Goal: Task Accomplishment & Management: Manage account settings

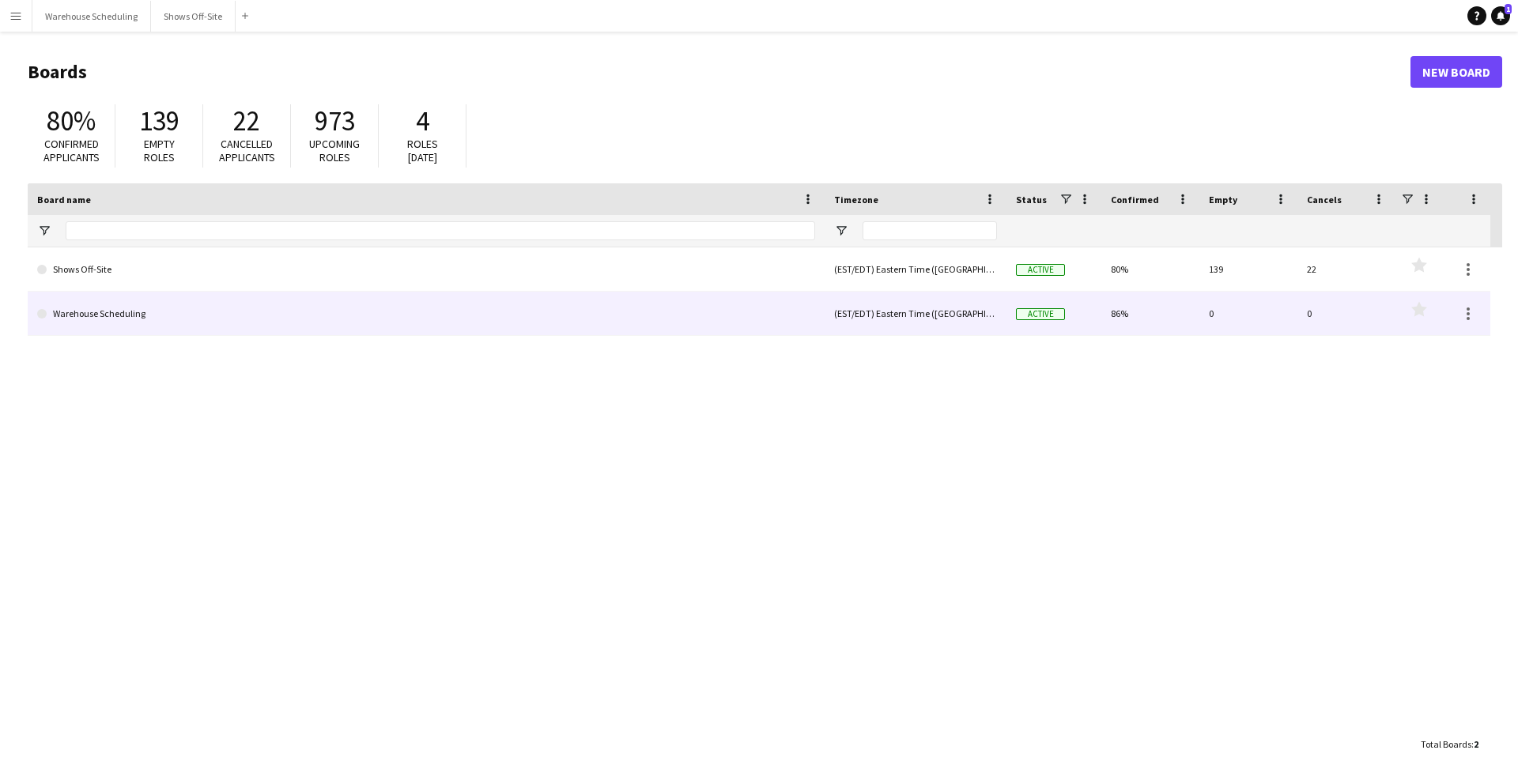
click at [193, 304] on link "Warehouse Scheduling" at bounding box center [426, 313] width 778 height 44
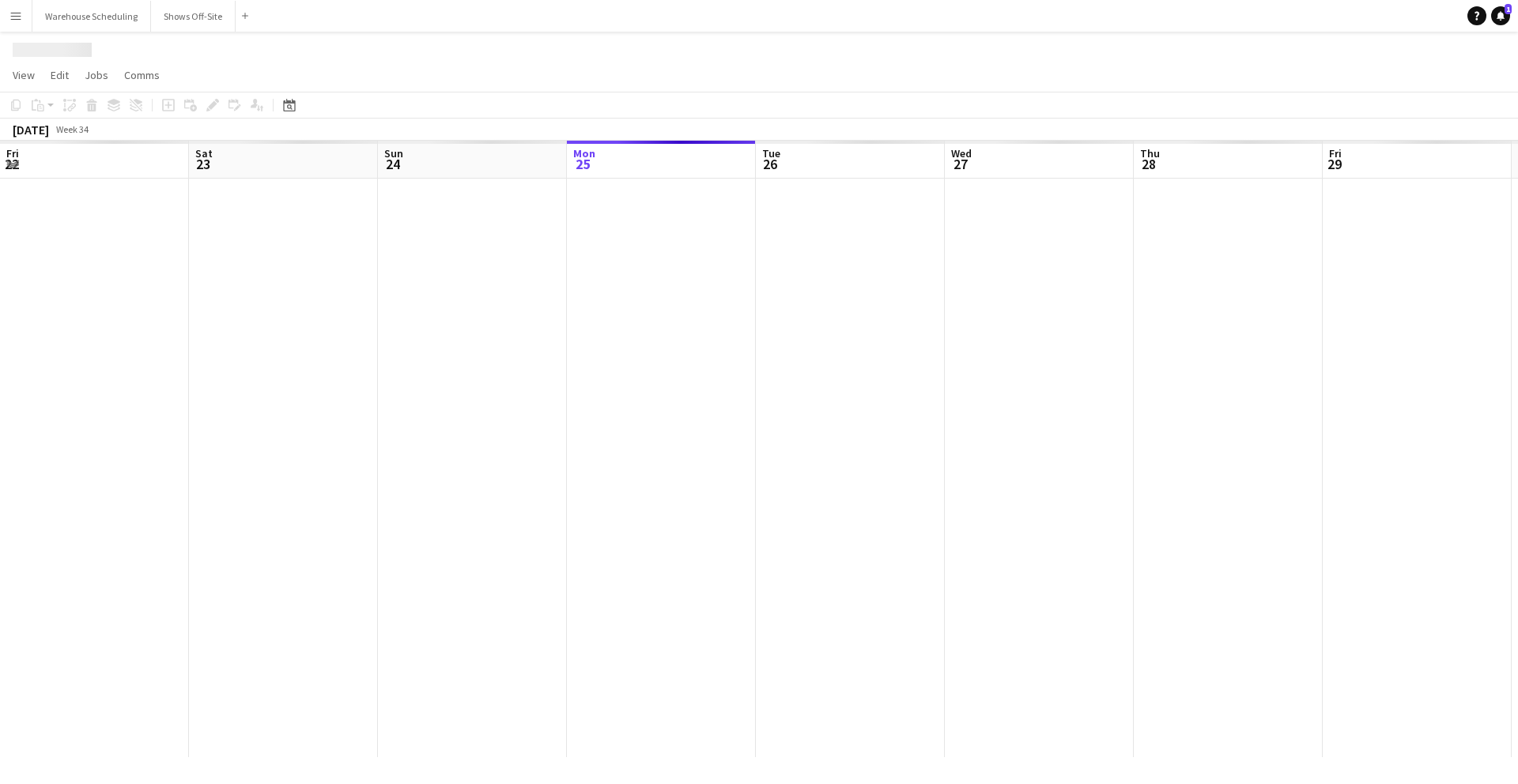
scroll to position [0, 378]
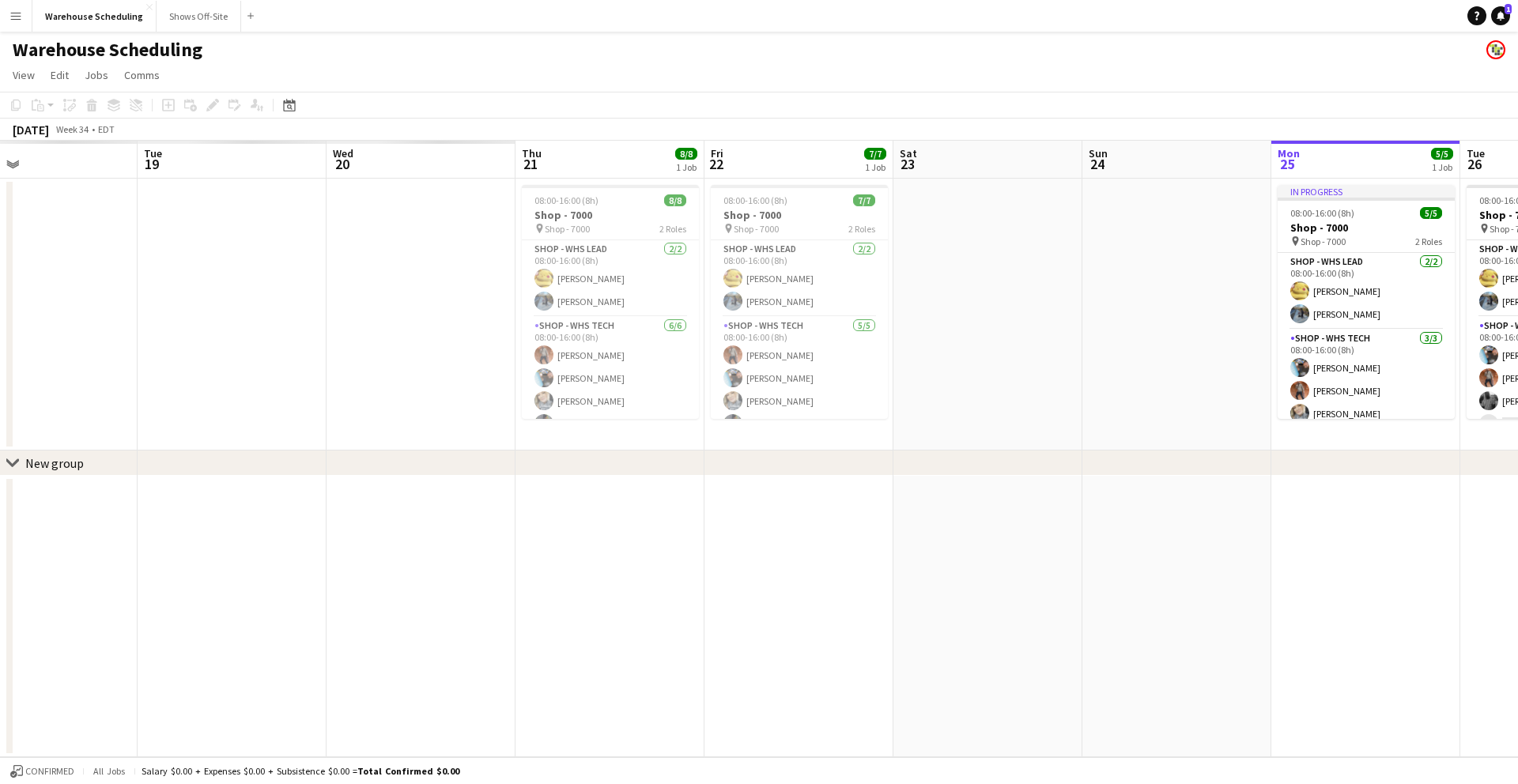
drag, startPoint x: 94, startPoint y: 276, endPoint x: 1176, endPoint y: 376, distance: 1086.6
click at [1176, 376] on app-calendar-viewport "Sat 16 Sun 17 Mon 18 Tue 19 Wed 20 Thu 21 8/8 1 Job Fri 22 7/7 1 Job Sat 23 Sun…" at bounding box center [759, 449] width 1518 height 616
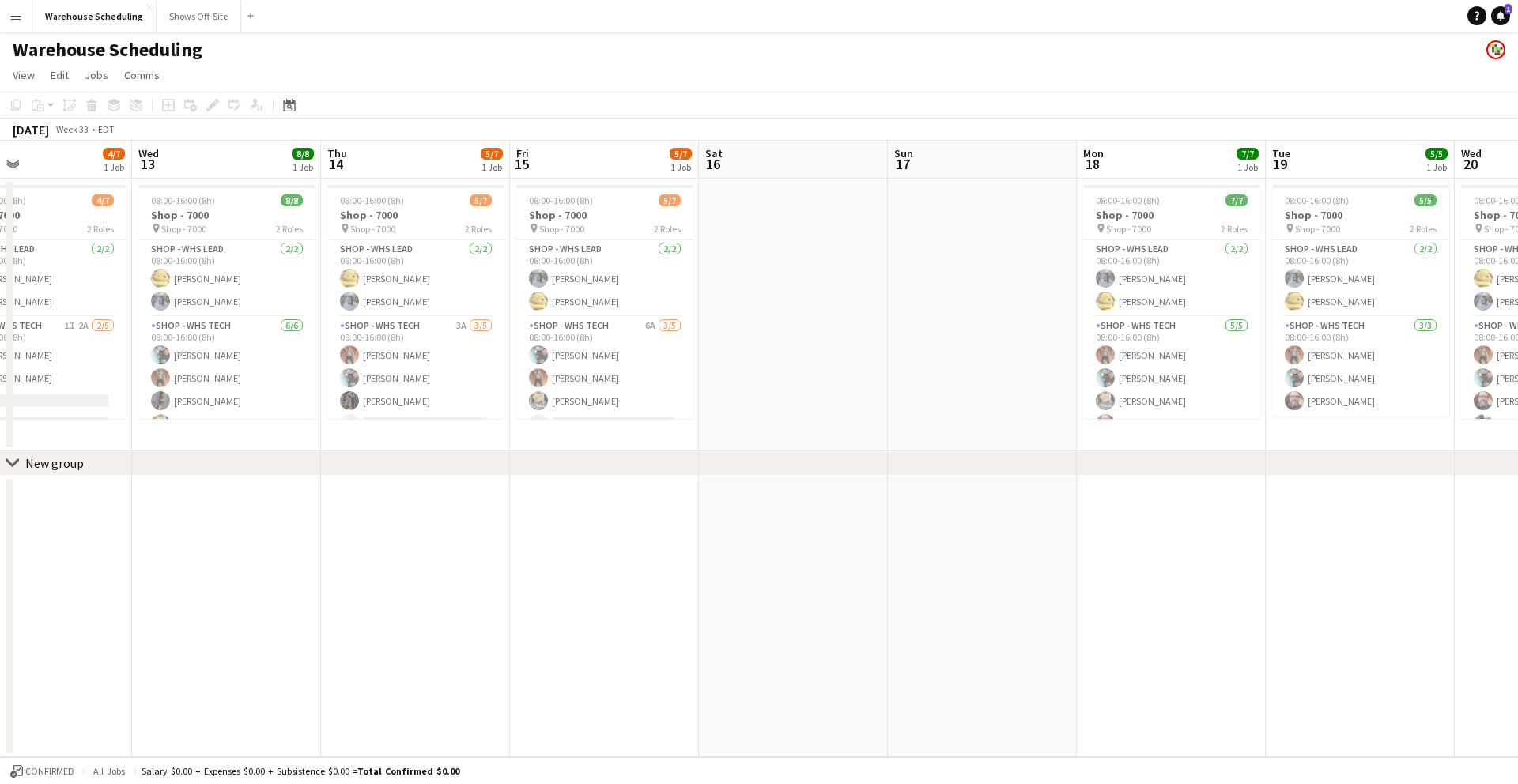
drag, startPoint x: 540, startPoint y: 294, endPoint x: 1453, endPoint y: 478, distance: 931.4
click at [1516, 489] on app-calendar-viewport "Sun 10 Mon 11 Tue 12 4/7 1 Job Wed 13 8/8 1 Job Thu 14 5/7 1 Job Fri 15 5/7 1 J…" at bounding box center [759, 449] width 1518 height 616
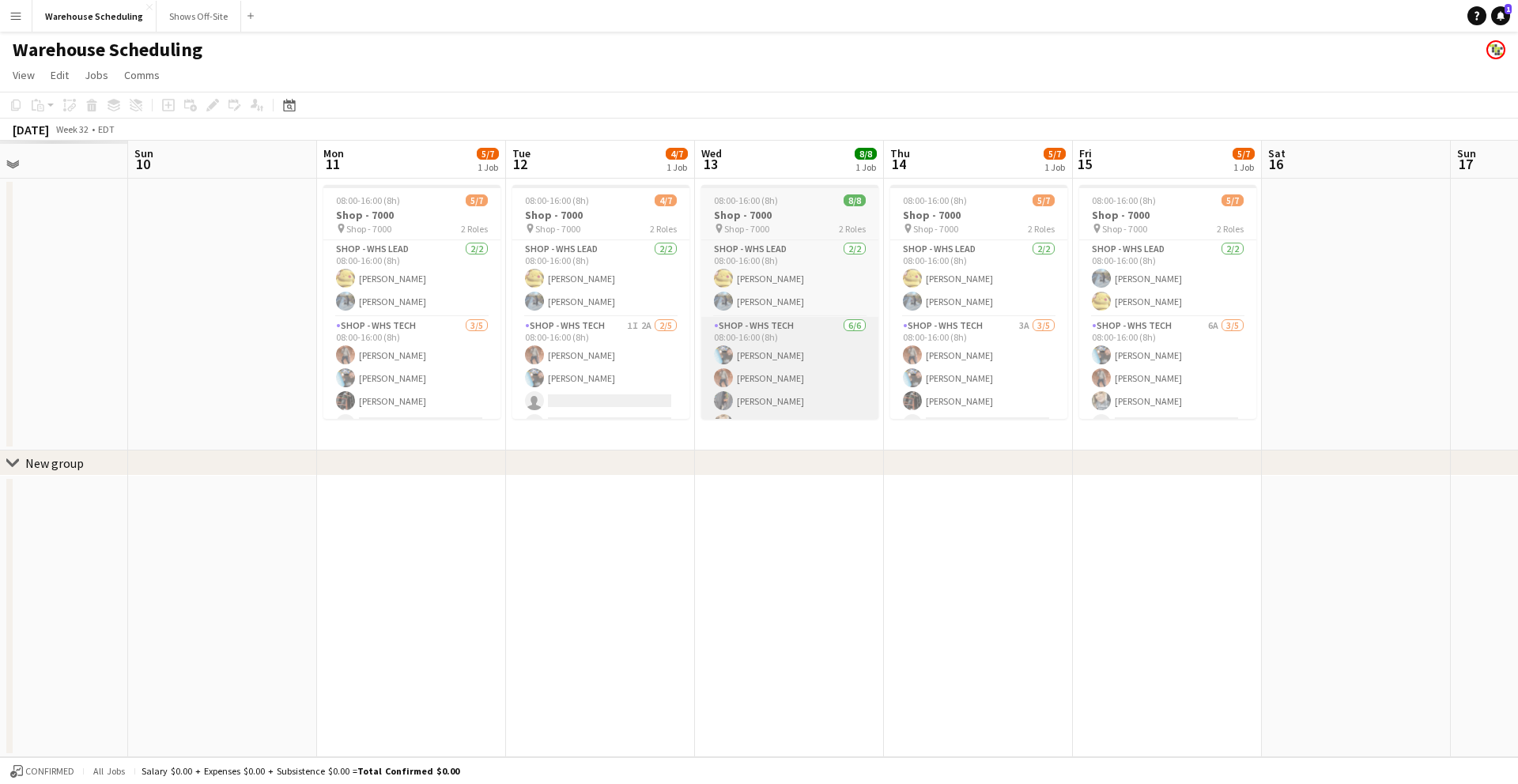
drag, startPoint x: 353, startPoint y: 311, endPoint x: 1153, endPoint y: 323, distance: 800.1
click at [1295, 335] on app-calendar-viewport "Thu 7 Fri 8 Sat 9 Sun 10 Mon 11 5/7 1 Job Tue 12 4/7 1 Job Wed 13 8/8 1 Job Thu…" at bounding box center [759, 449] width 1518 height 616
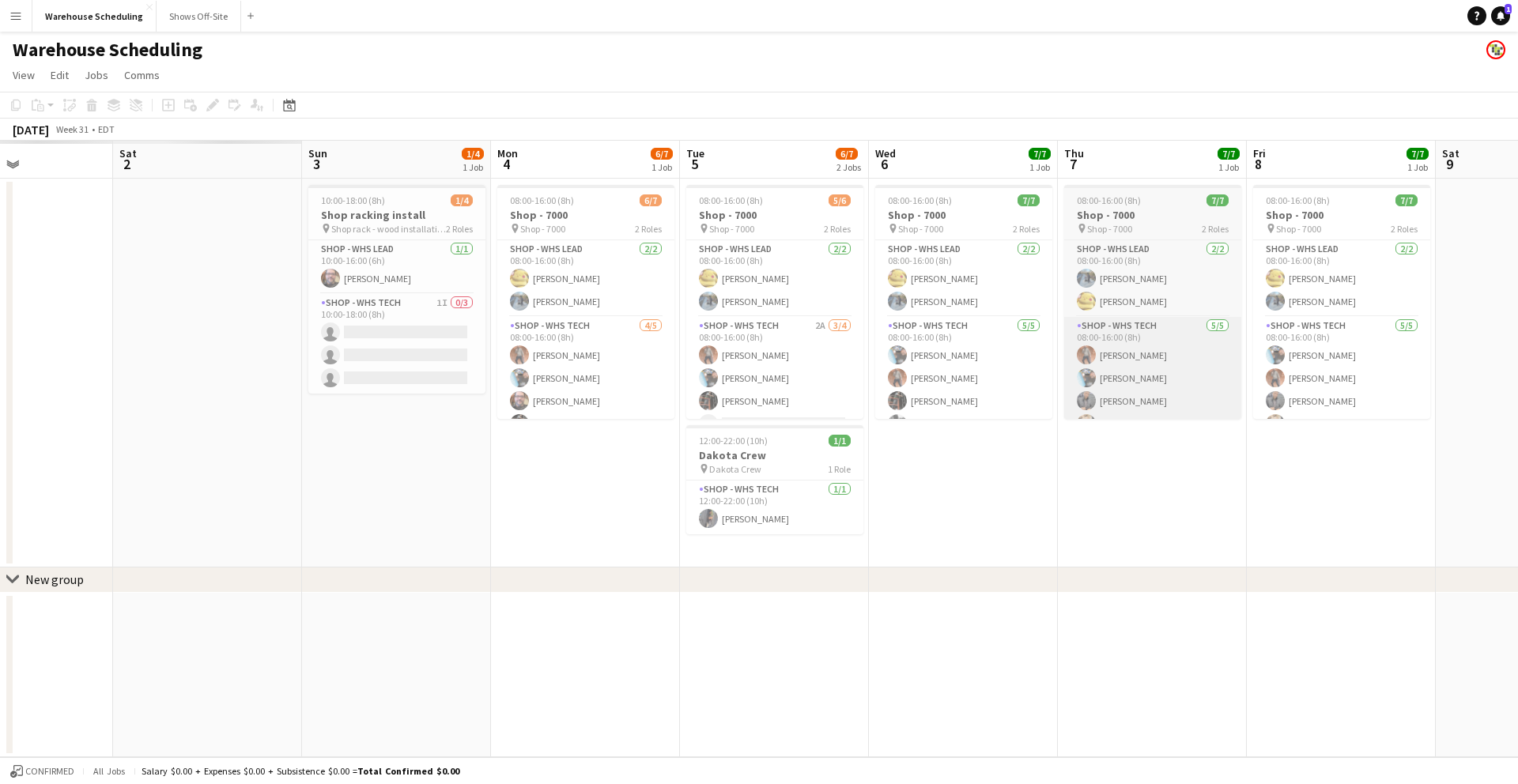
drag, startPoint x: 265, startPoint y: 302, endPoint x: 1189, endPoint y: 338, distance: 924.7
click at [1380, 350] on app-calendar-viewport "Wed 30 Thu 31 Fri 1 Sat 2 Sun 3 1/4 1 Job Mon 4 6/7 1 Job Tue 5 6/7 2 Jobs Wed …" at bounding box center [759, 449] width 1518 height 616
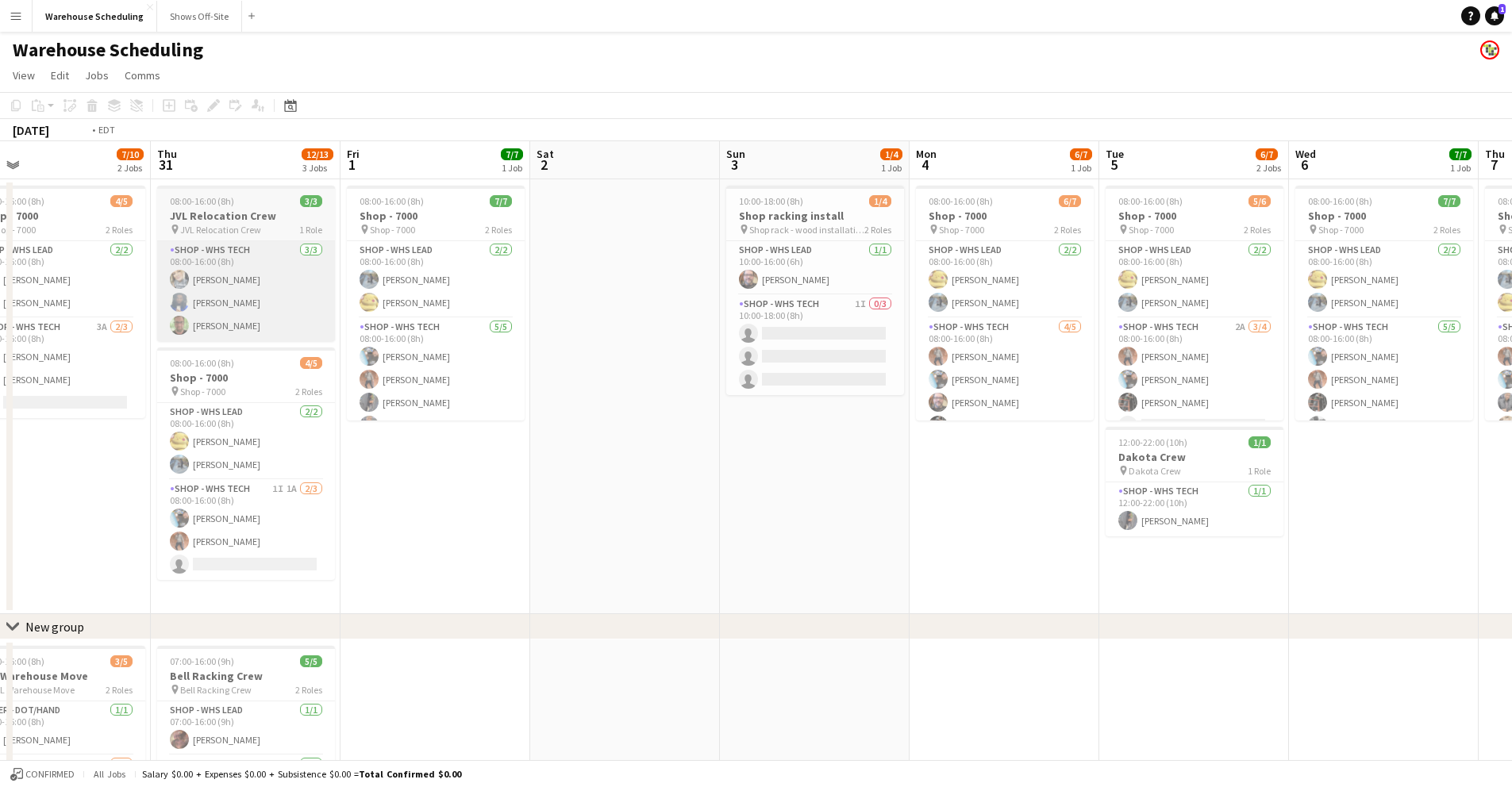
drag, startPoint x: 318, startPoint y: 313, endPoint x: 841, endPoint y: 319, distance: 523.0
click at [1309, 321] on app-calendar-viewport "Tue 29 Wed 30 7/10 2 Jobs Thu 31 12/13 3 Jobs Fri 1 7/7 1 Job Sat 2 Sun 3 1/4 1…" at bounding box center [756, 526] width 1512 height 771
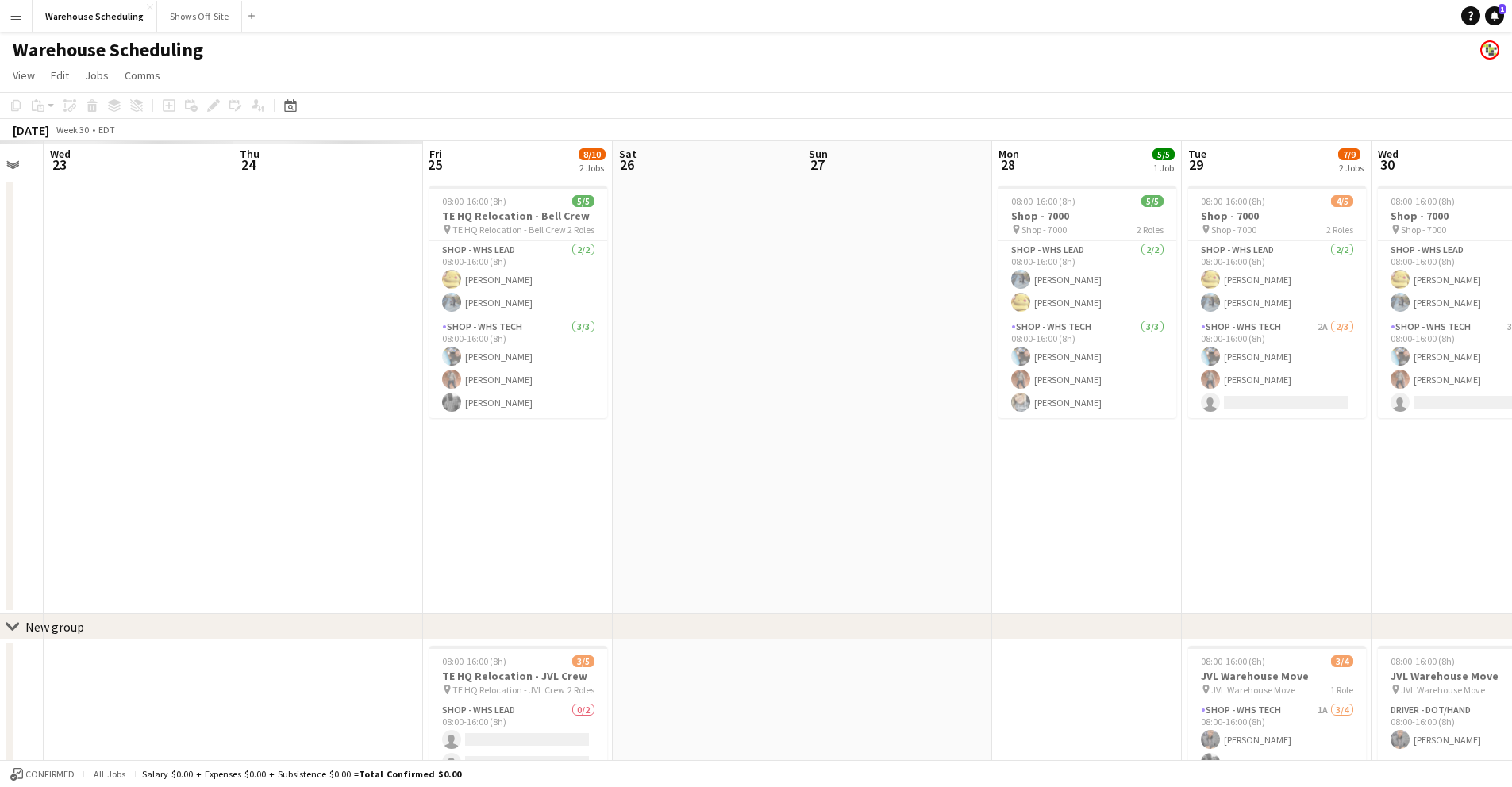
drag, startPoint x: 481, startPoint y: 311, endPoint x: 1294, endPoint y: 343, distance: 813.6
click at [1294, 343] on app-calendar-viewport "Sun 20 Mon 21 Tue 22 Wed 23 Thu 24 Fri 25 8/10 2 Jobs Sat 26 Sun 27 Mon 28 5/5 …" at bounding box center [756, 526] width 1512 height 771
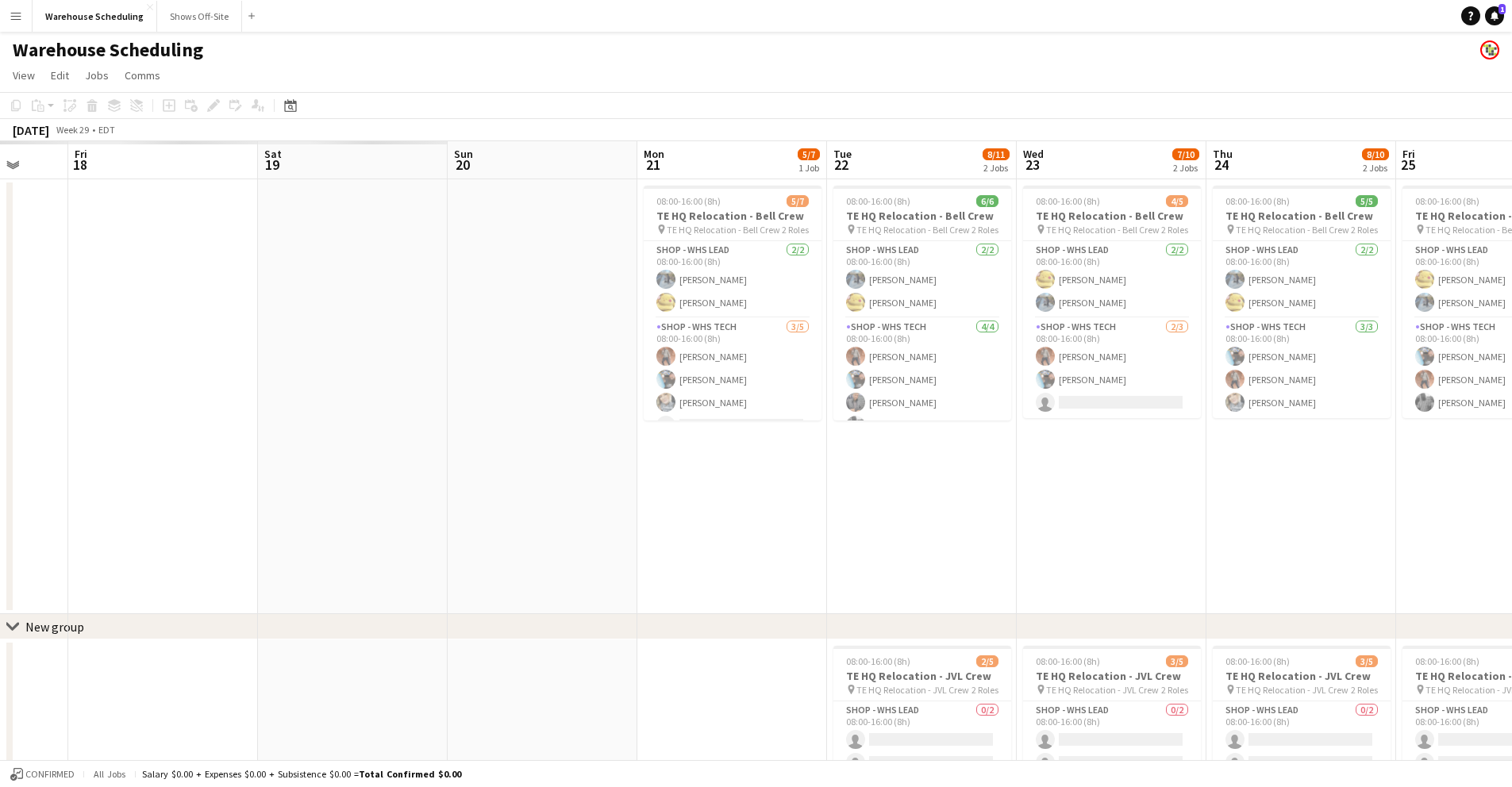
drag, startPoint x: 1001, startPoint y: 339, endPoint x: 1018, endPoint y: 307, distance: 36.2
click at [1324, 346] on app-calendar-viewport "Wed 16 Thu 17 Fri 18 Sat 19 Sun 20 Mon 21 5/7 1 Job Tue 22 8/11 2 Jobs Wed 23 7…" at bounding box center [756, 526] width 1512 height 771
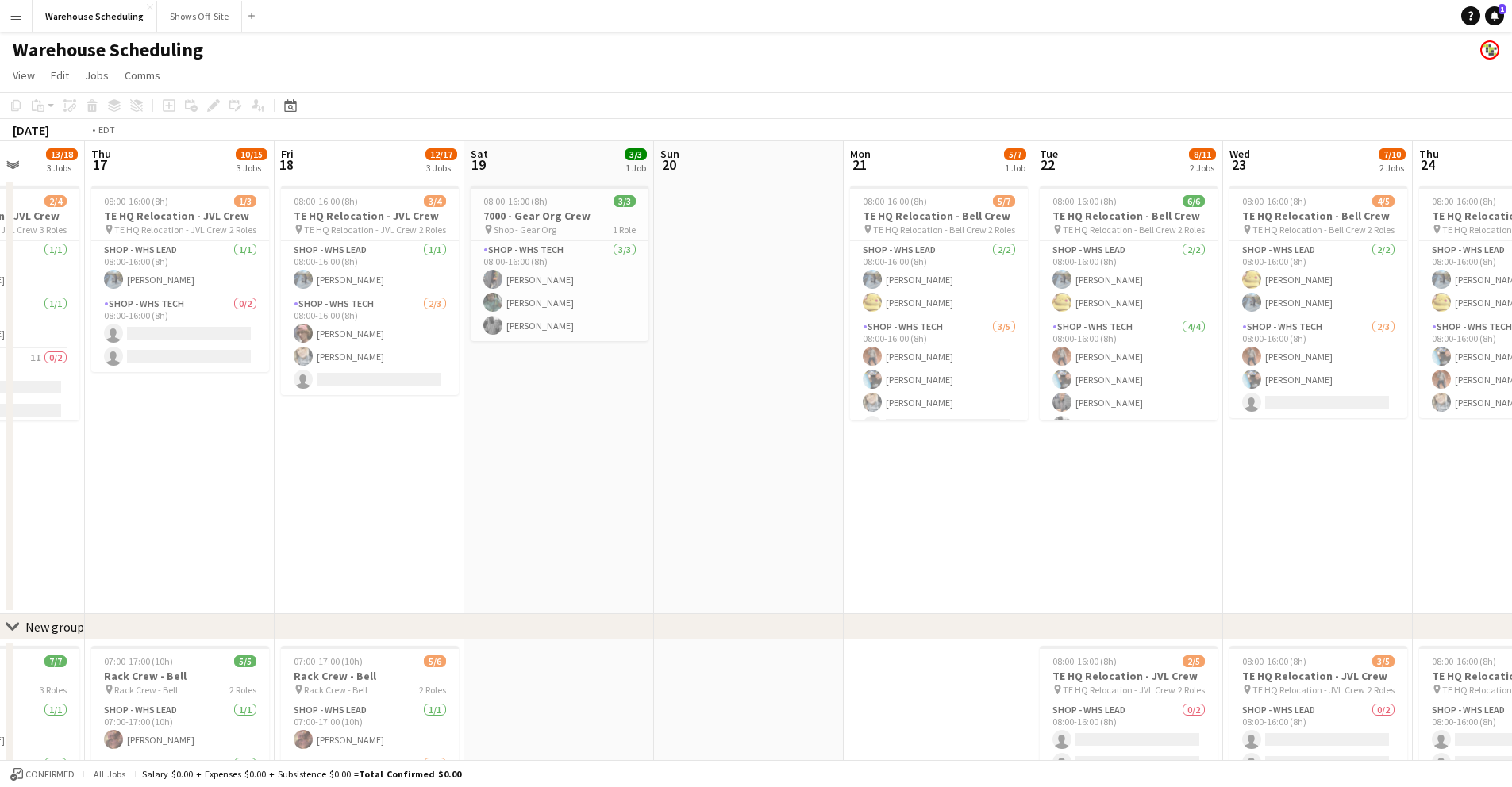
drag, startPoint x: 550, startPoint y: 302, endPoint x: 1307, endPoint y: 300, distance: 757.0
click at [1402, 307] on app-calendar-viewport "Tue 15 12/15 3 Jobs Wed 16 13/18 3 Jobs Thu 17 10/15 3 Jobs Fri 18 12/17 3 Jobs…" at bounding box center [756, 647] width 1512 height 1012
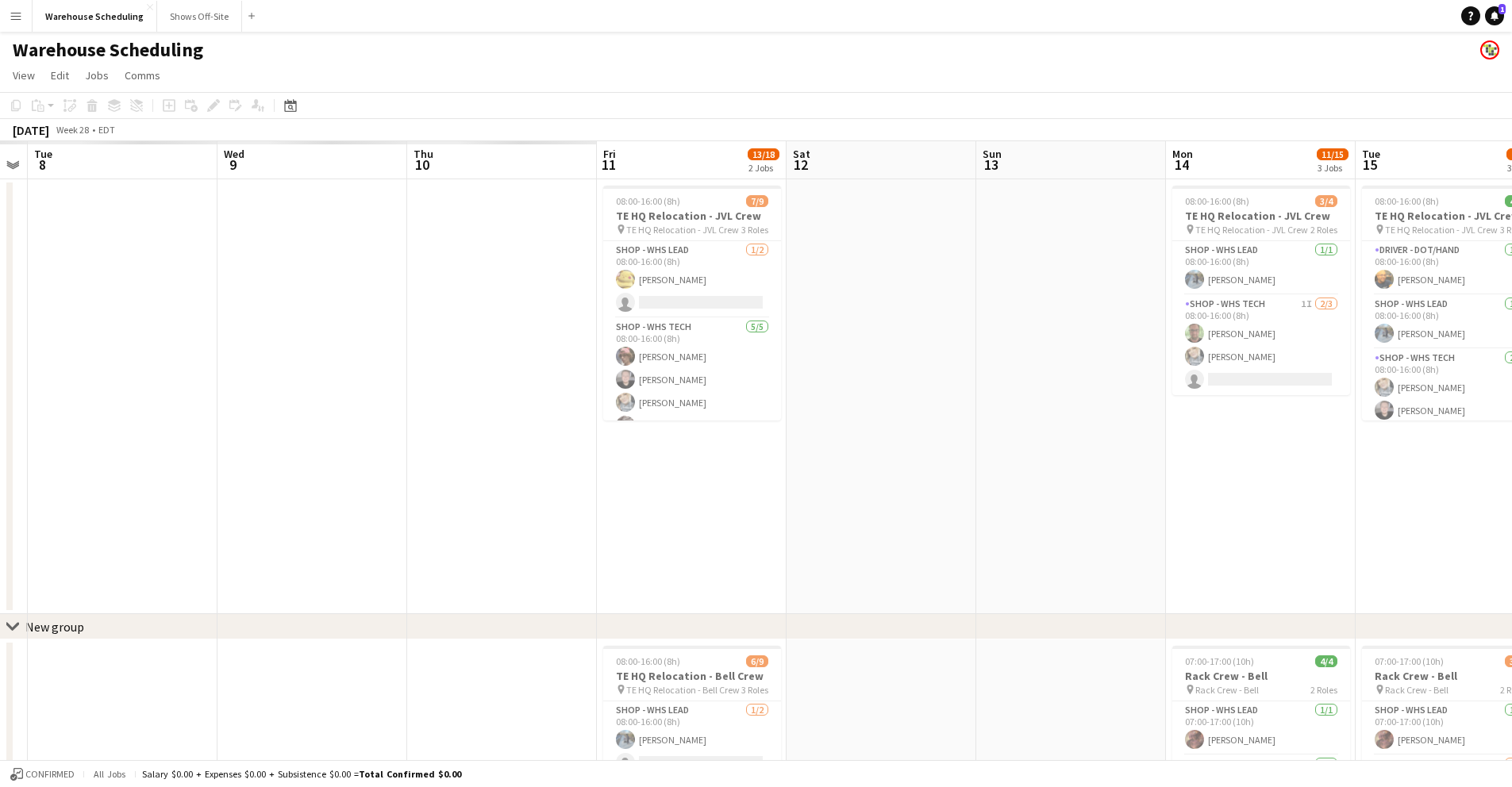
drag, startPoint x: 516, startPoint y: 336, endPoint x: 1523, endPoint y: 327, distance: 1007.0
click at [1512, 327] on html "Menu Boards Boards Boards All jobs Status Workforce Workforce My Workforce Recr…" at bounding box center [756, 590] width 1512 height 1180
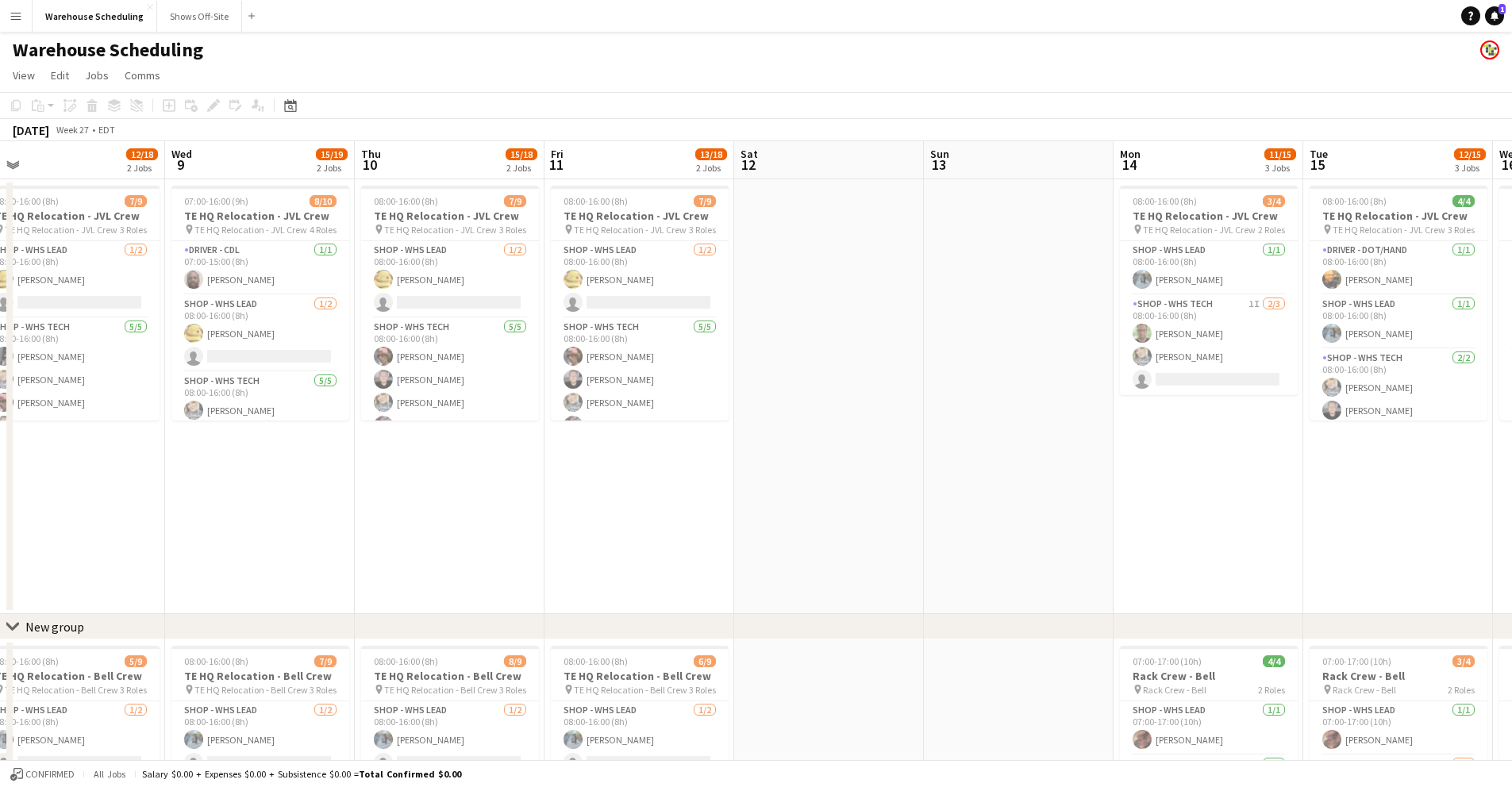
scroll to position [0, 595]
drag, startPoint x: 682, startPoint y: 379, endPoint x: 551, endPoint y: 338, distance: 137.3
click at [551, 338] on app-calendar-viewport "Sat 5 Sun 6 4/4 1 Job Mon 7 15/19 2 Jobs Tue 8 12/18 2 Jobs Wed 9 15/19 2 Jobs …" at bounding box center [756, 647] width 1512 height 1012
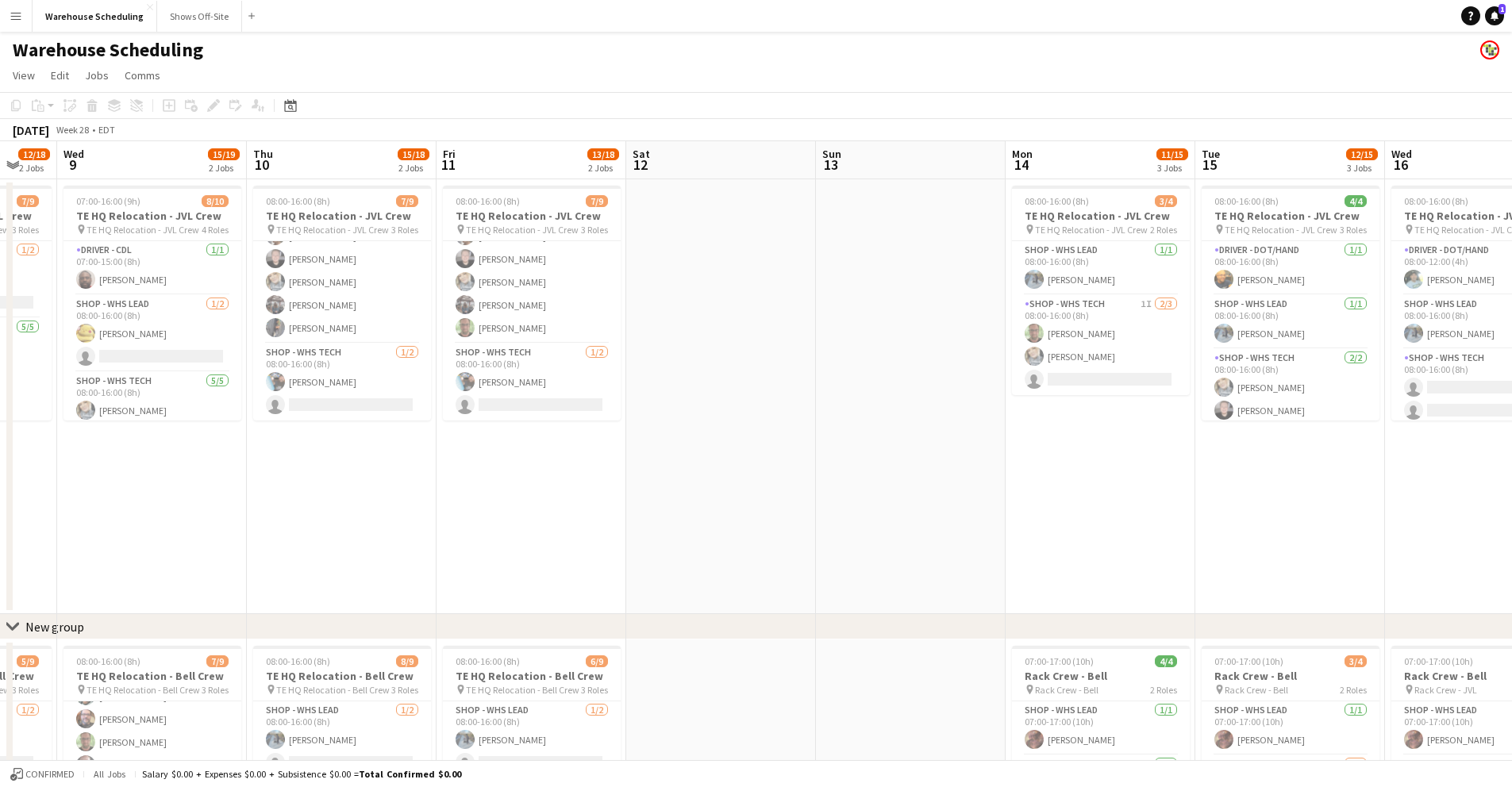
scroll to position [0, 391]
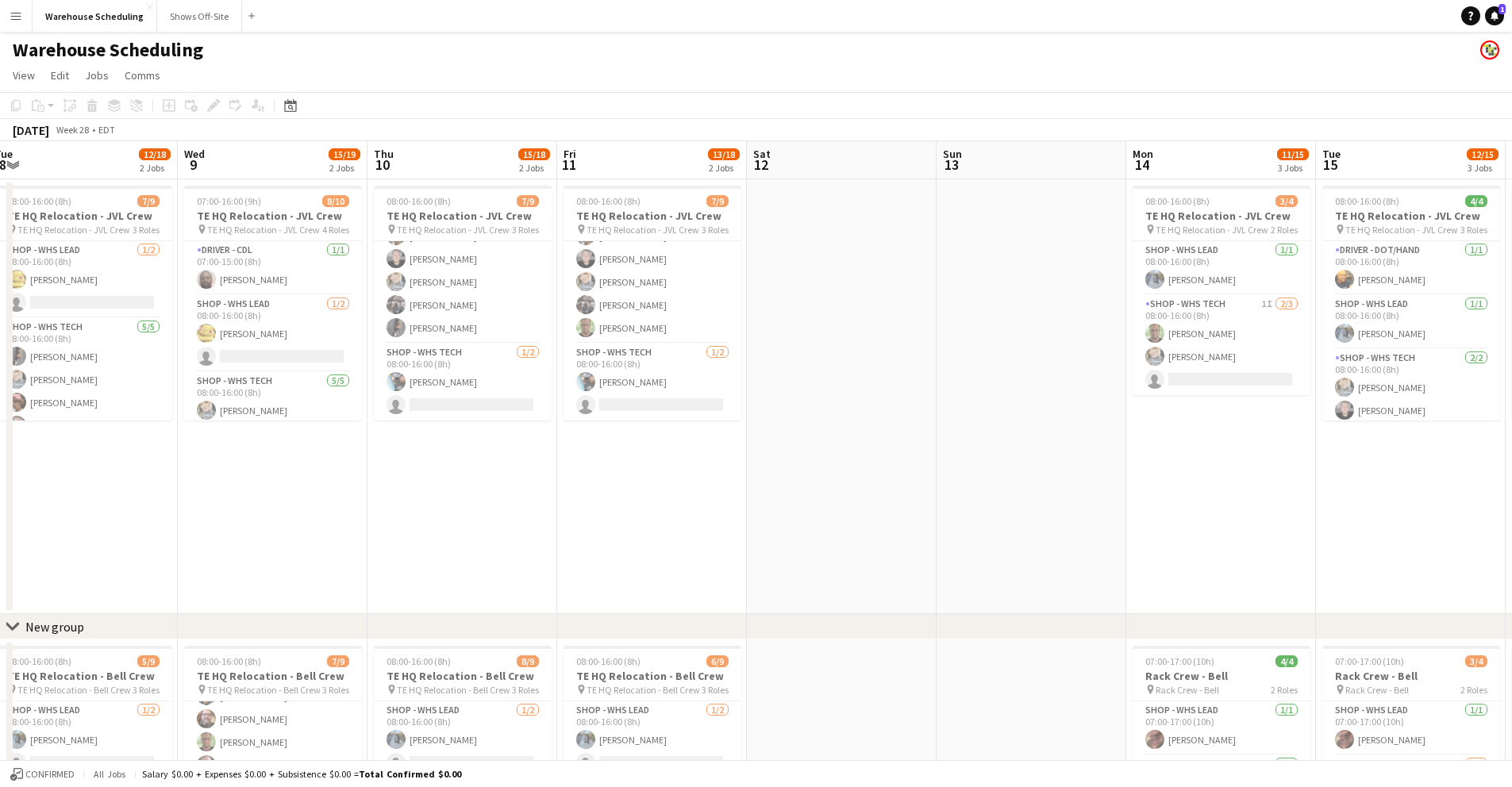
drag, startPoint x: 1032, startPoint y: 160, endPoint x: 476, endPoint y: 141, distance: 556.3
click at [476, 141] on app-calendar-viewport "Sun 6 4/4 1 Job Mon 7 15/19 2 Jobs Tue 8 12/18 2 Jobs Wed 9 15/19 2 Jobs Thu 10…" at bounding box center [756, 647] width 1512 height 1012
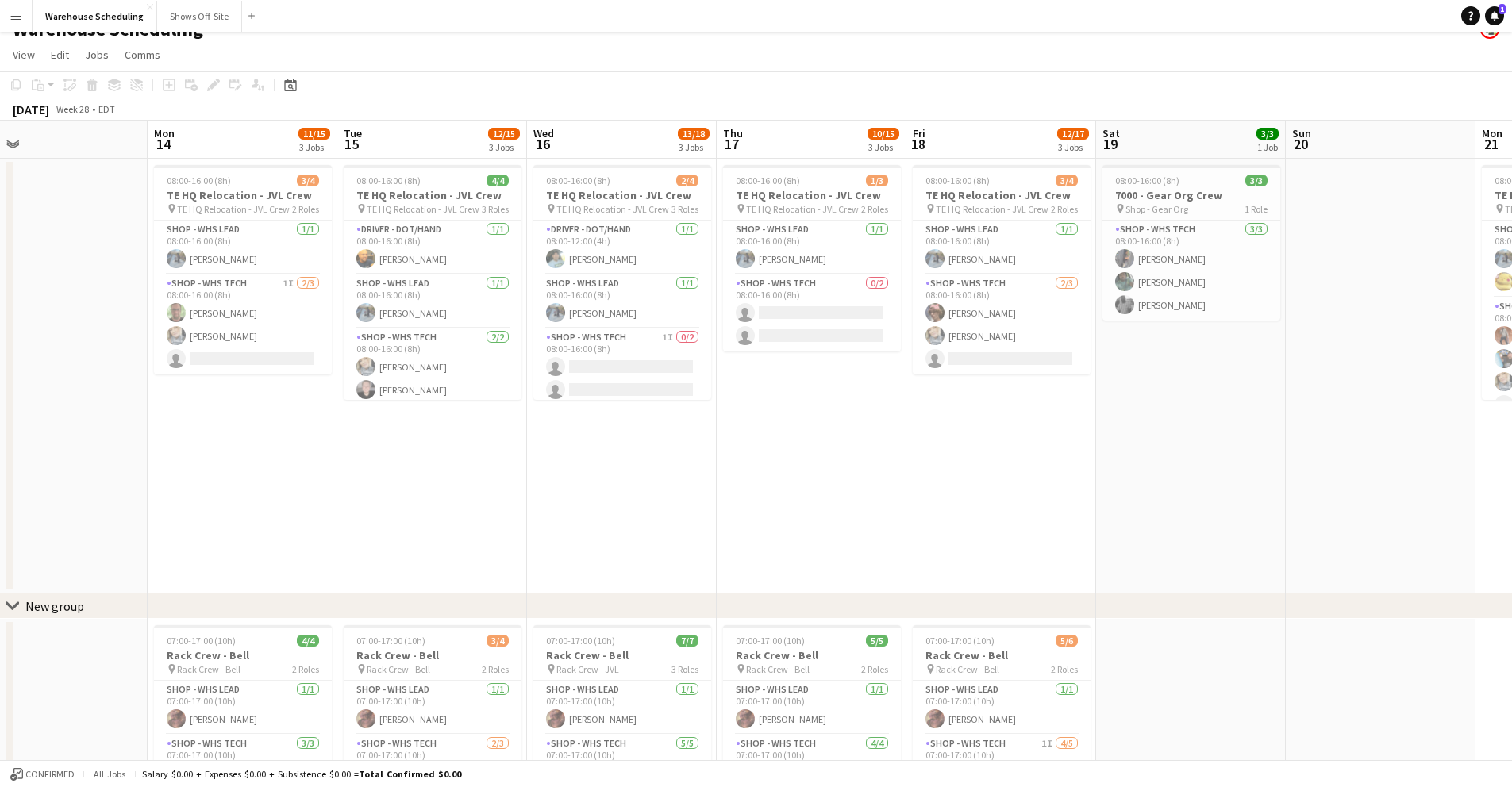
scroll to position [0, 600]
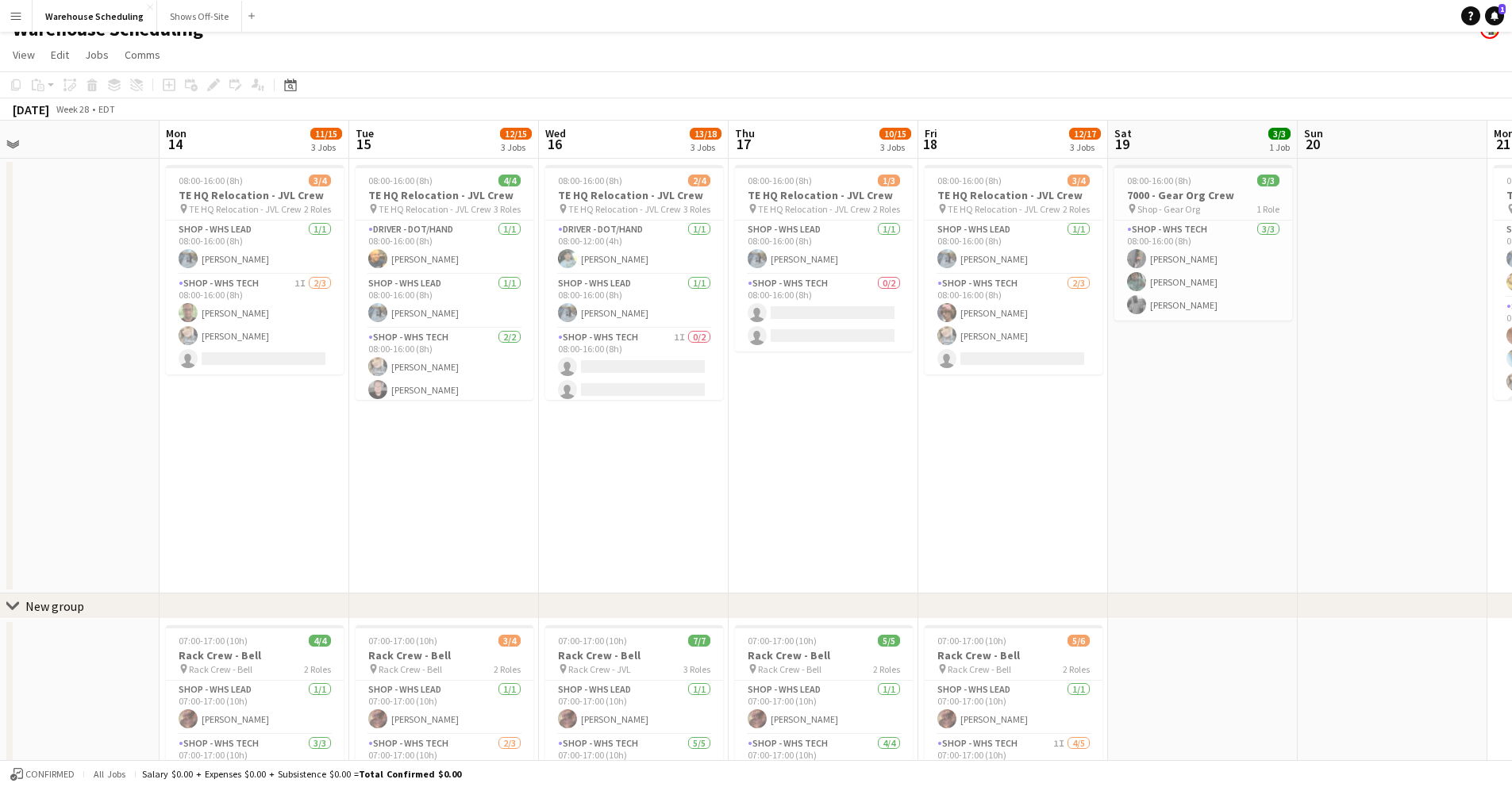
drag, startPoint x: 680, startPoint y: 135, endPoint x: 283, endPoint y: 154, distance: 397.5
click at [283, 154] on app-calendar-viewport "Thu 10 15/18 2 Jobs Fri 11 13/18 2 Jobs Sat 12 Sun 13 Mon 14 11/15 3 Jobs Tue 1…" at bounding box center [756, 626] width 1512 height 1012
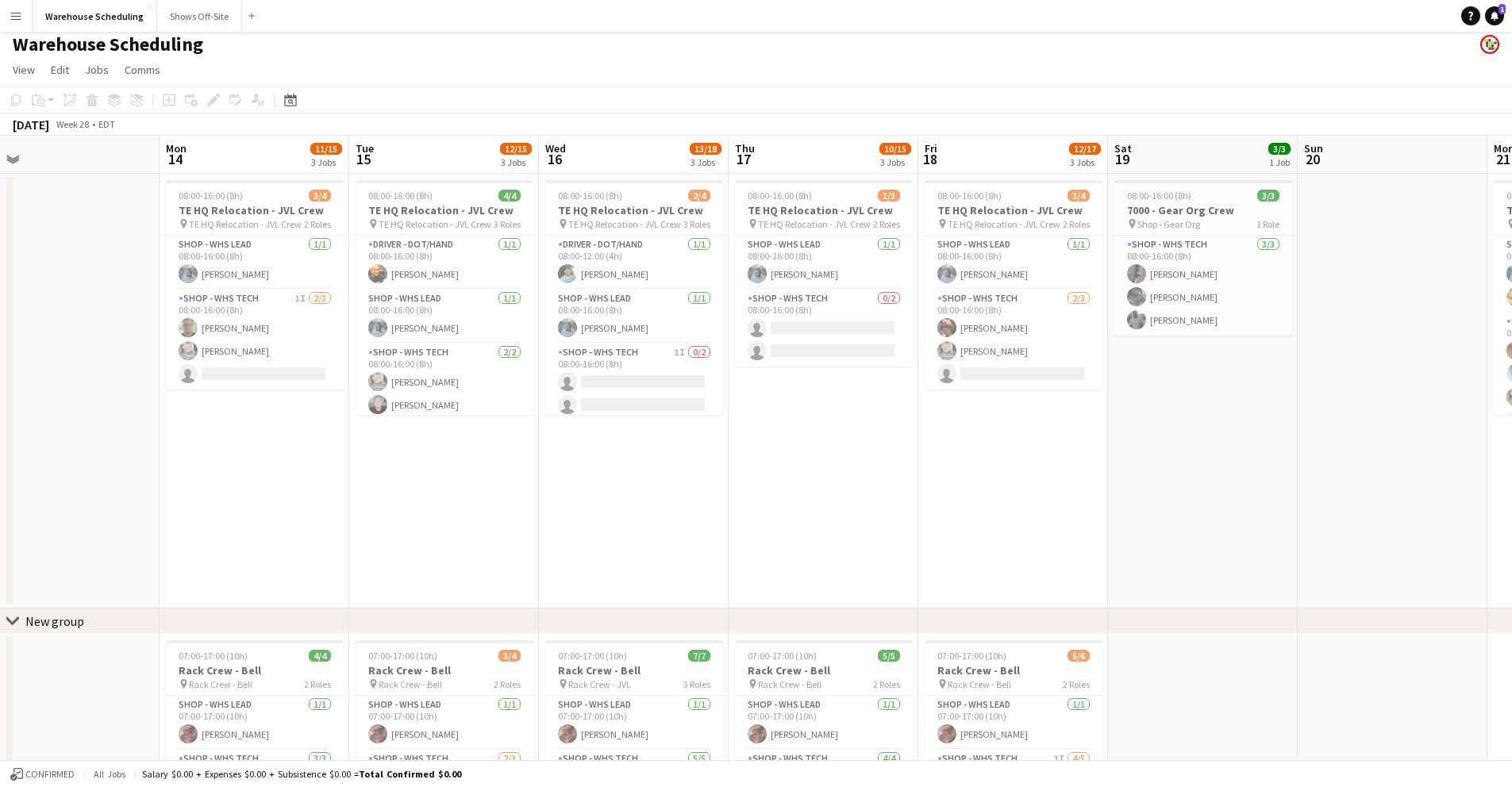
scroll to position [0, 0]
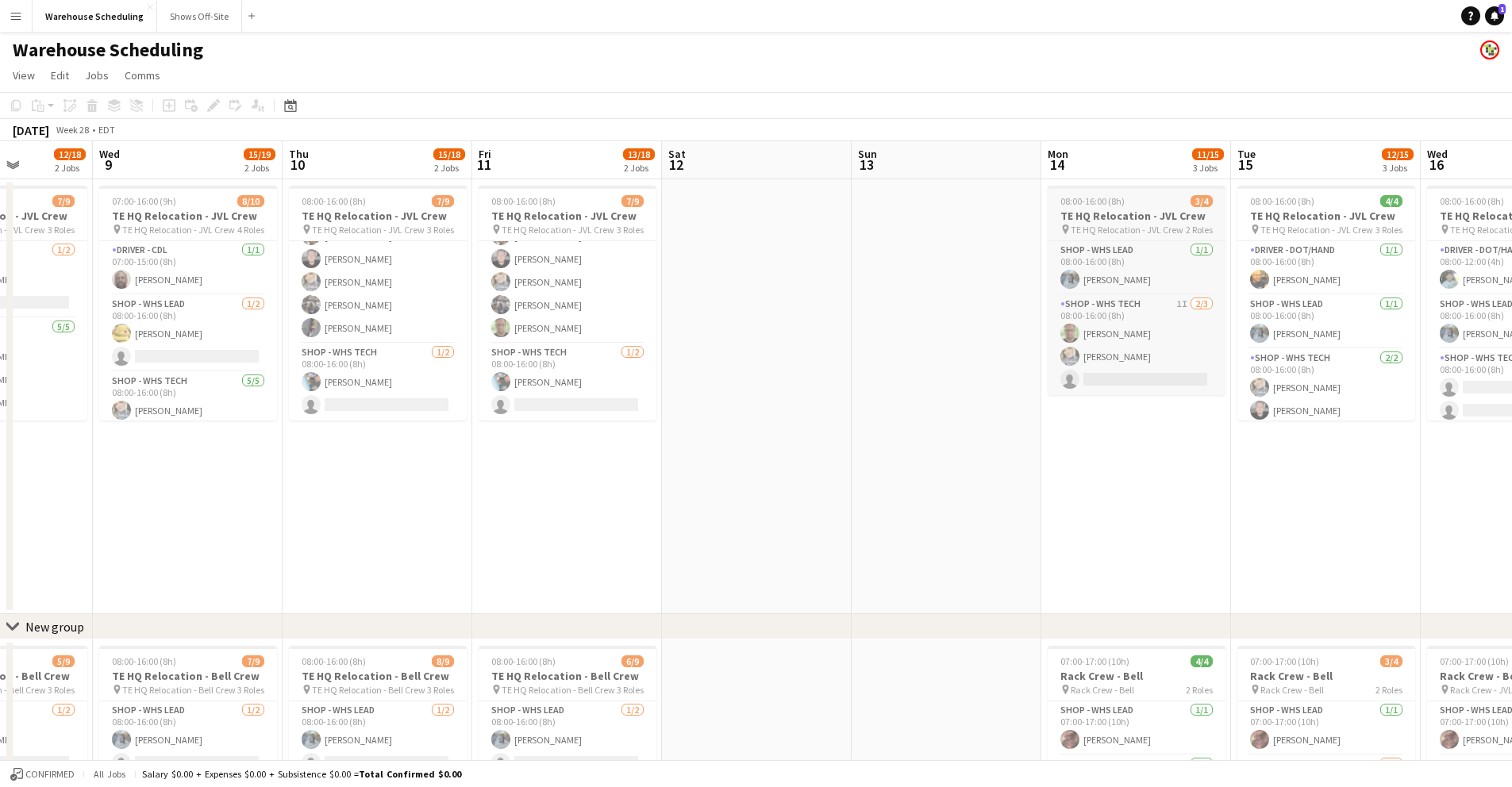
drag, startPoint x: 557, startPoint y: 165, endPoint x: 1124, endPoint y: 211, distance: 568.9
click at [1306, 233] on app-calendar-viewport "Mon 7 15/19 2 Jobs Tue 8 12/18 2 Jobs Wed 9 15/19 2 Jobs Thu 10 15/18 2 Jobs Fr…" at bounding box center [756, 647] width 1512 height 1012
drag, startPoint x: 224, startPoint y: 158, endPoint x: 409, endPoint y: 179, distance: 186.2
click at [409, 179] on app-calendar-viewport "Sun 6 4/4 1 Job Mon 7 15/19 2 Jobs Tue 8 12/18 2 Jobs Wed 9 15/19 2 Jobs Thu 10…" at bounding box center [756, 647] width 1512 height 1012
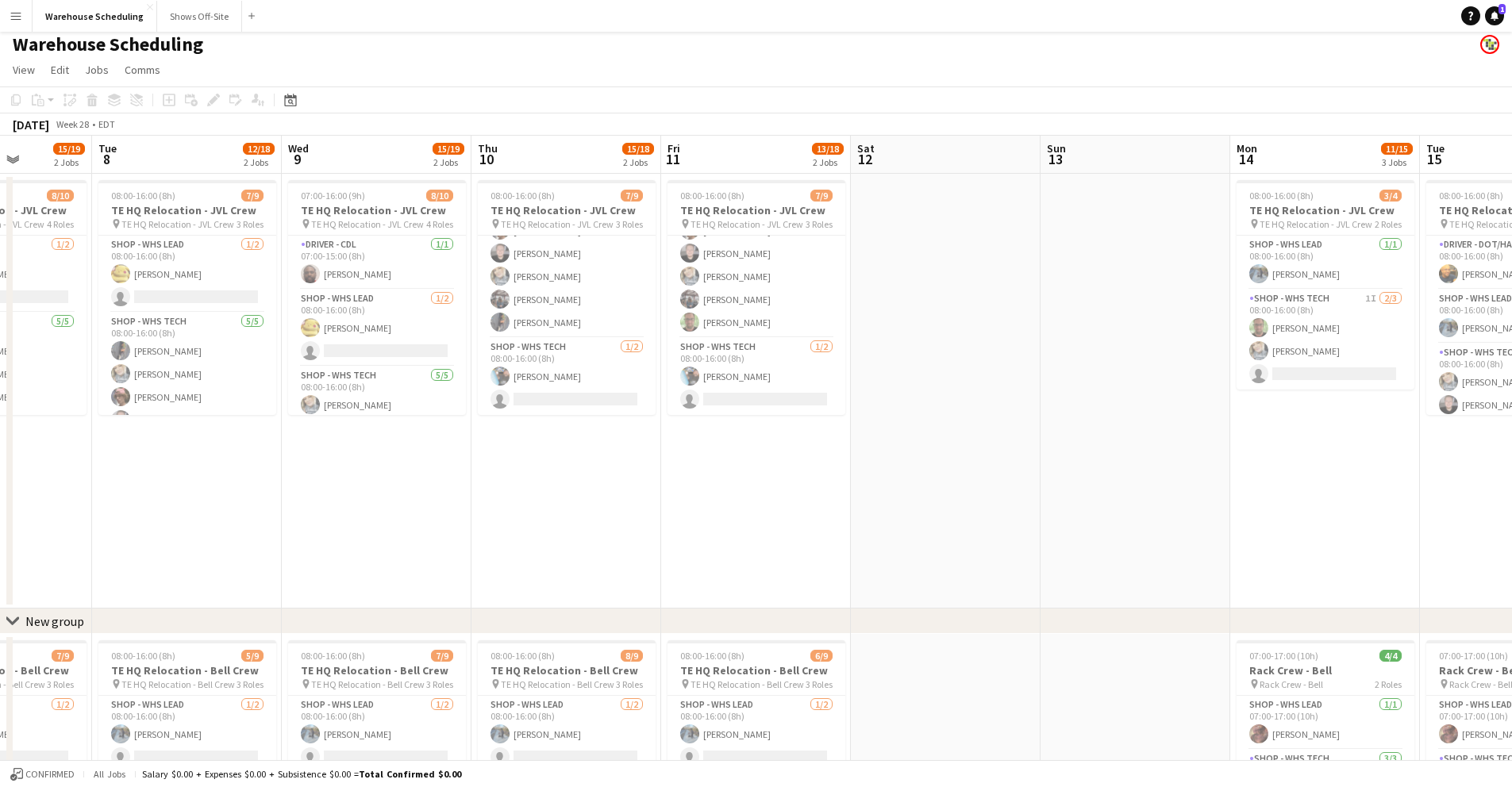
scroll to position [0, 0]
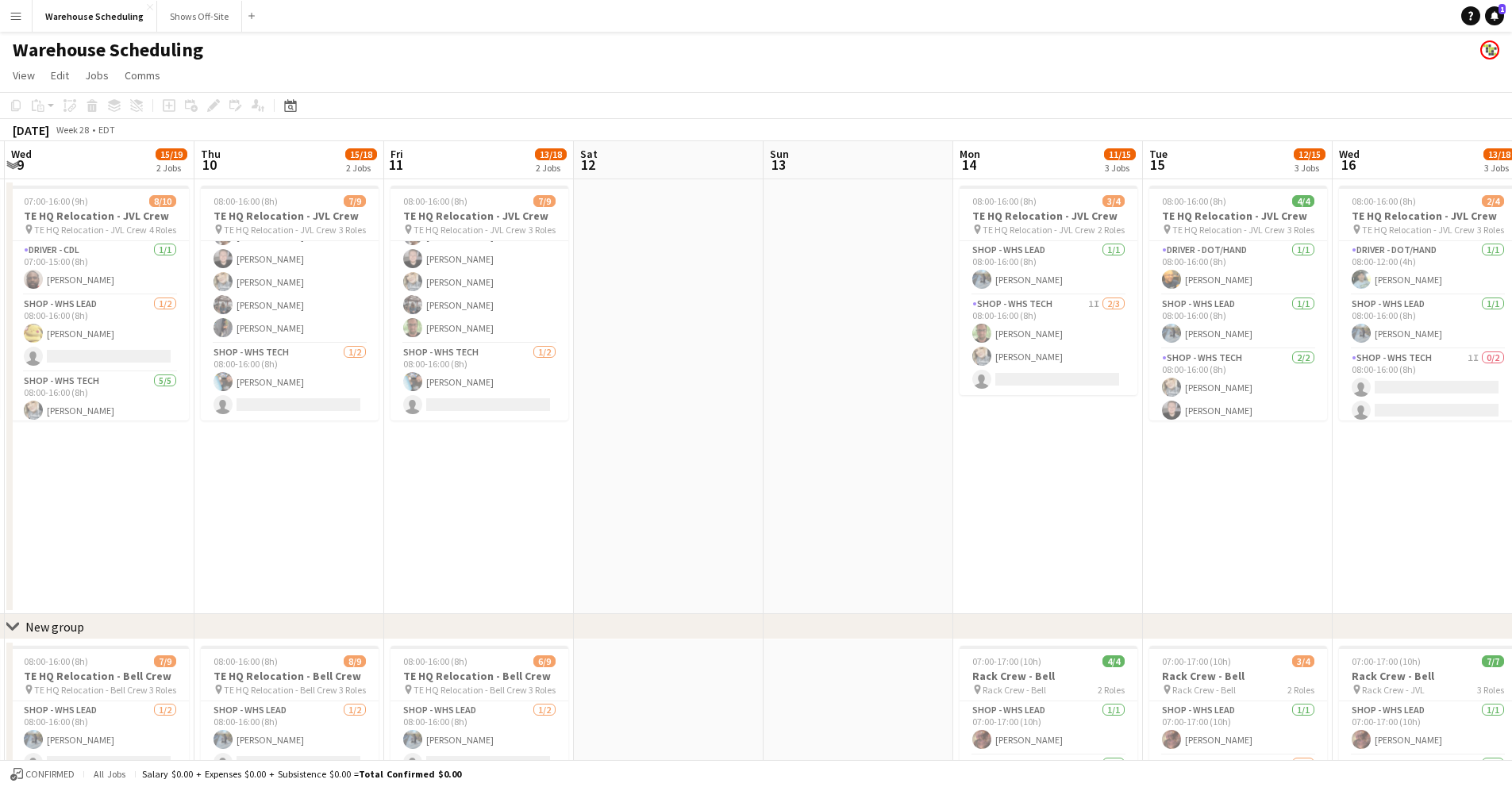
drag, startPoint x: 967, startPoint y: 523, endPoint x: 685, endPoint y: 526, distance: 282.0
click at [686, 526] on app-calendar-viewport "Sun 6 4/4 1 Job Mon 7 15/19 2 Jobs Tue 8 12/18 2 Jobs Wed 9 15/19 2 Jobs Thu 10…" at bounding box center [756, 647] width 1512 height 1012
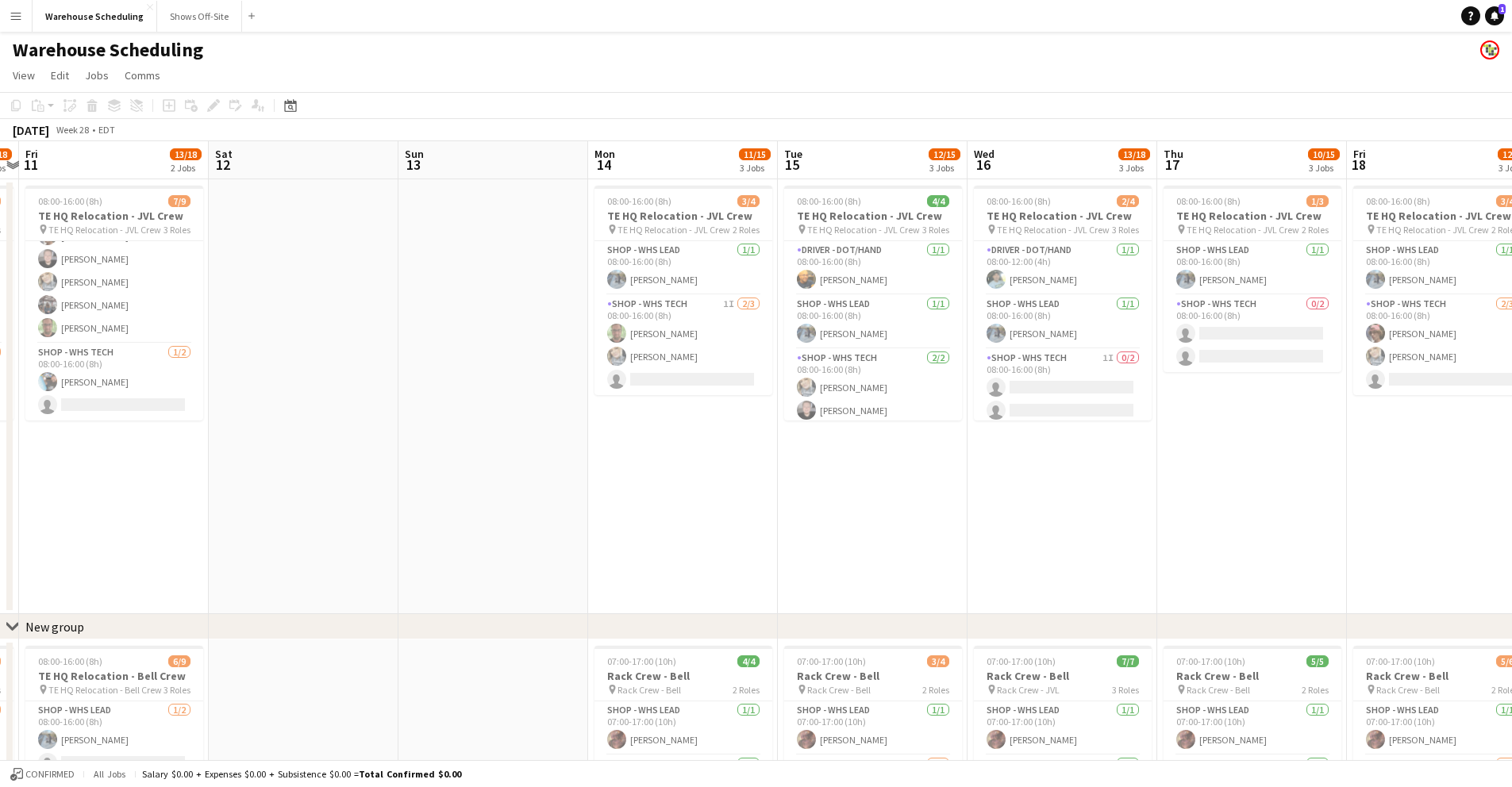
scroll to position [0, 576]
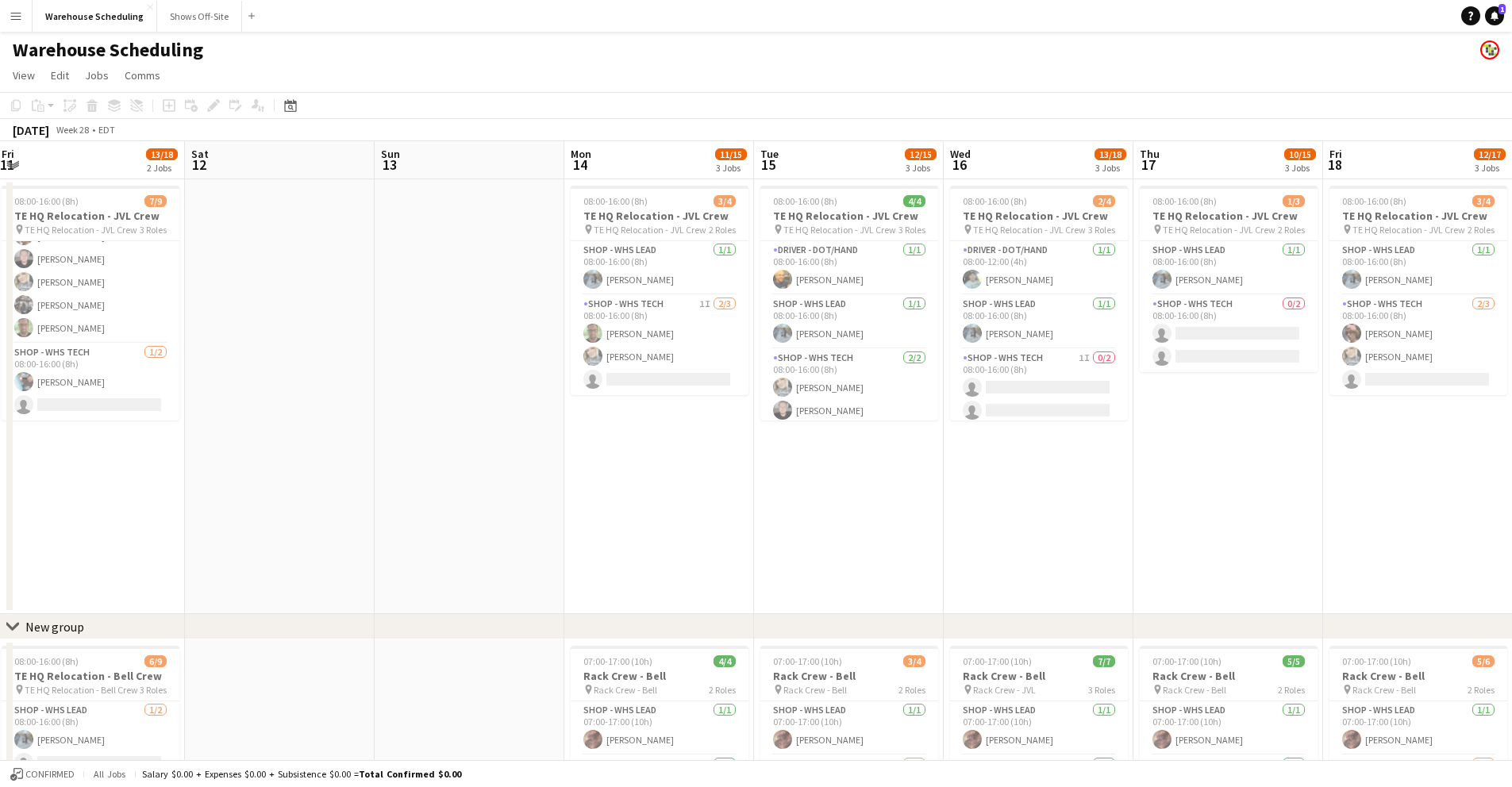
drag, startPoint x: 830, startPoint y: 518, endPoint x: 443, endPoint y: 478, distance: 389.1
click at [444, 478] on app-calendar-viewport "Tue 8 12/18 2 Jobs Wed 9 15/19 2 Jobs Thu 10 15/18 2 Jobs Fri 11 13/18 2 Jobs S…" at bounding box center [756, 647] width 1512 height 1012
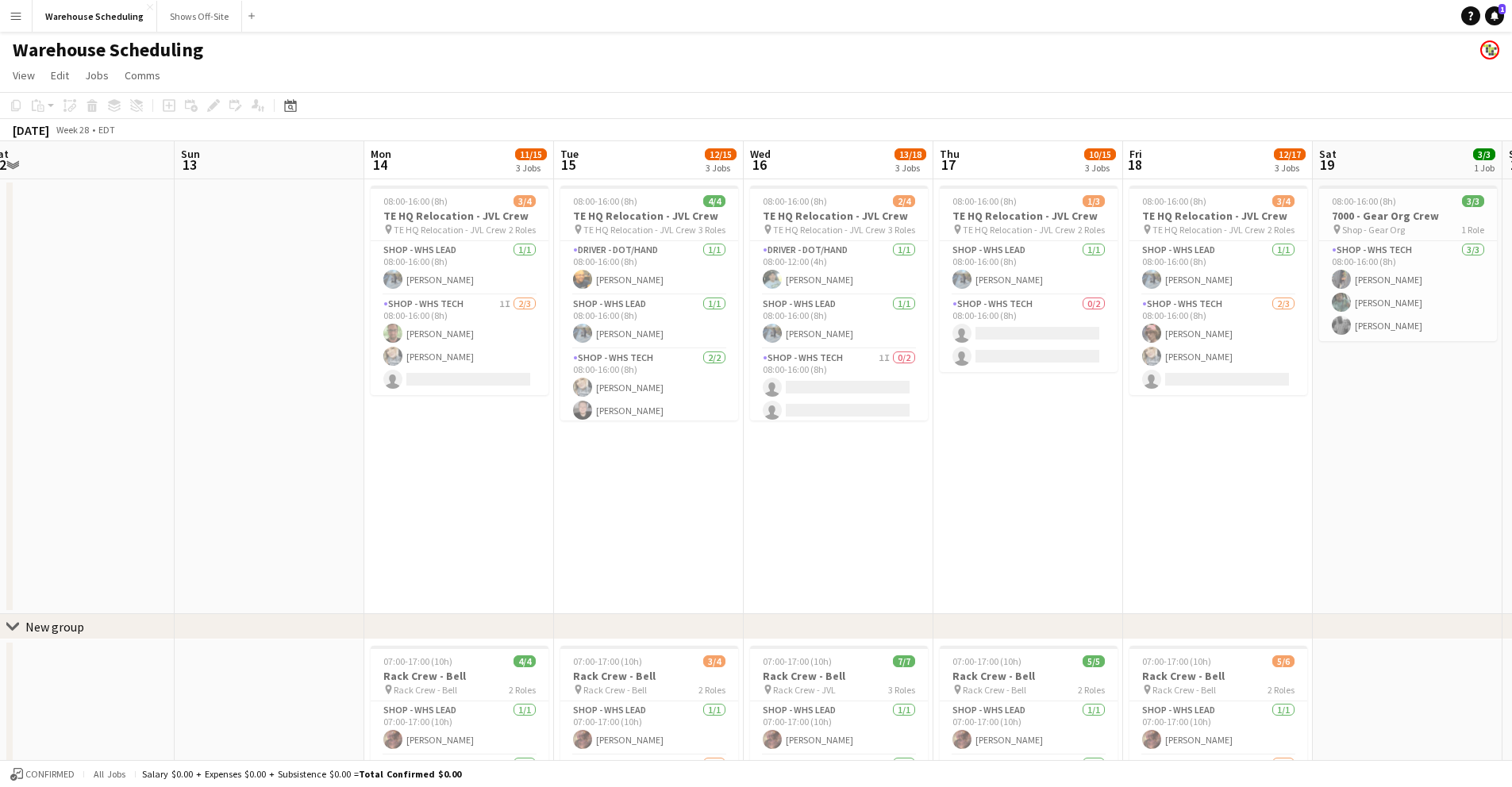
scroll to position [0, 578]
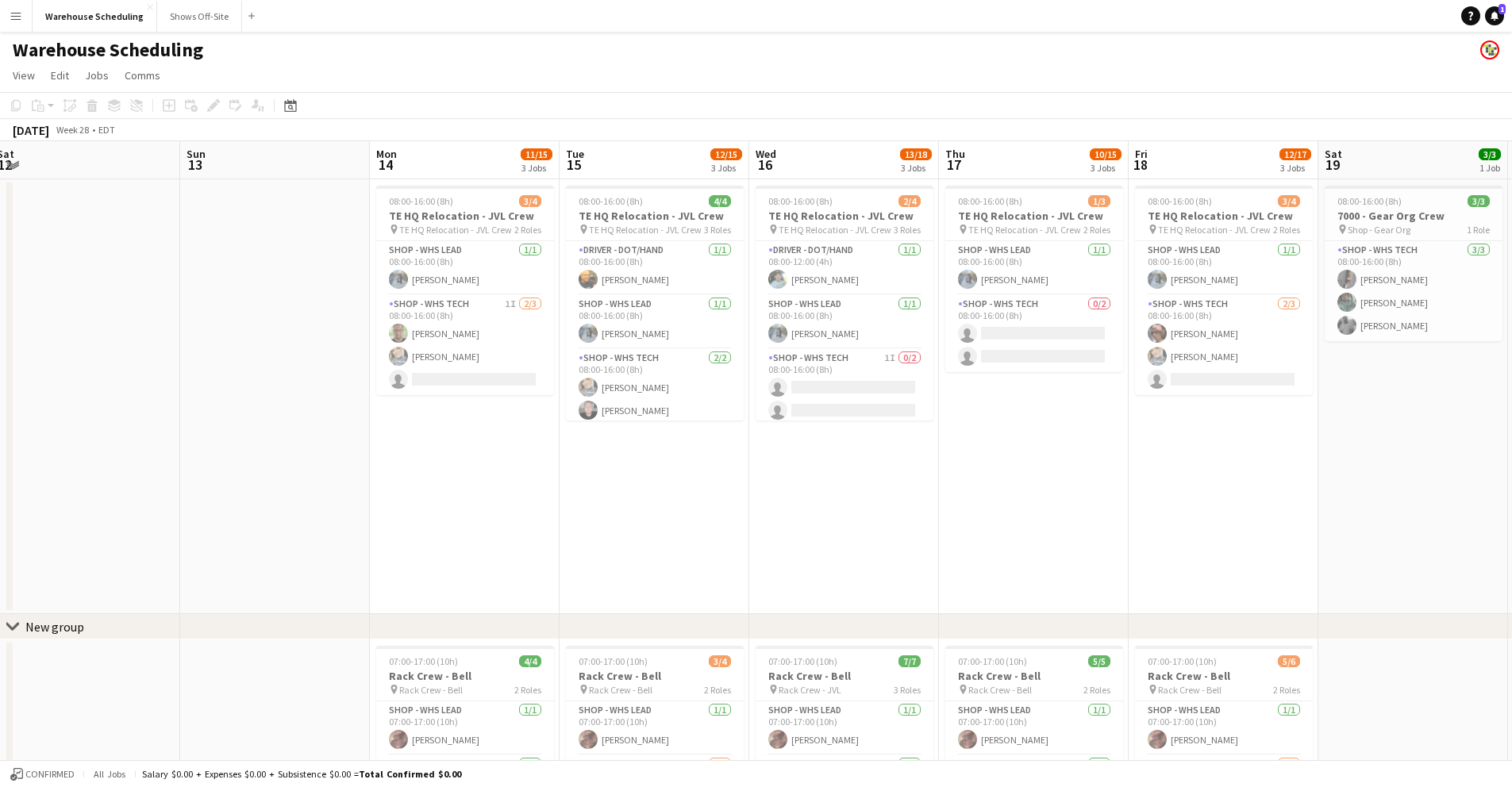
drag, startPoint x: 869, startPoint y: 518, endPoint x: 677, endPoint y: 514, distance: 192.0
click at [677, 514] on app-calendar-viewport "Wed 9 15/19 2 Jobs Thu 10 15/18 2 Jobs Fri 11 13/18 2 Jobs Sat 12 Sun 13 Mon 14…" at bounding box center [756, 647] width 1512 height 1012
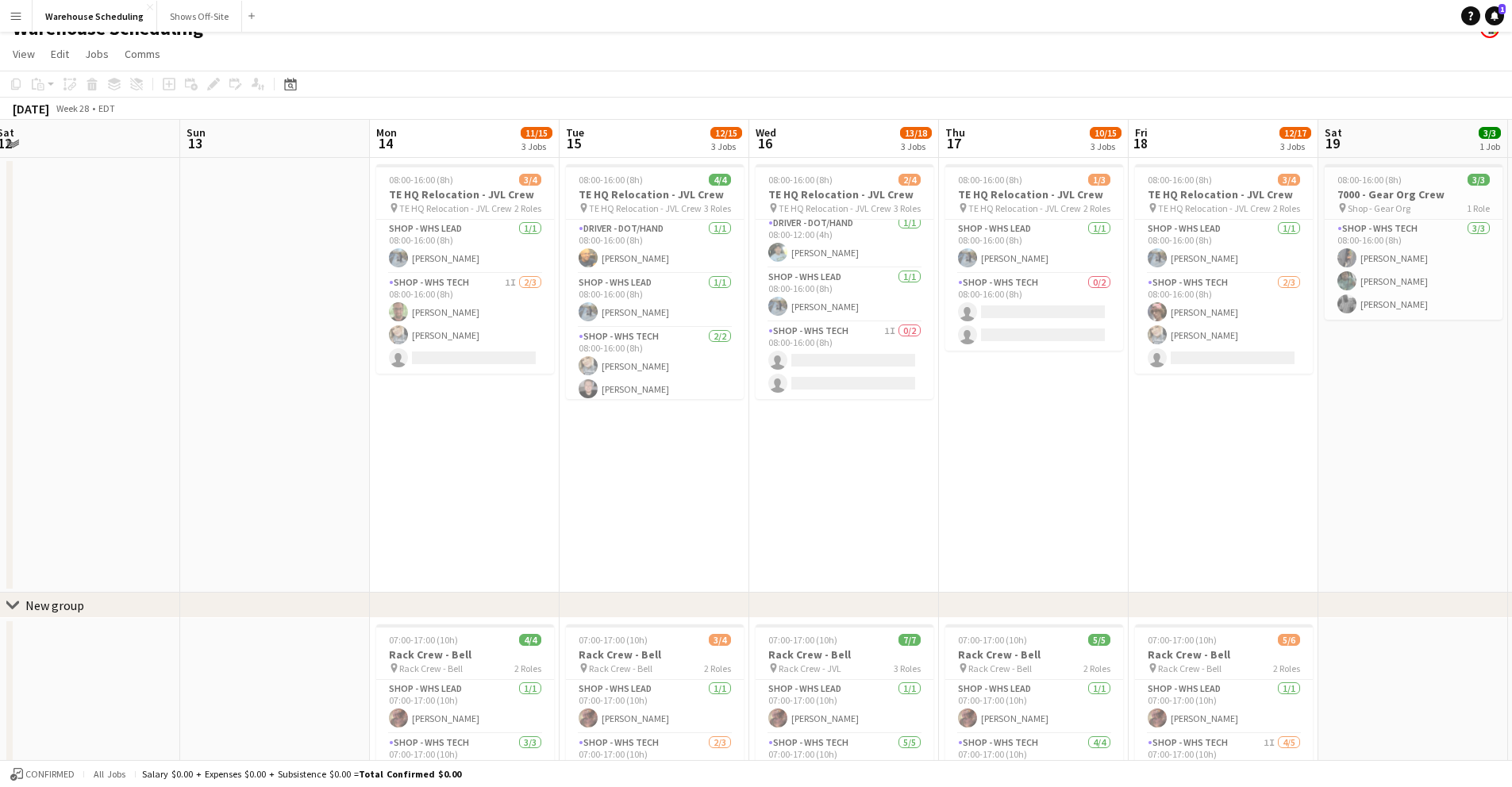
scroll to position [0, 0]
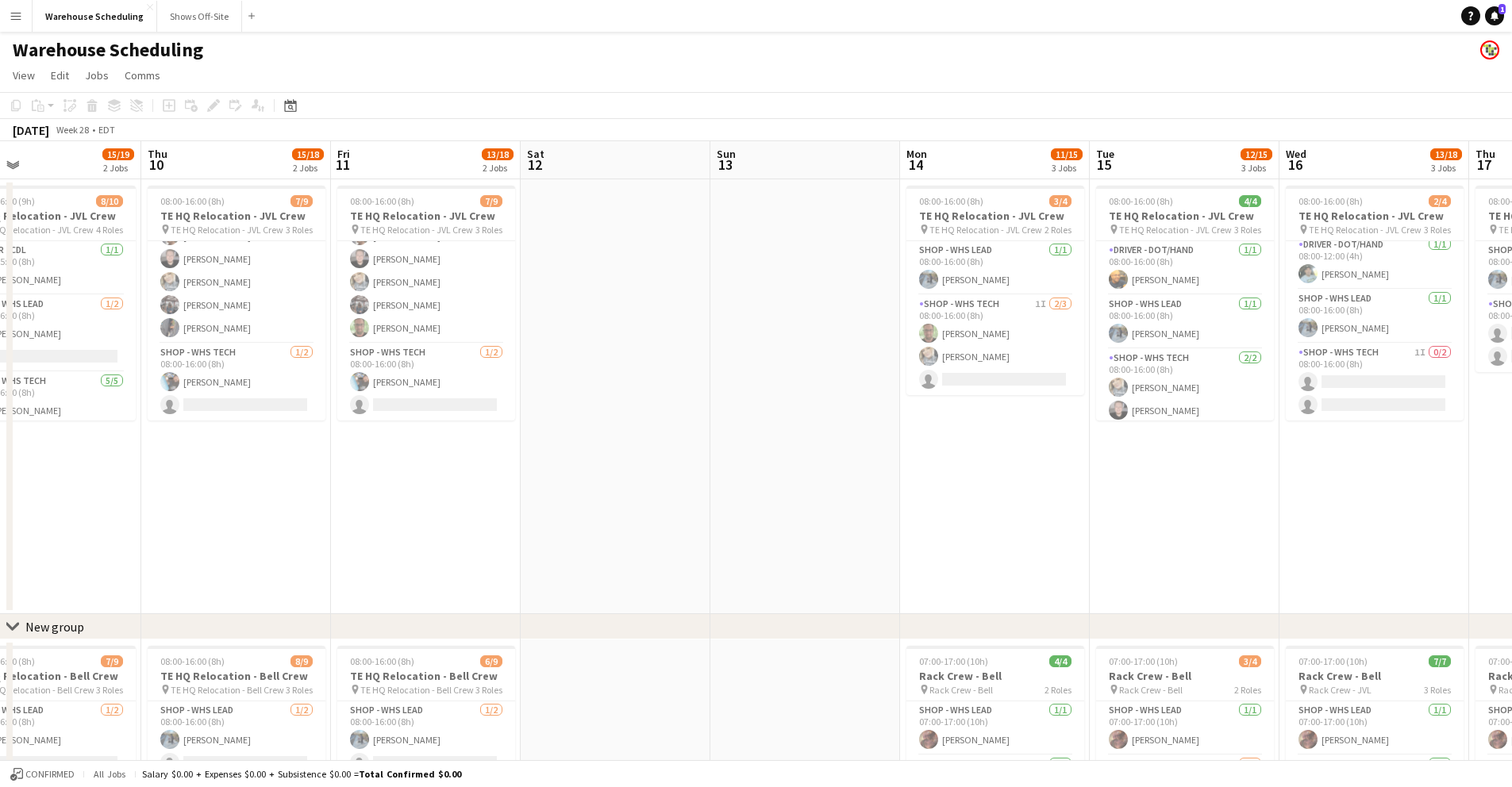
drag, startPoint x: 188, startPoint y: 543, endPoint x: 702, endPoint y: 571, distance: 514.8
click at [705, 570] on app-calendar-viewport "Mon 7 15/19 2 Jobs Tue 8 12/18 2 Jobs Wed 9 15/19 2 Jobs Thu 10 15/18 2 Jobs Fr…" at bounding box center [756, 647] width 1512 height 1012
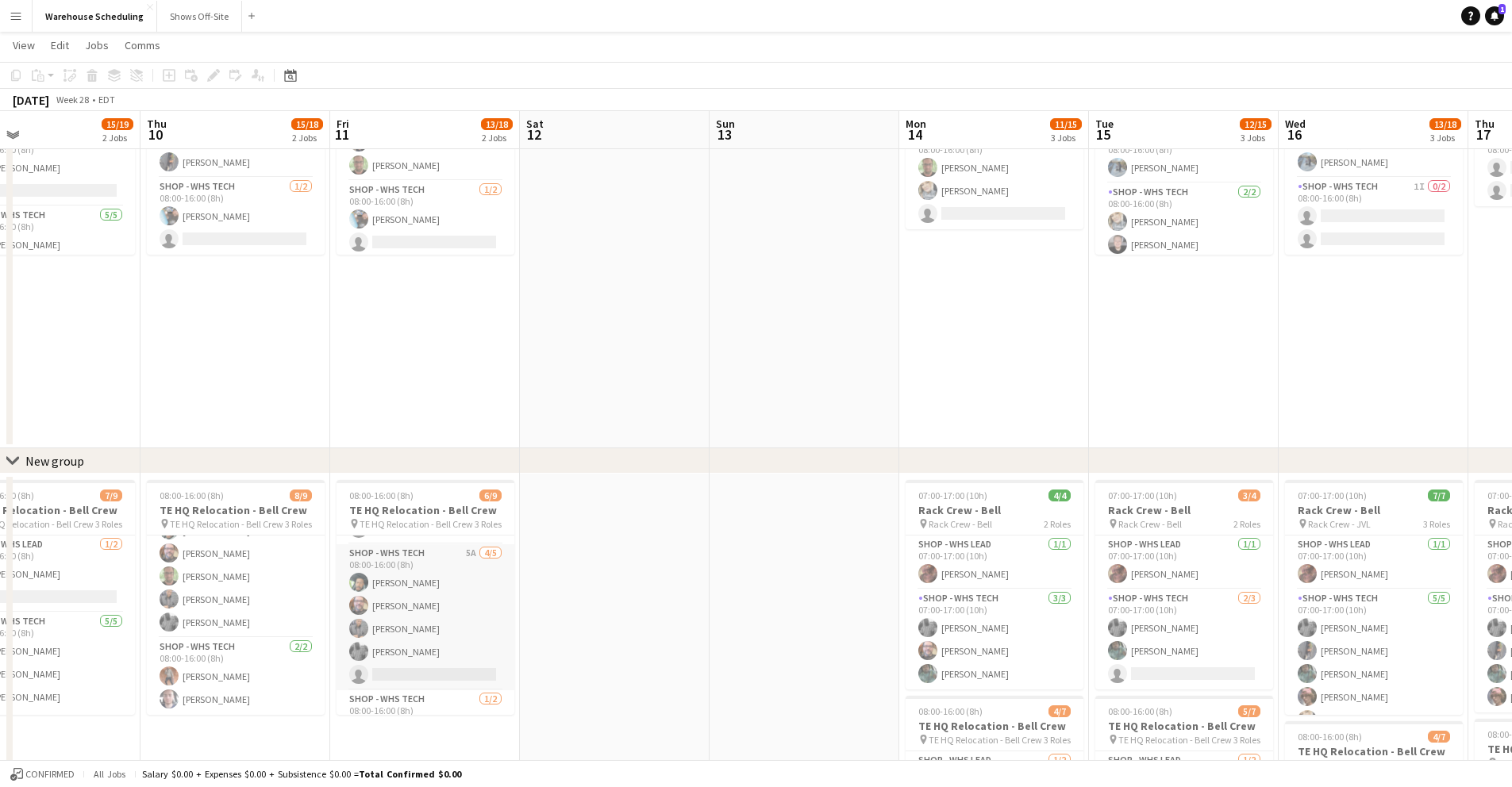
scroll to position [73, 0]
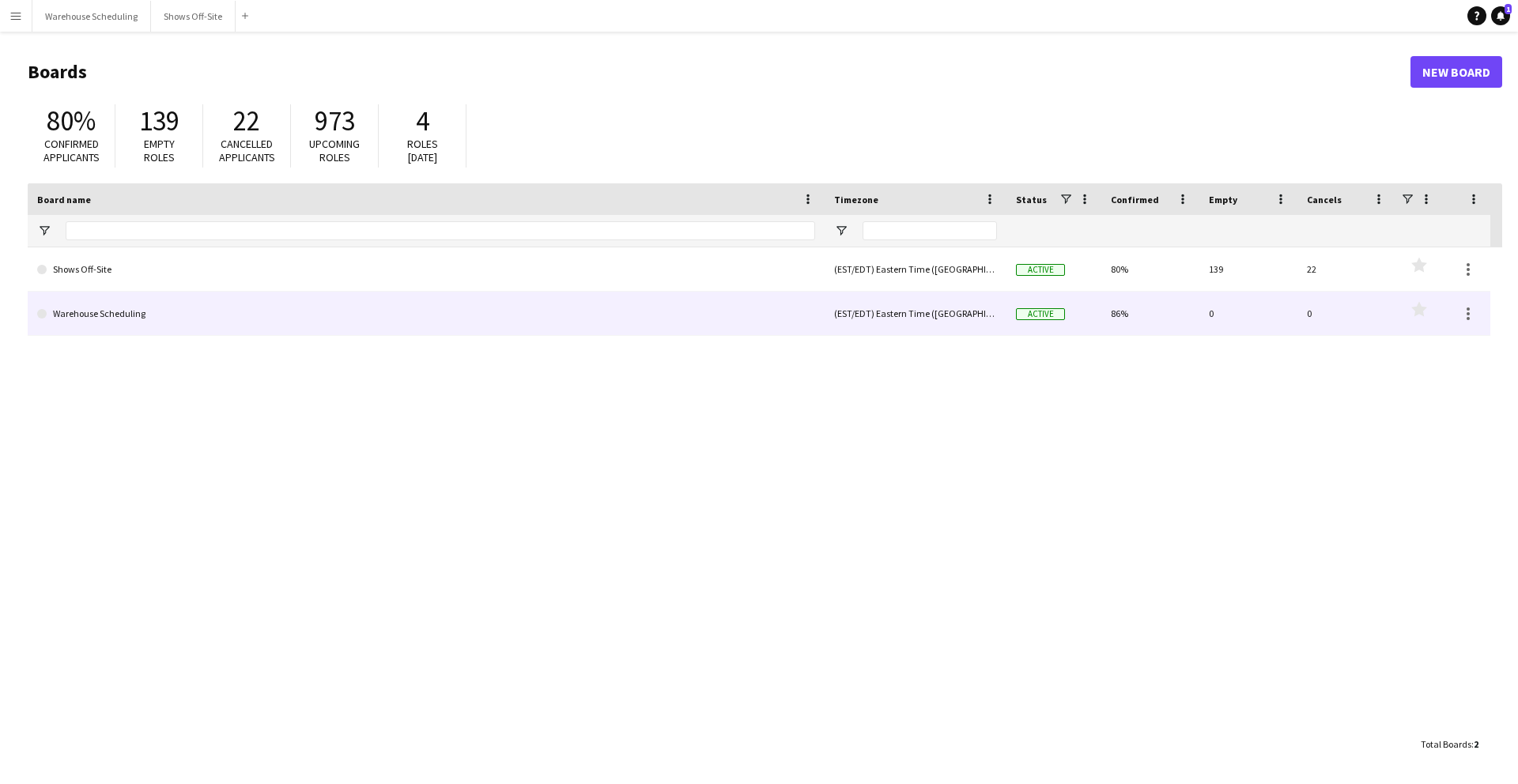
click at [246, 309] on link "Warehouse Scheduling" at bounding box center [426, 313] width 778 height 44
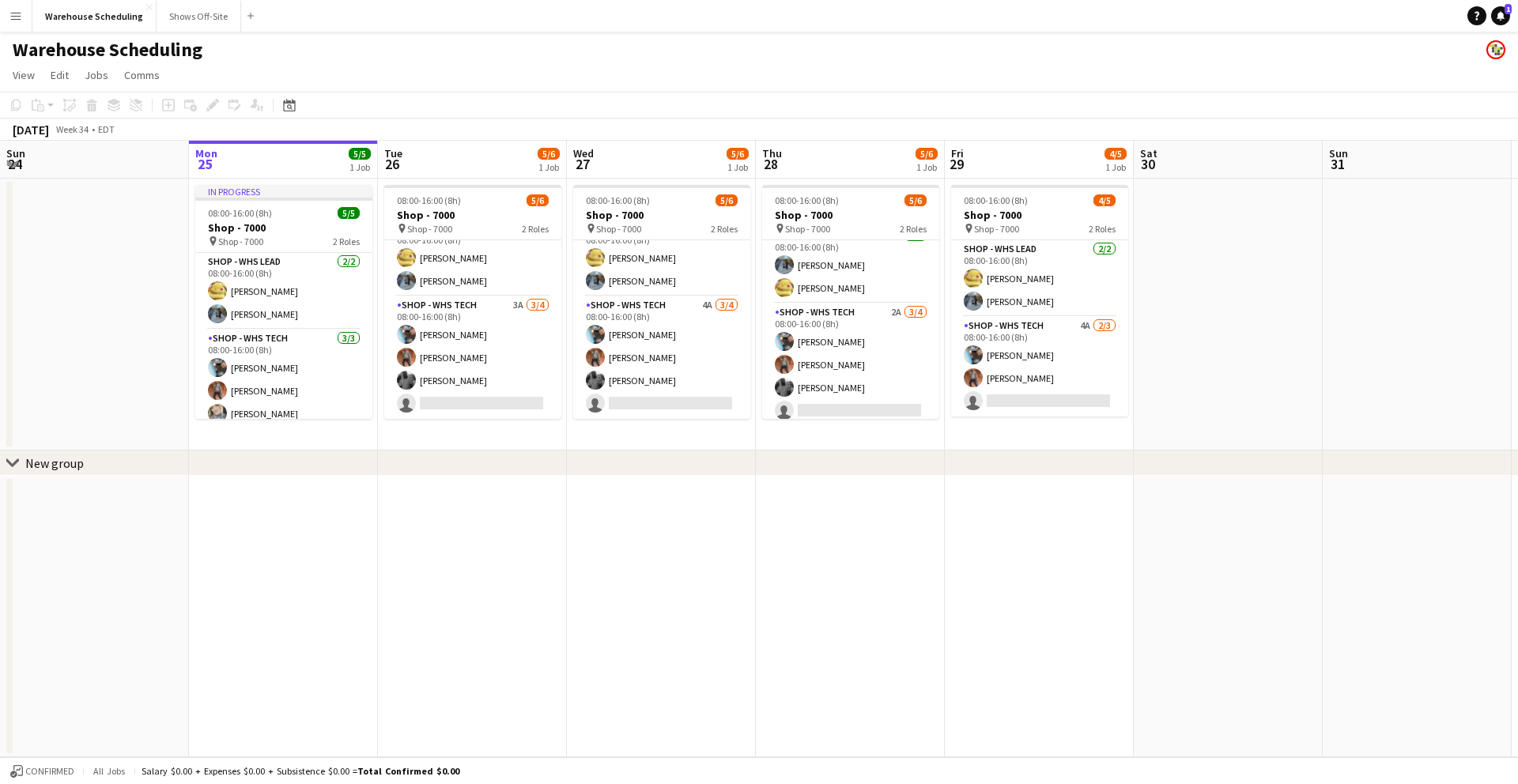
scroll to position [20, 0]
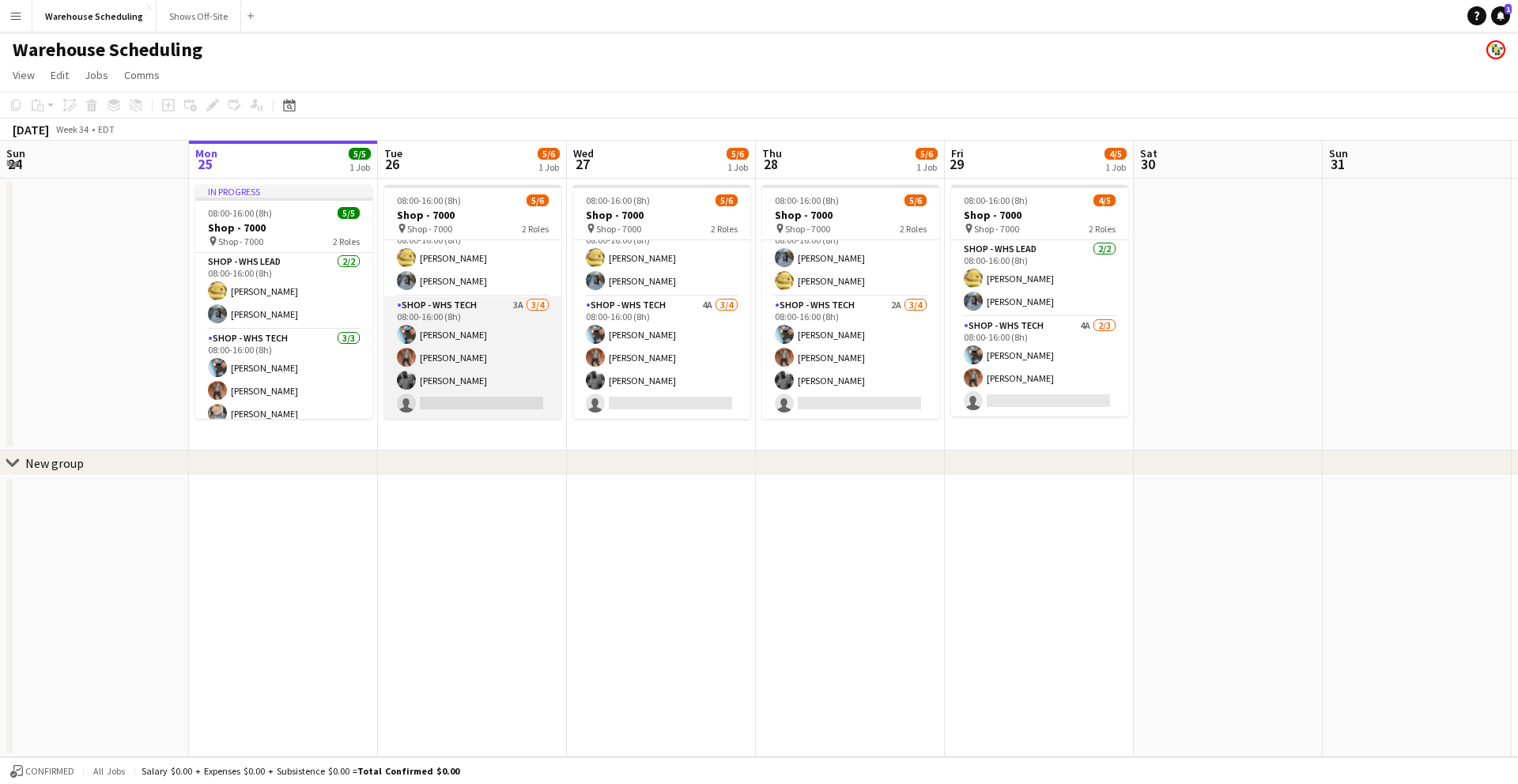
click at [440, 399] on app-card-role "Shop - WHS Tech 3A 3/4 08:00-16:00 (8h) Chad Gilbert Bradley Barnhill Byron Ril…" at bounding box center [473, 357] width 177 height 123
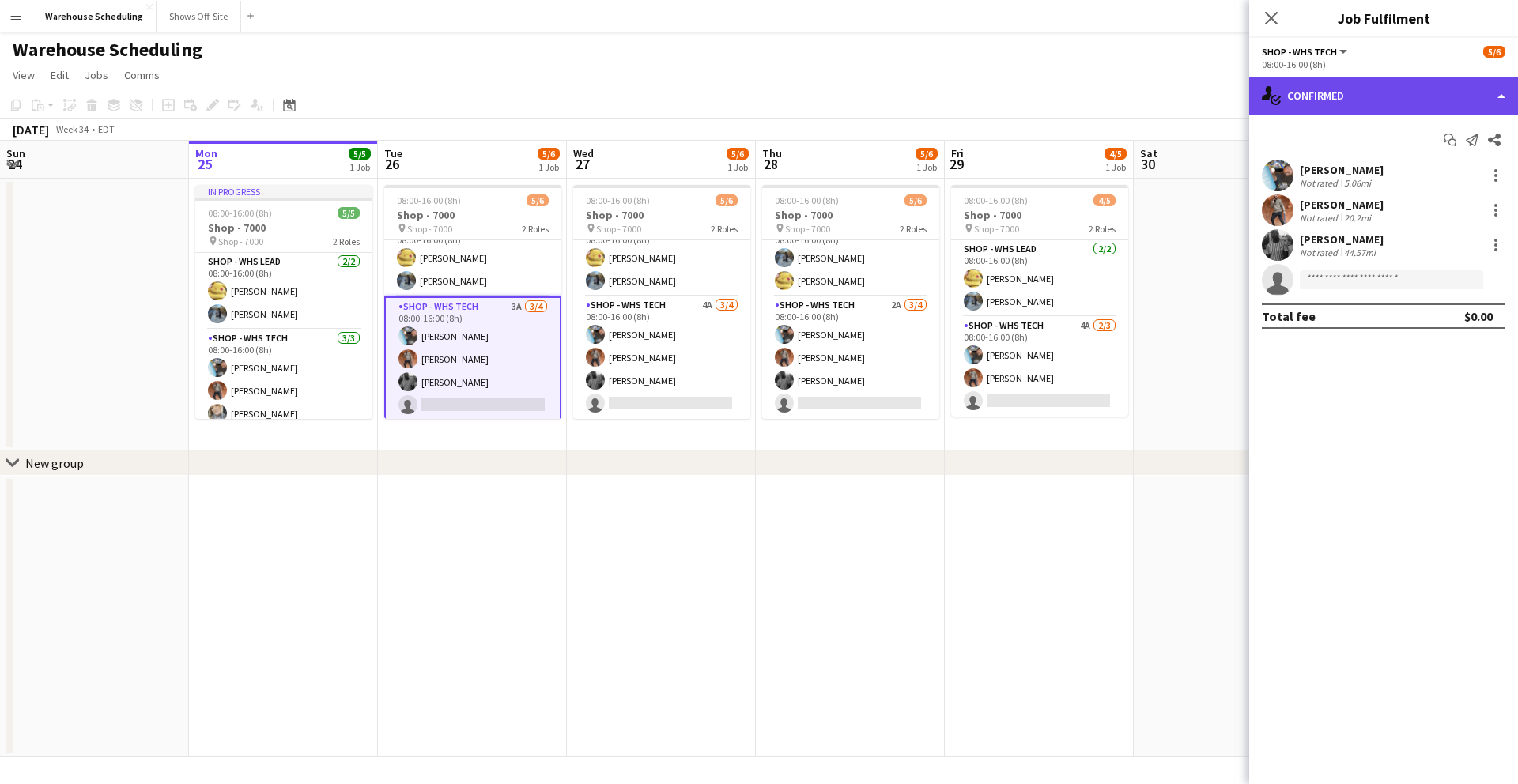
click at [1339, 96] on div "single-neutral-actions-check-2 Confirmed" at bounding box center [1384, 96] width 269 height 38
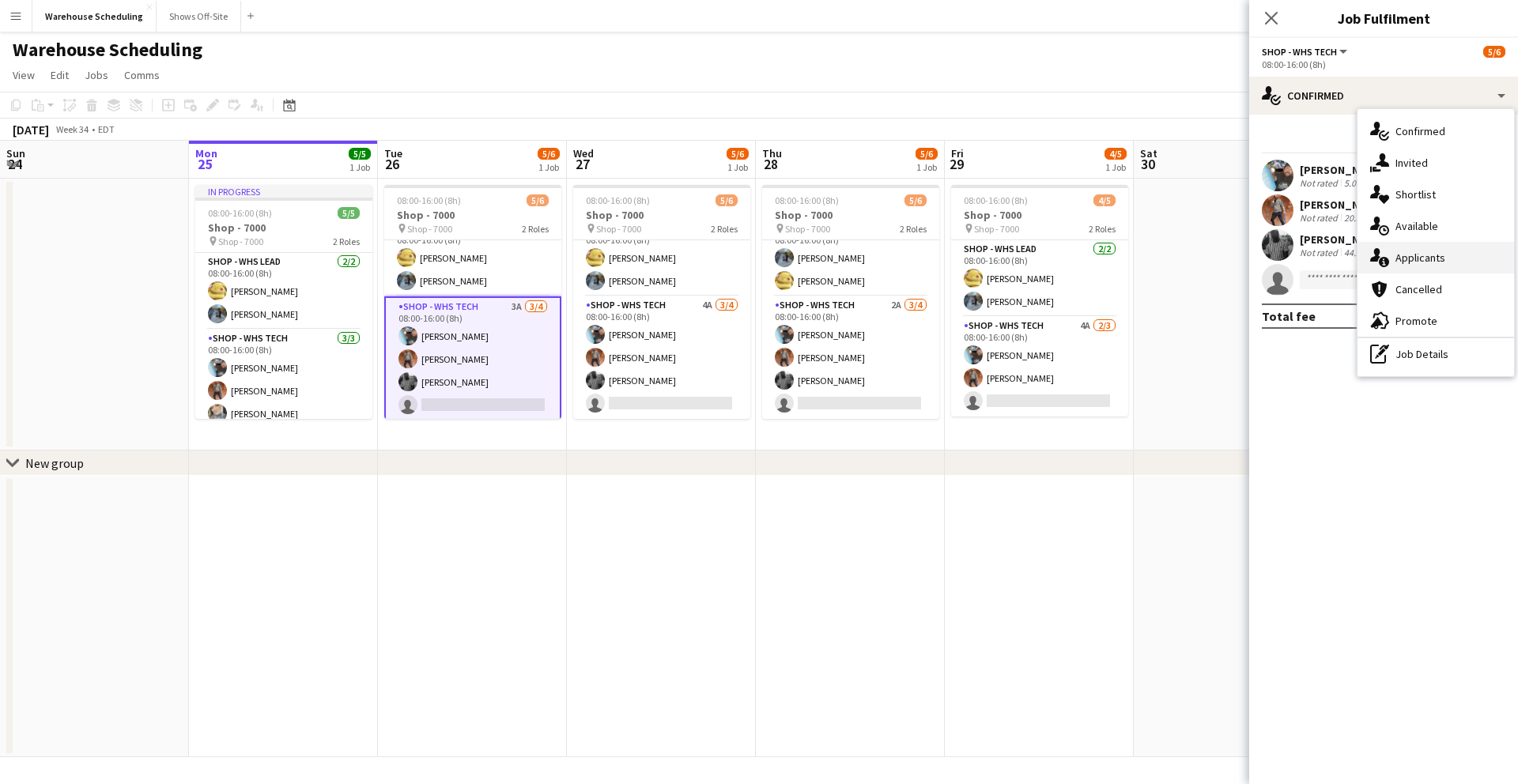
click at [1426, 251] on div "single-neutral-actions-information Applicants" at bounding box center [1436, 257] width 156 height 32
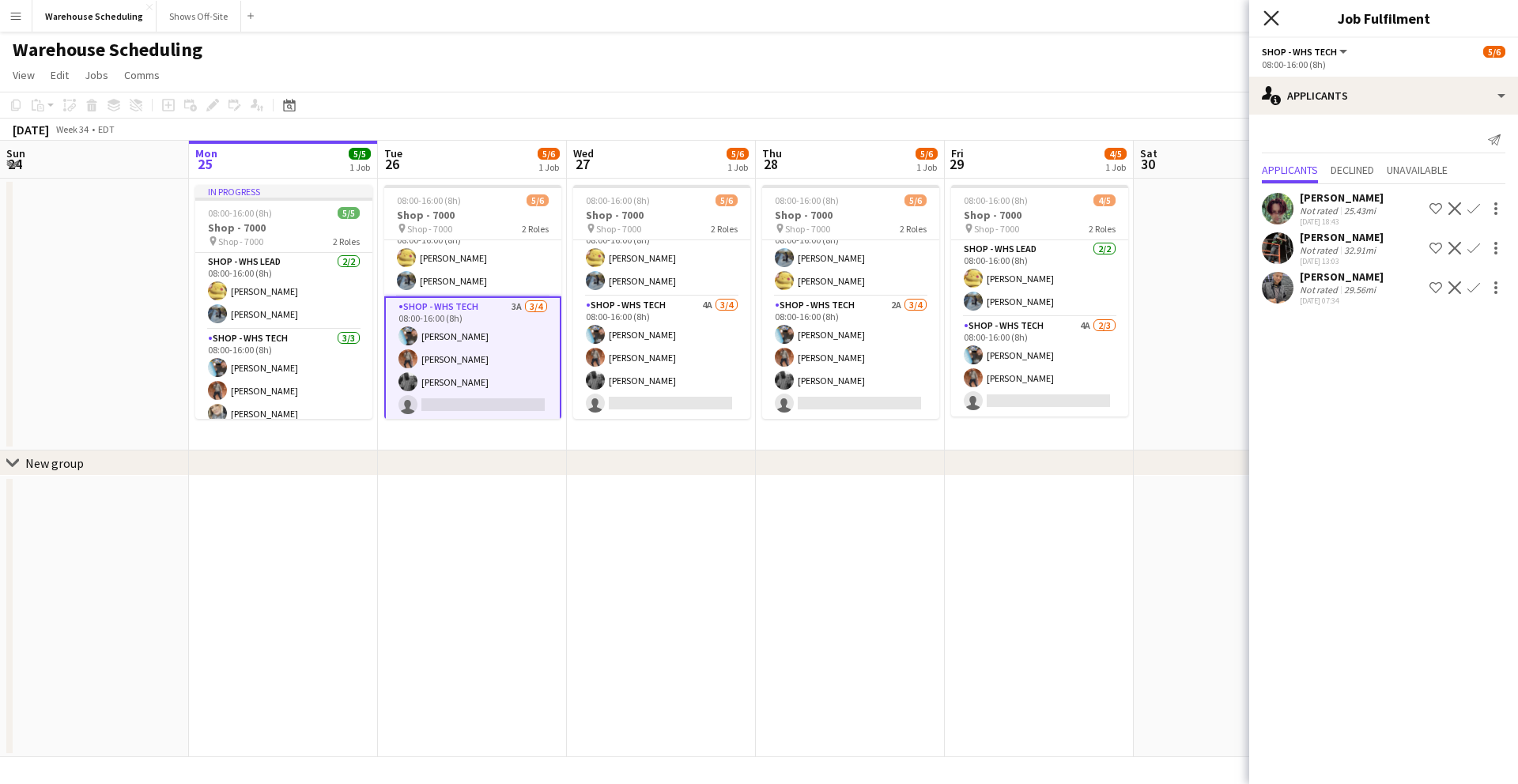
click at [1268, 14] on icon at bounding box center [1272, 18] width 15 height 15
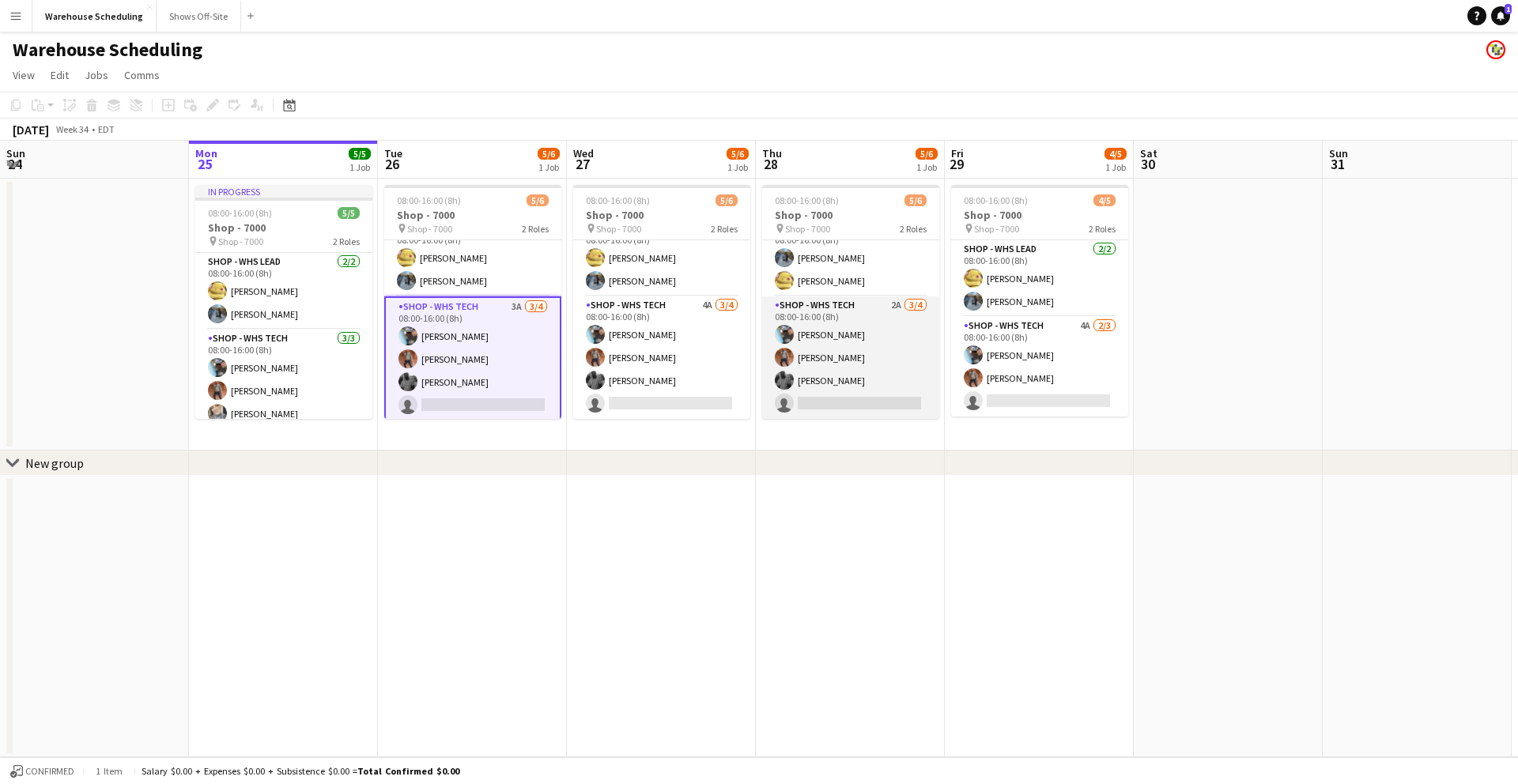
click at [829, 407] on app-card-role "Shop - WHS Tech 2A 3/4 08:00-16:00 (8h) Chad Gilbert Bradley Barnhill Byron Ril…" at bounding box center [851, 357] width 177 height 123
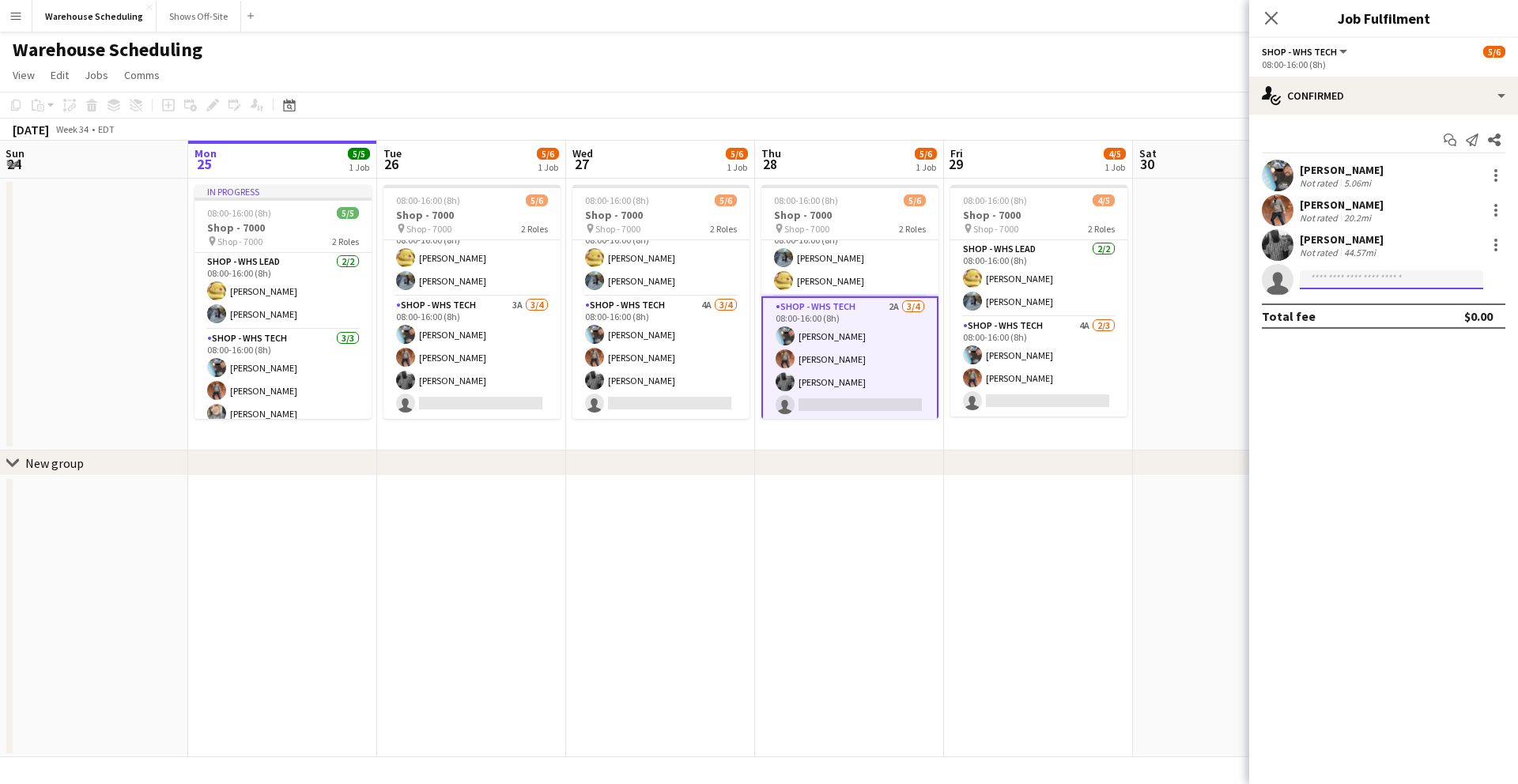
click at [1327, 286] on input at bounding box center [1391, 280] width 183 height 19
type input "**"
click at [1274, 23] on icon at bounding box center [1272, 18] width 15 height 15
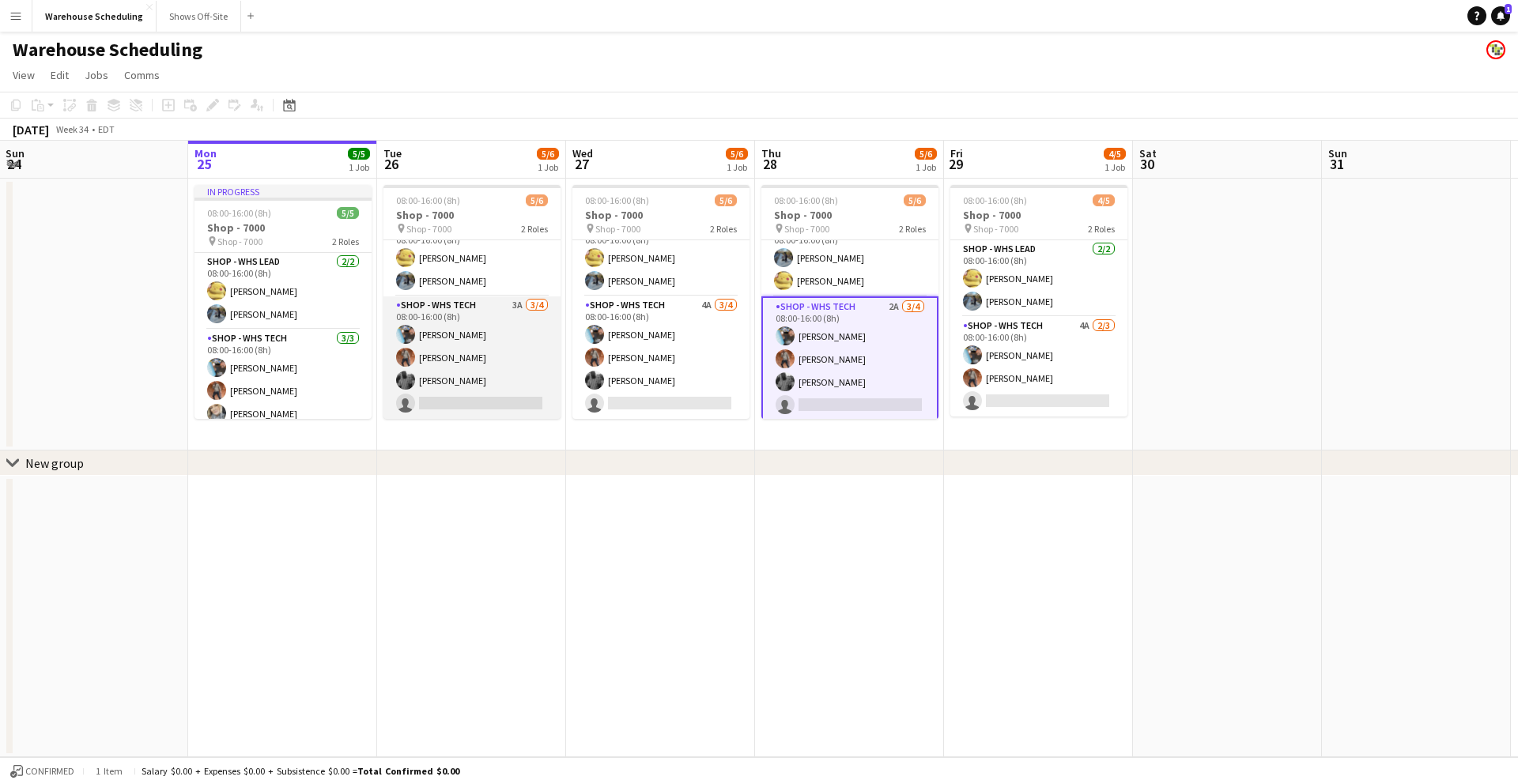
click at [480, 399] on app-card-role "Shop - WHS Tech 3A 3/4 08:00-16:00 (8h) Chad Gilbert Bradley Barnhill Byron Ril…" at bounding box center [472, 357] width 177 height 123
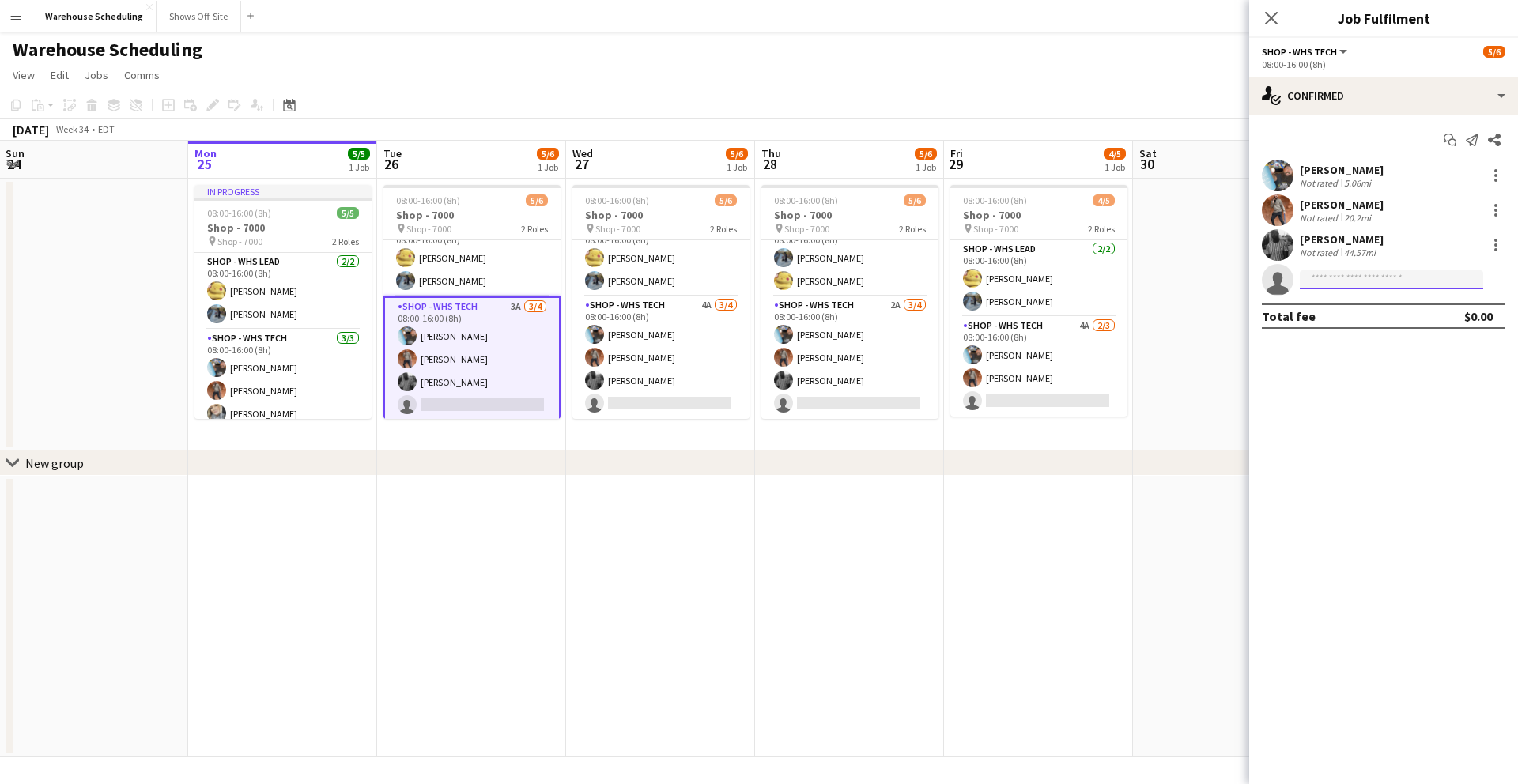
click at [1347, 286] on input at bounding box center [1391, 280] width 183 height 19
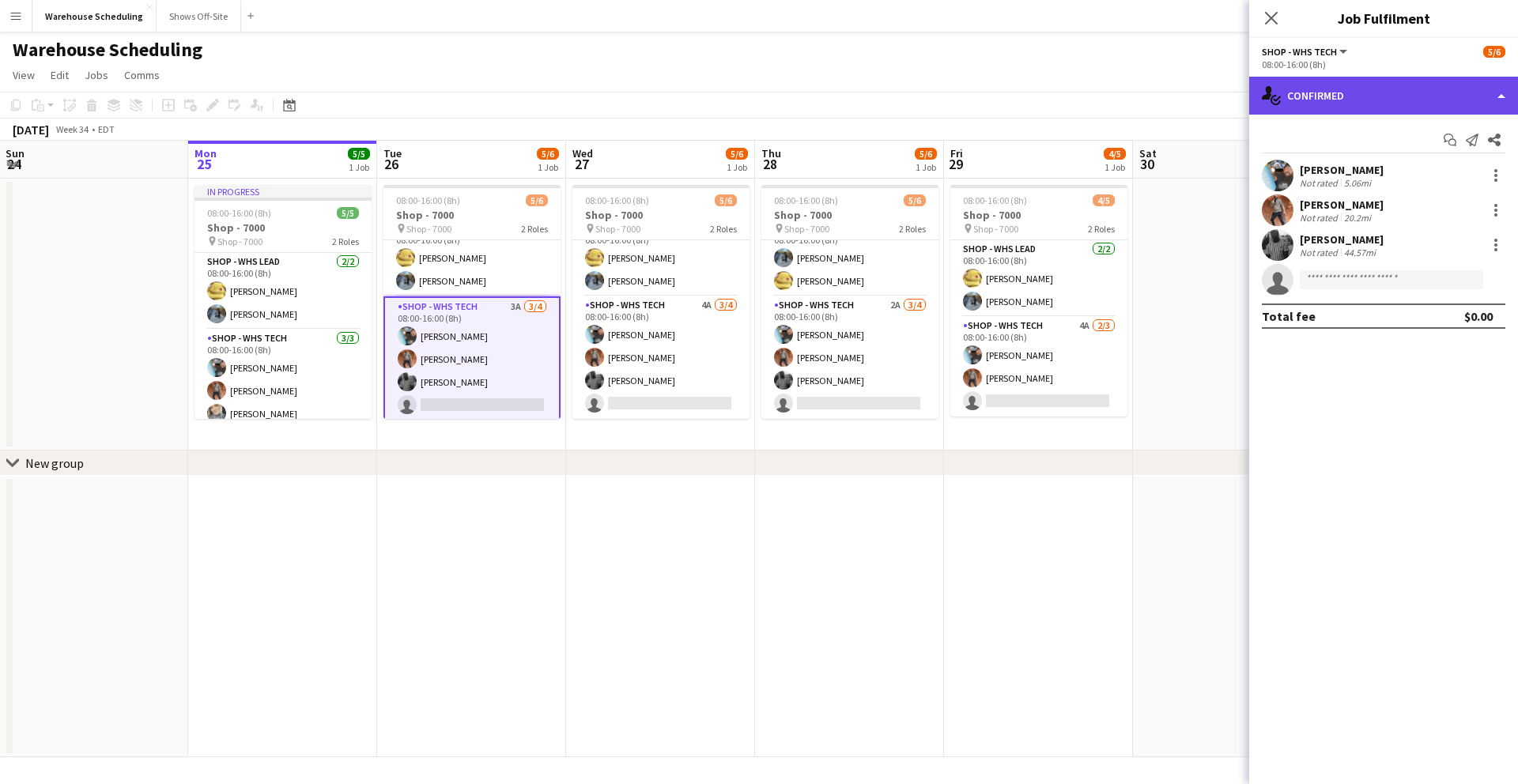
click at [1348, 110] on div "single-neutral-actions-check-2 Confirmed" at bounding box center [1384, 96] width 269 height 38
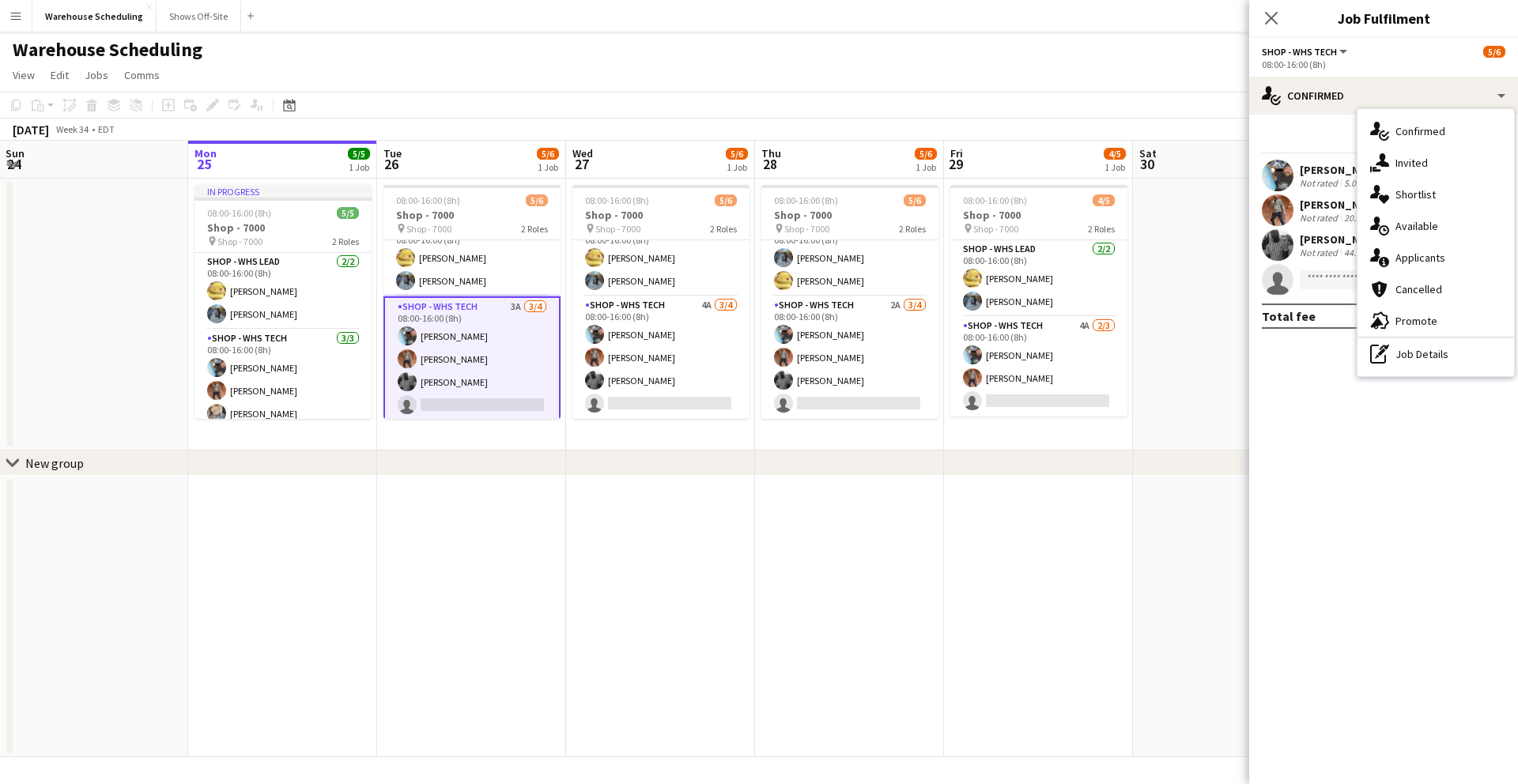
click at [1436, 253] on div "single-neutral-actions-information Applicants" at bounding box center [1436, 257] width 156 height 32
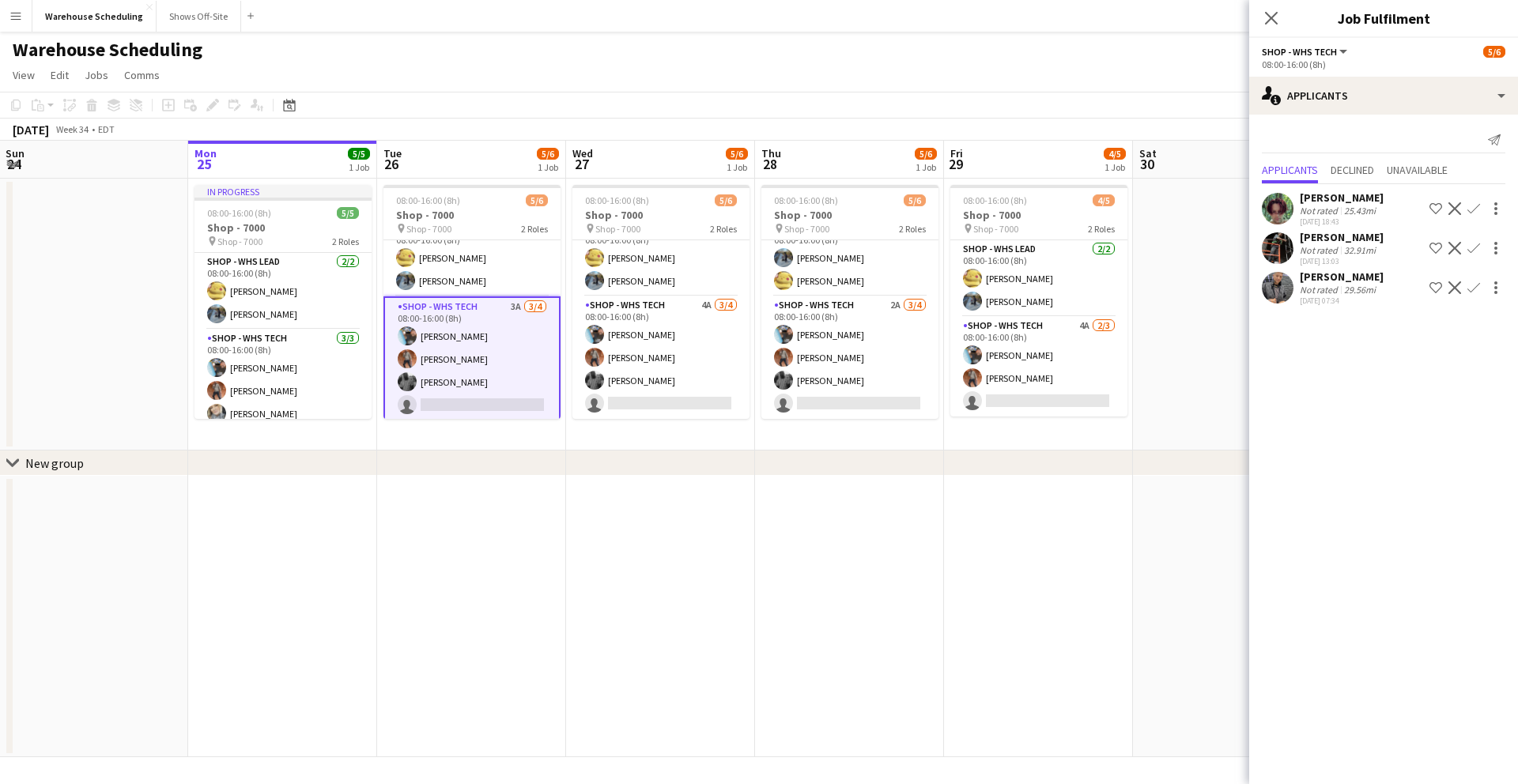
click at [1477, 294] on app-icon "Confirm" at bounding box center [1473, 288] width 12 height 12
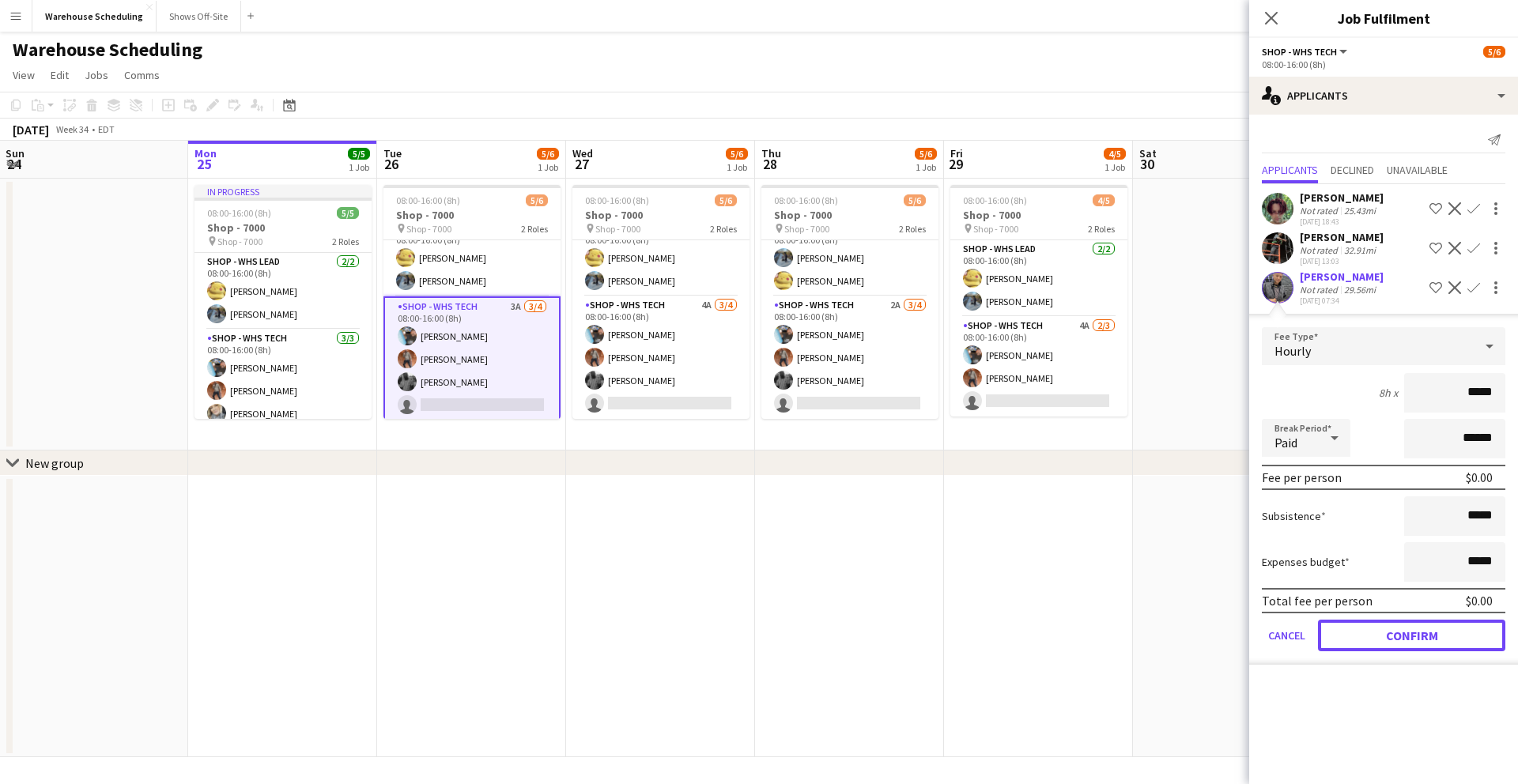
click at [1436, 651] on button "Confirm" at bounding box center [1411, 634] width 187 height 32
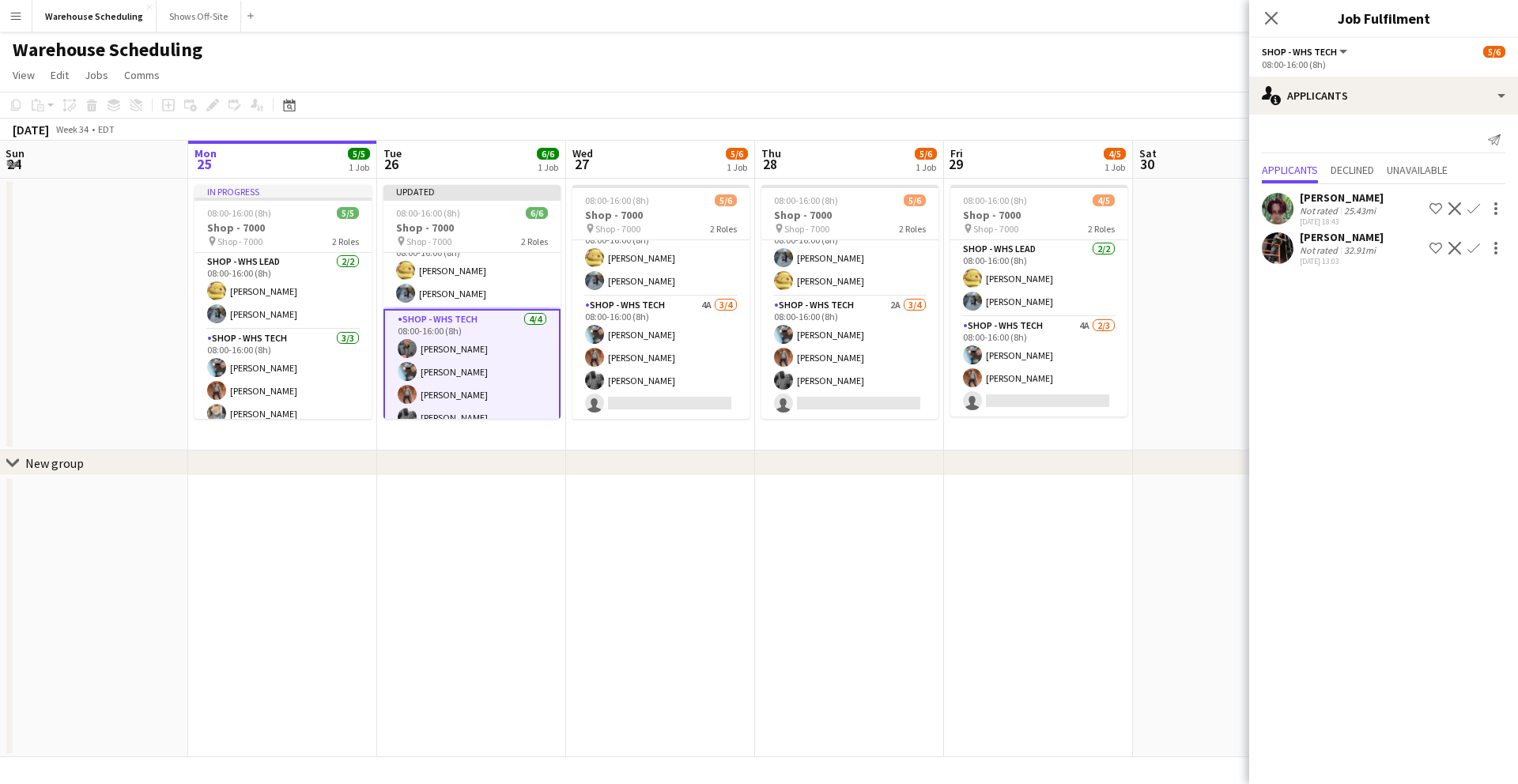
drag, startPoint x: 1271, startPoint y: 16, endPoint x: 1256, endPoint y: 35, distance: 24.2
click at [1270, 17] on icon at bounding box center [1271, 17] width 12 height 12
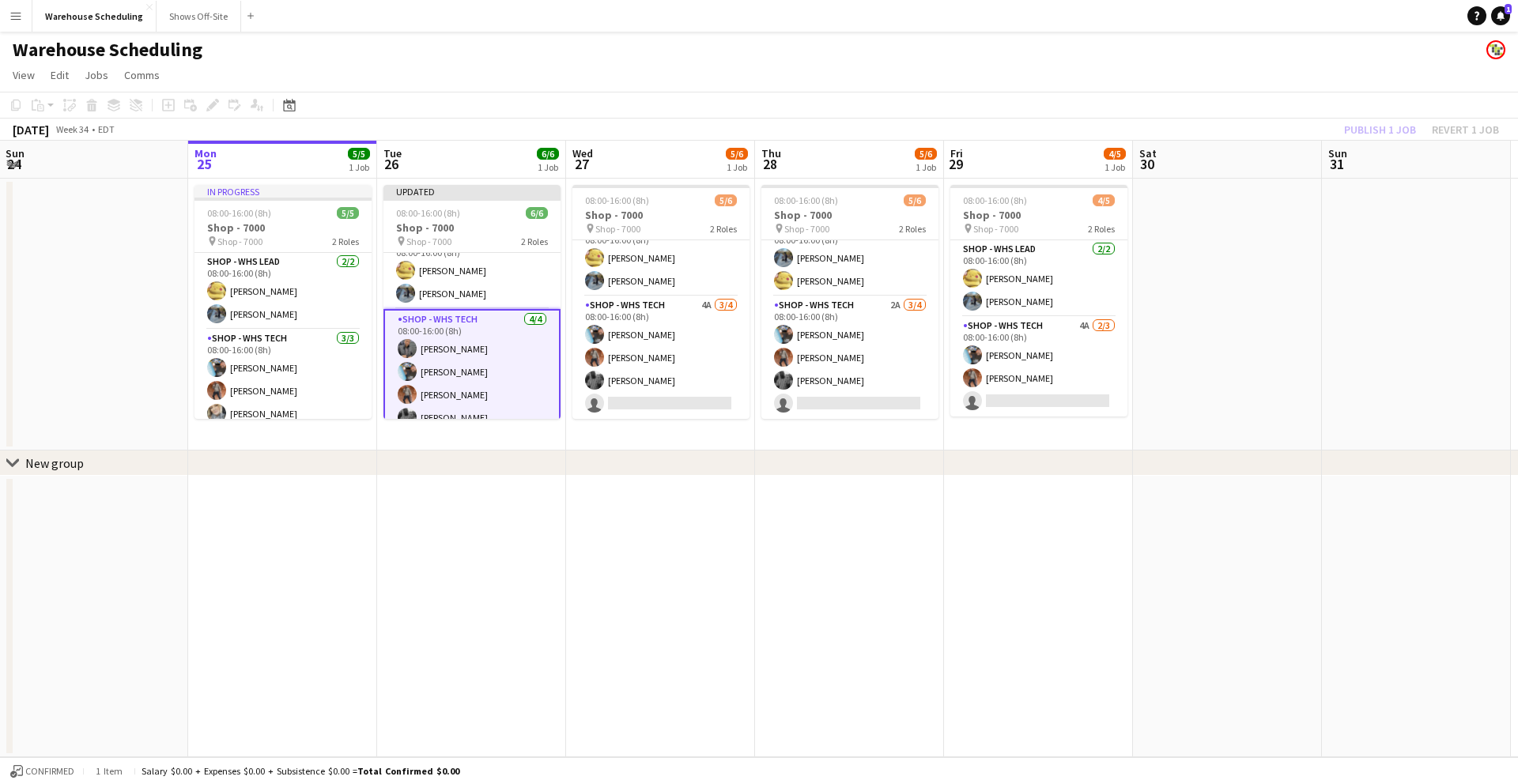
drag, startPoint x: 727, startPoint y: 126, endPoint x: 708, endPoint y: 141, distance: 24.2
click at [724, 127] on div "August 2025 Week 34 • EDT Publish 1 job Revert 1 job" at bounding box center [759, 129] width 1518 height 22
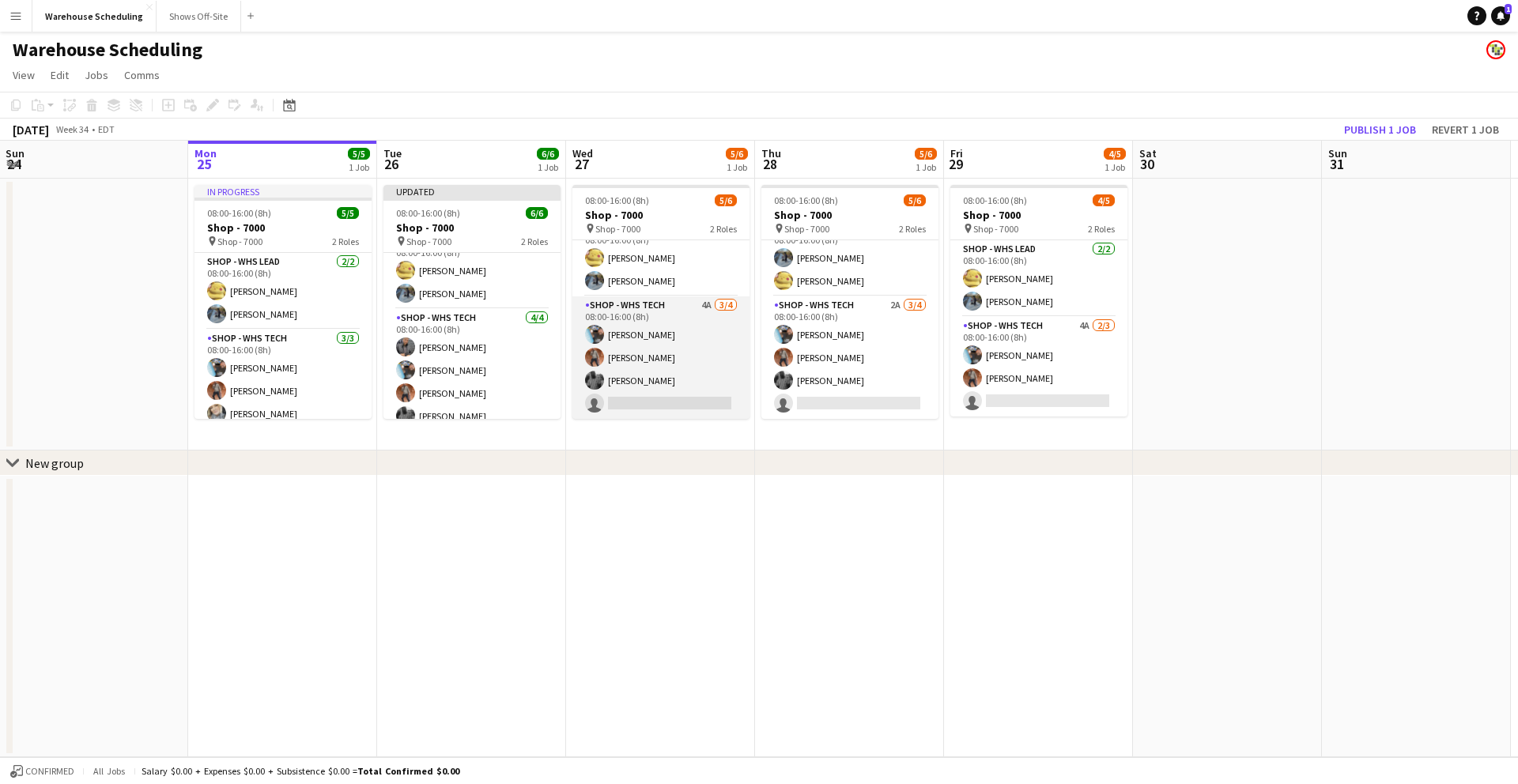
click at [648, 394] on app-card-role "Shop - WHS Tech 4A 3/4 08:00-16:00 (8h) Chad Gilbert Bradley Barnhill Byron Ril…" at bounding box center [661, 357] width 177 height 123
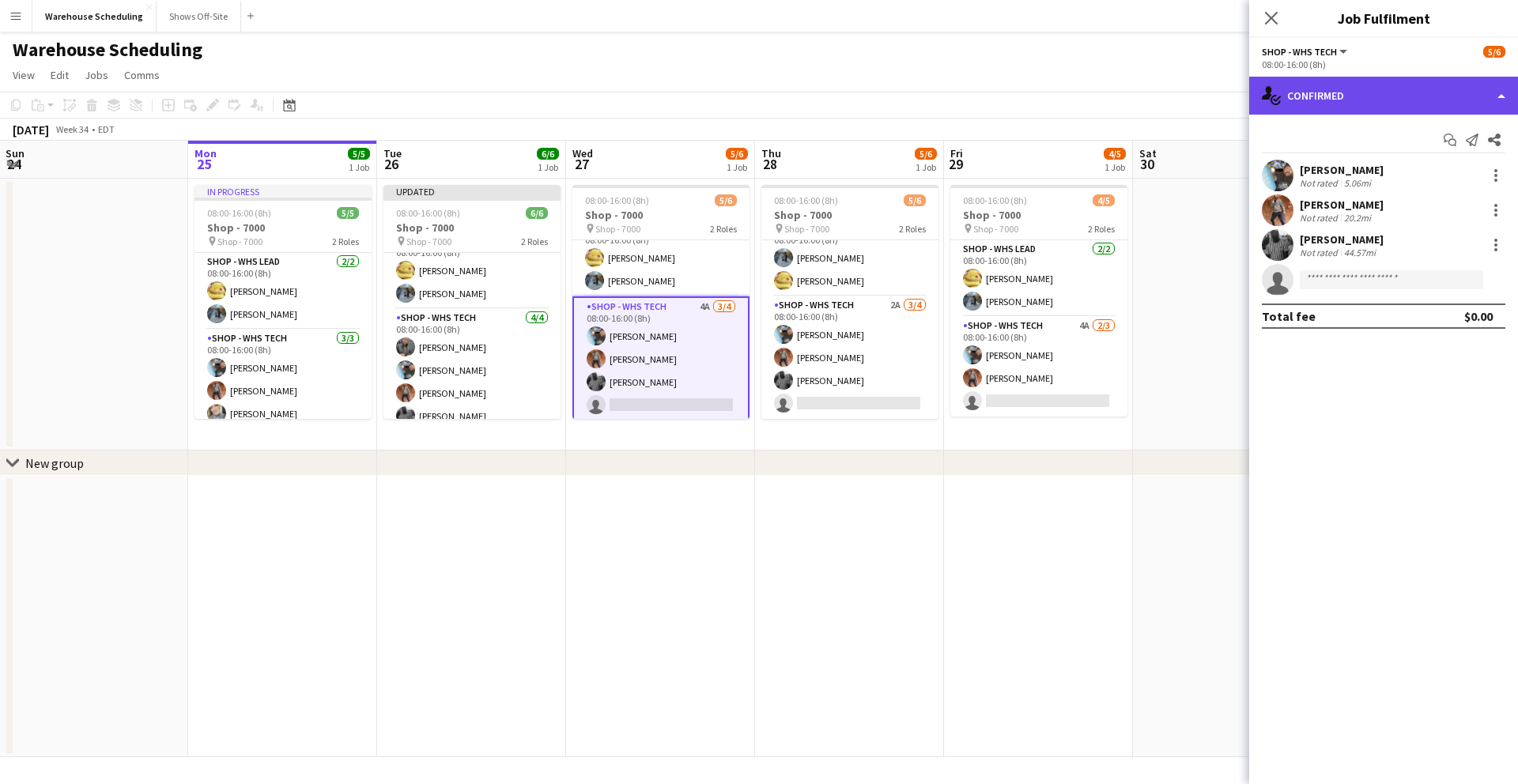
click at [1357, 94] on div "single-neutral-actions-check-2 Confirmed" at bounding box center [1384, 96] width 269 height 38
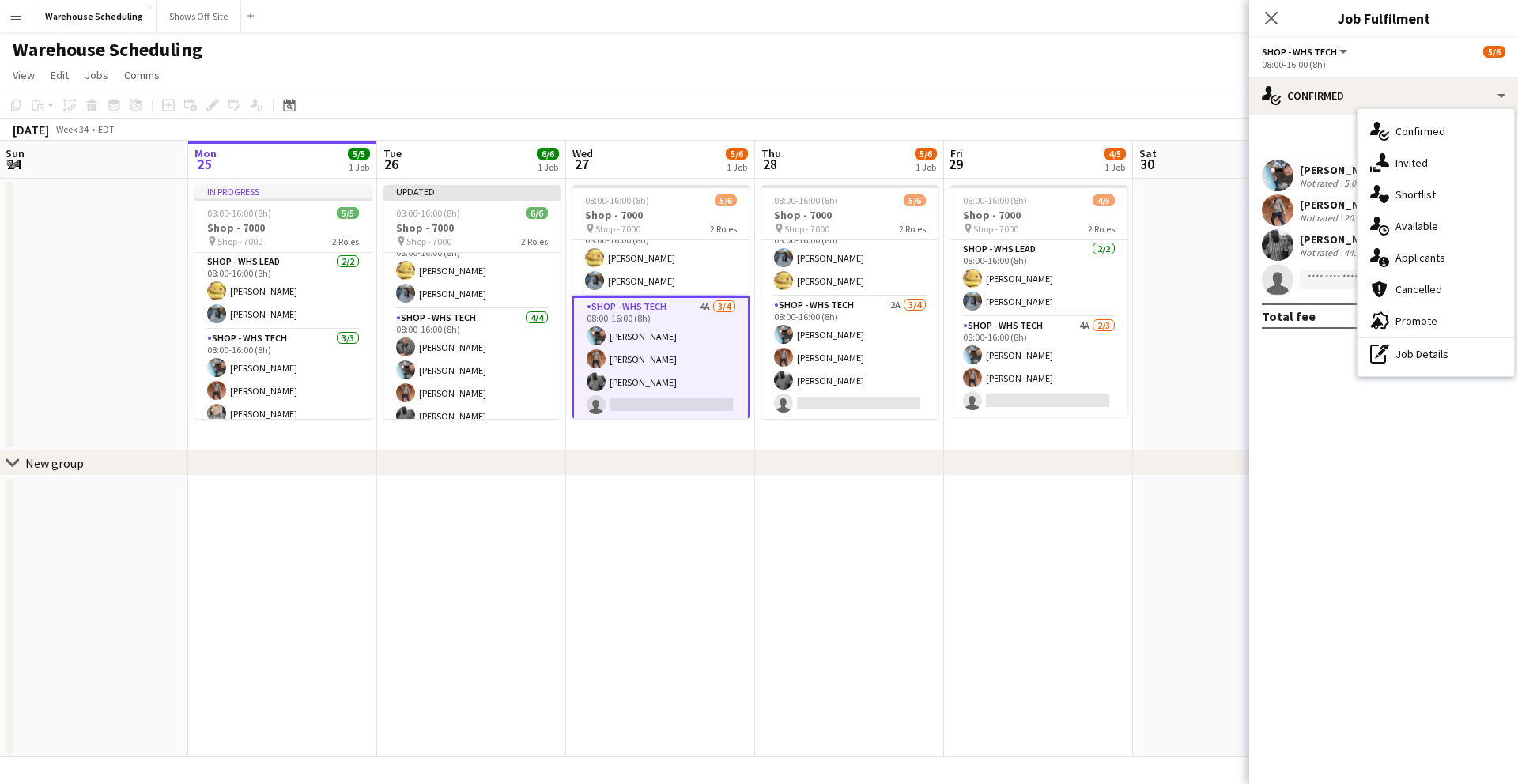
click at [1426, 254] on div "single-neutral-actions-information Applicants" at bounding box center [1436, 257] width 156 height 32
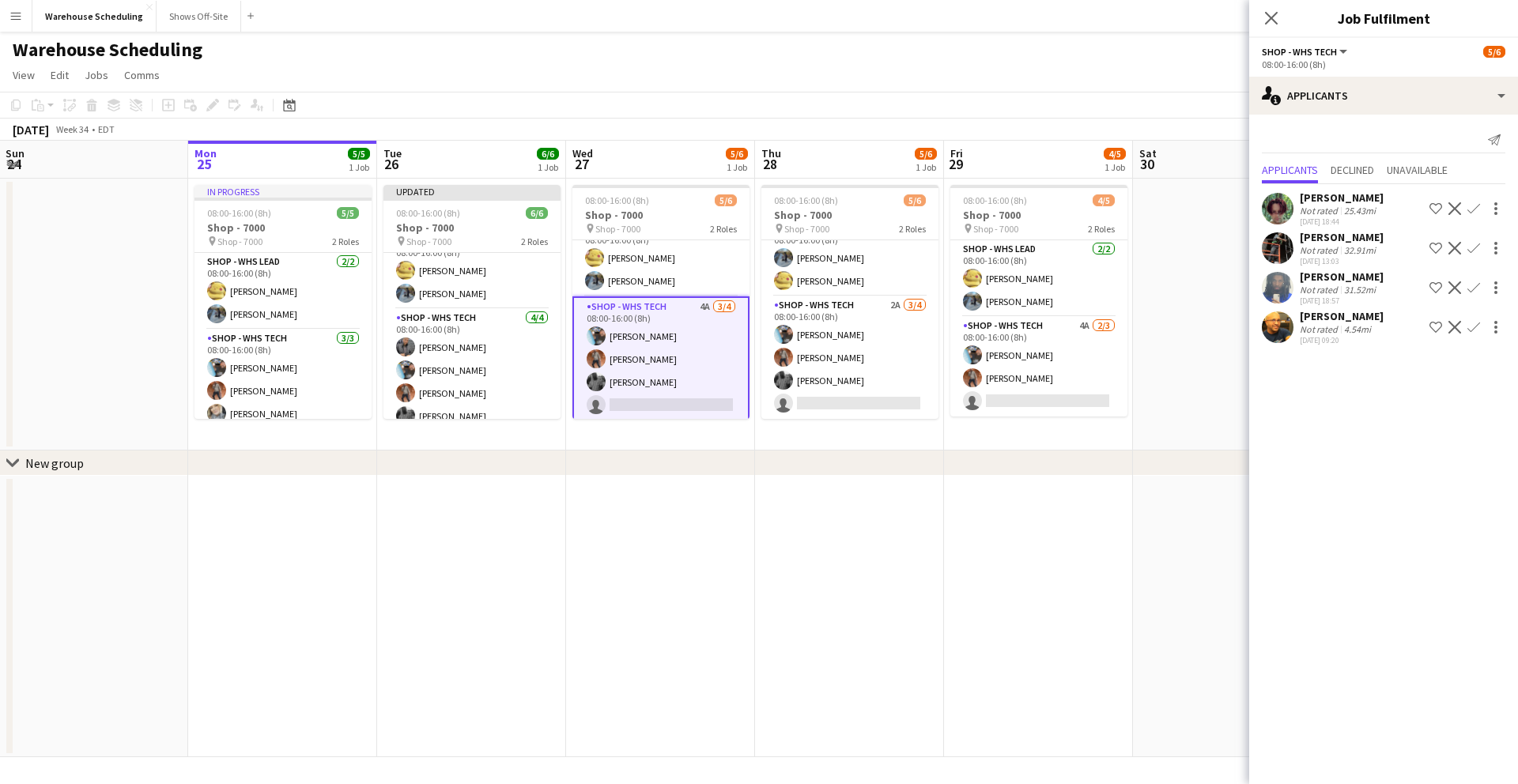
click at [1478, 327] on app-icon "Confirm" at bounding box center [1473, 327] width 12 height 12
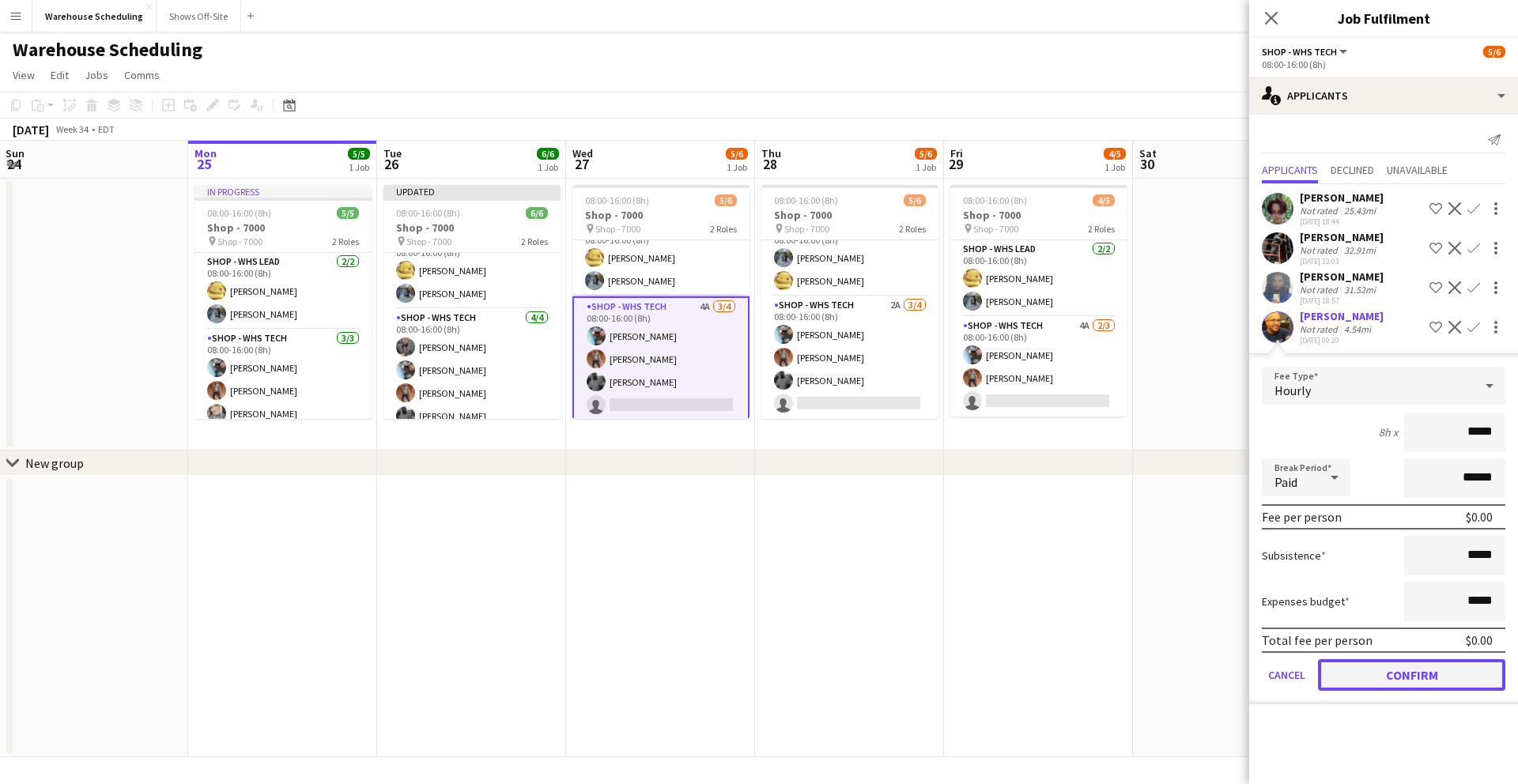
click at [1415, 673] on button "Confirm" at bounding box center [1411, 675] width 187 height 32
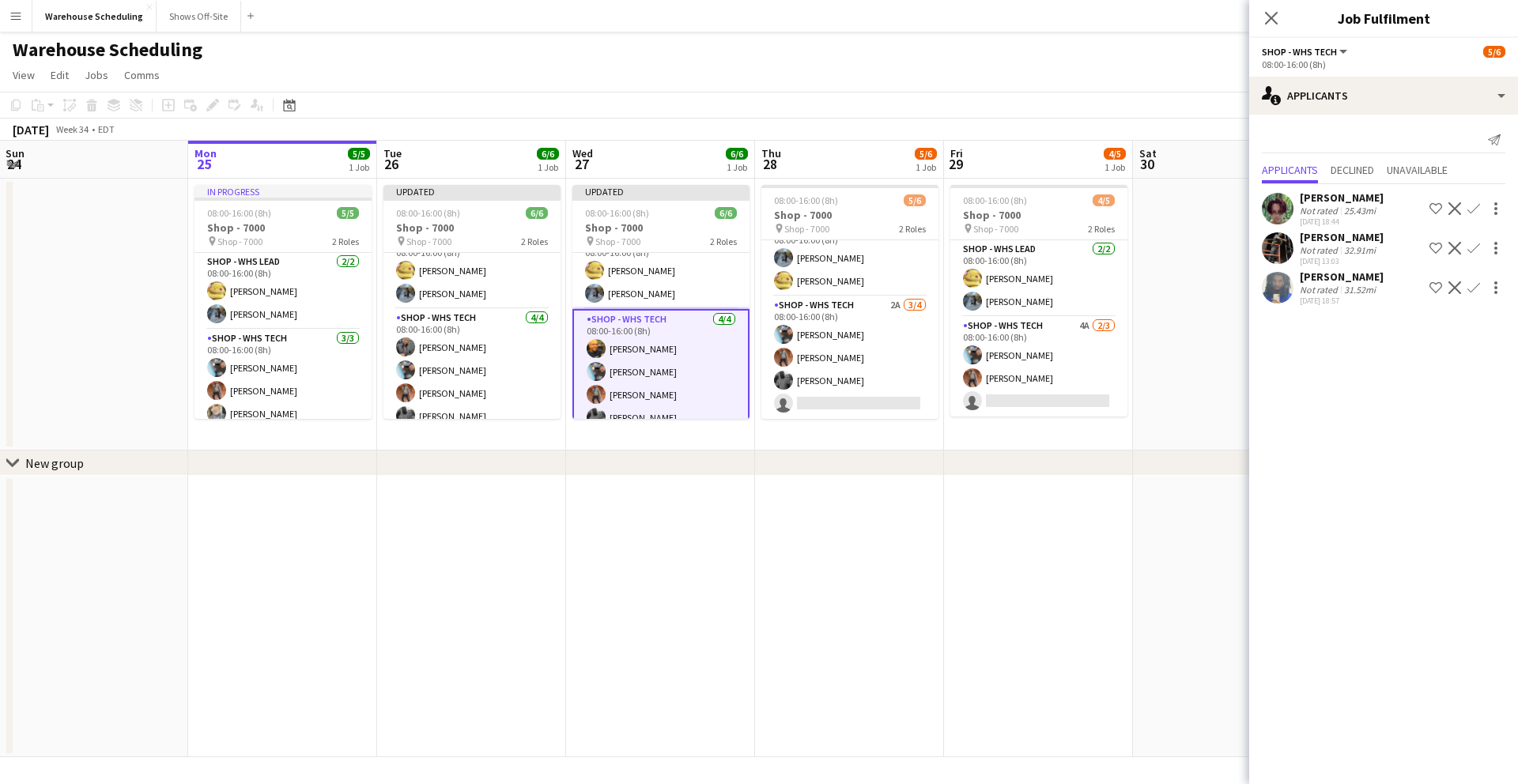
click at [1273, 15] on icon at bounding box center [1271, 17] width 12 height 12
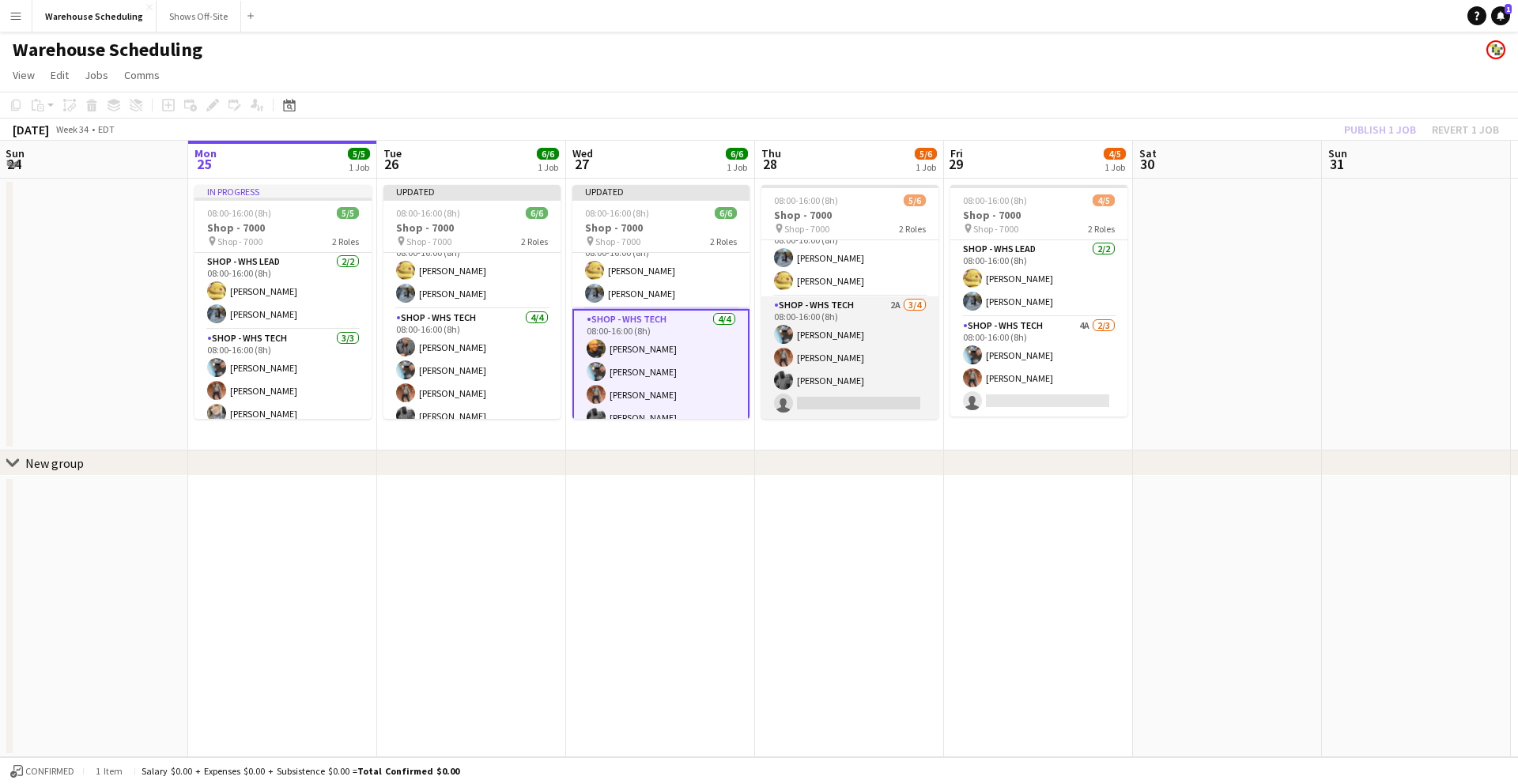
click at [846, 395] on app-card-role "Shop - WHS Tech 2A 3/4 08:00-16:00 (8h) Chad Gilbert Bradley Barnhill Byron Ril…" at bounding box center [850, 357] width 177 height 123
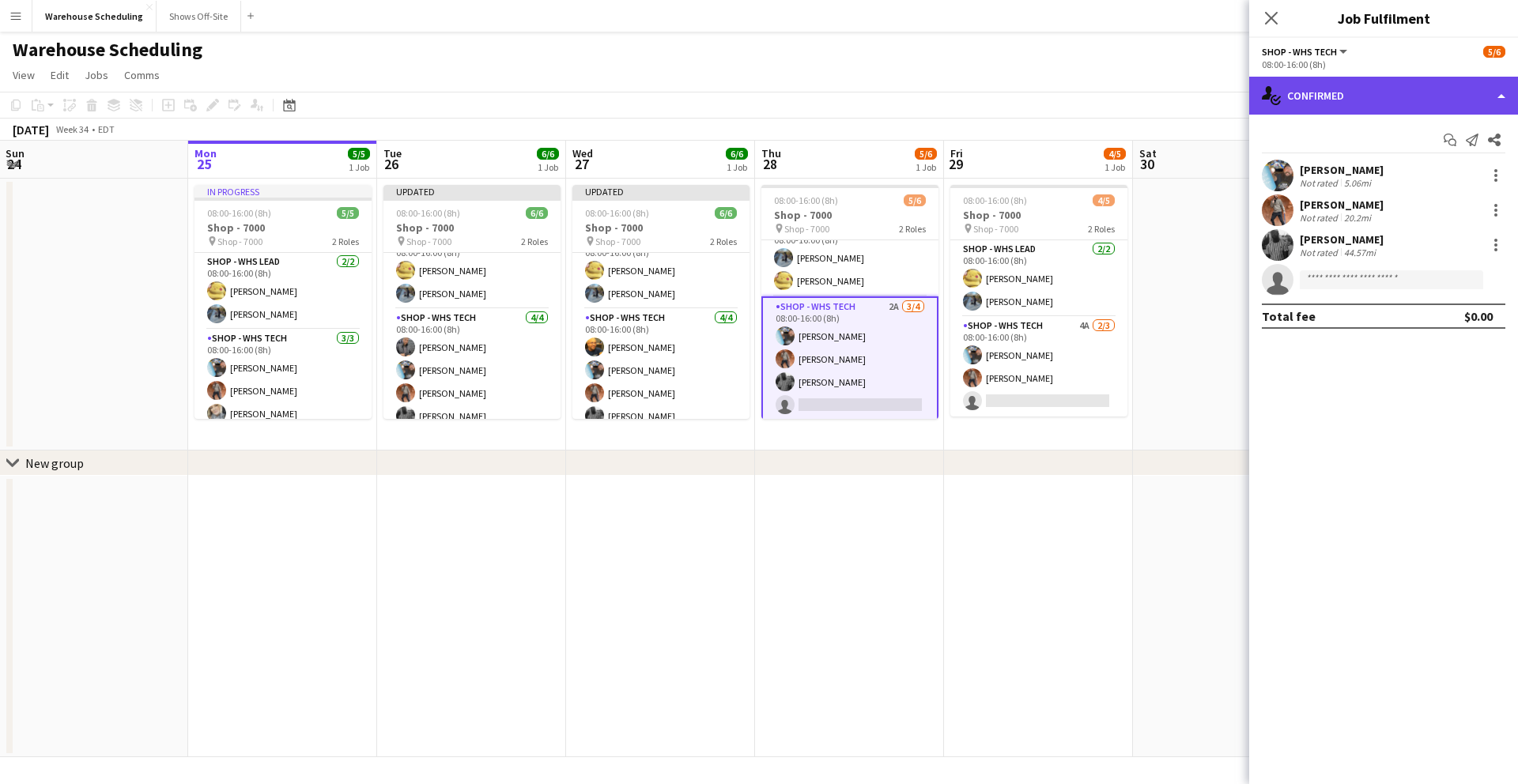
click at [1383, 95] on div "single-neutral-actions-check-2 Confirmed" at bounding box center [1384, 96] width 269 height 38
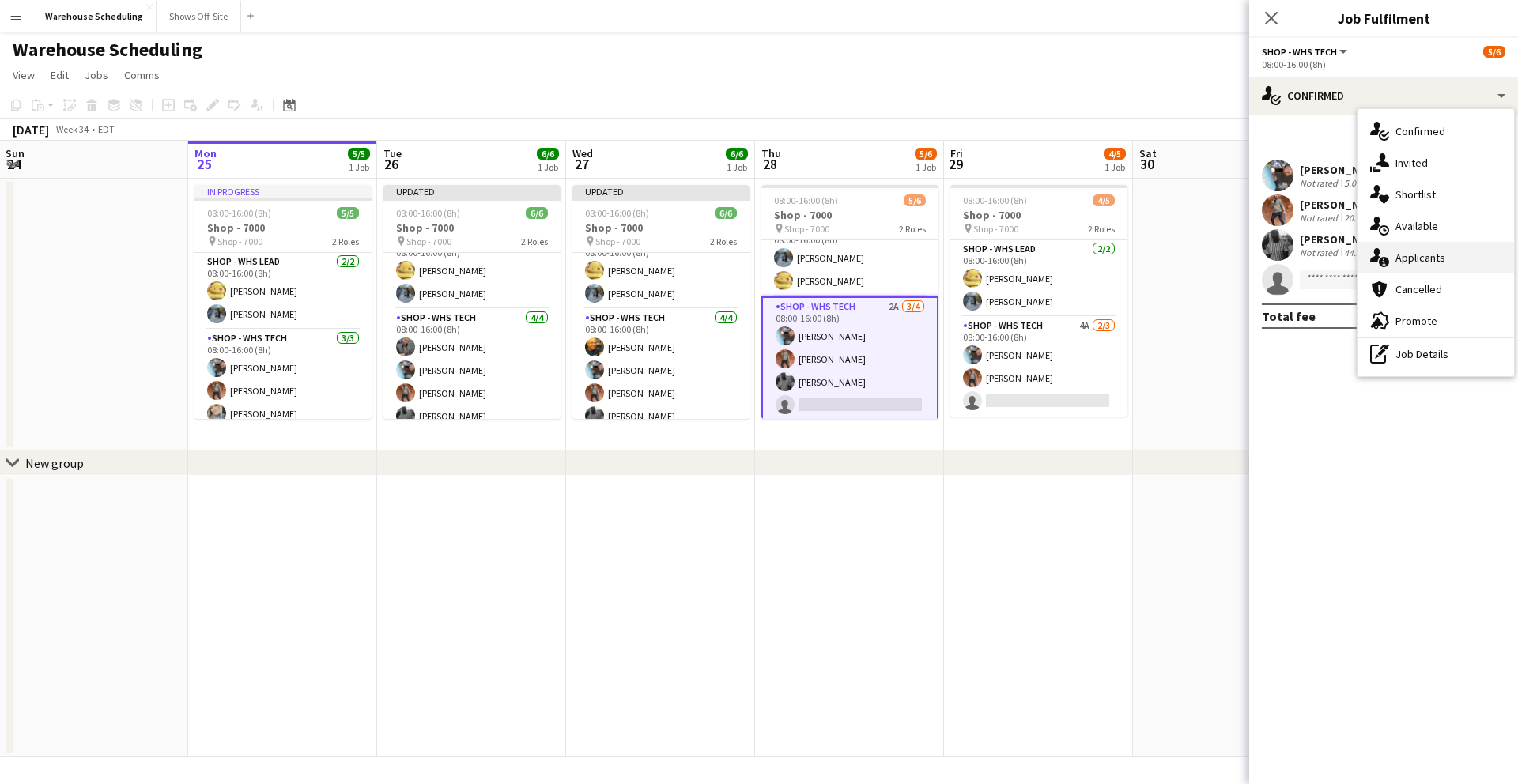
click at [1415, 259] on div "single-neutral-actions-information Applicants" at bounding box center [1436, 257] width 156 height 32
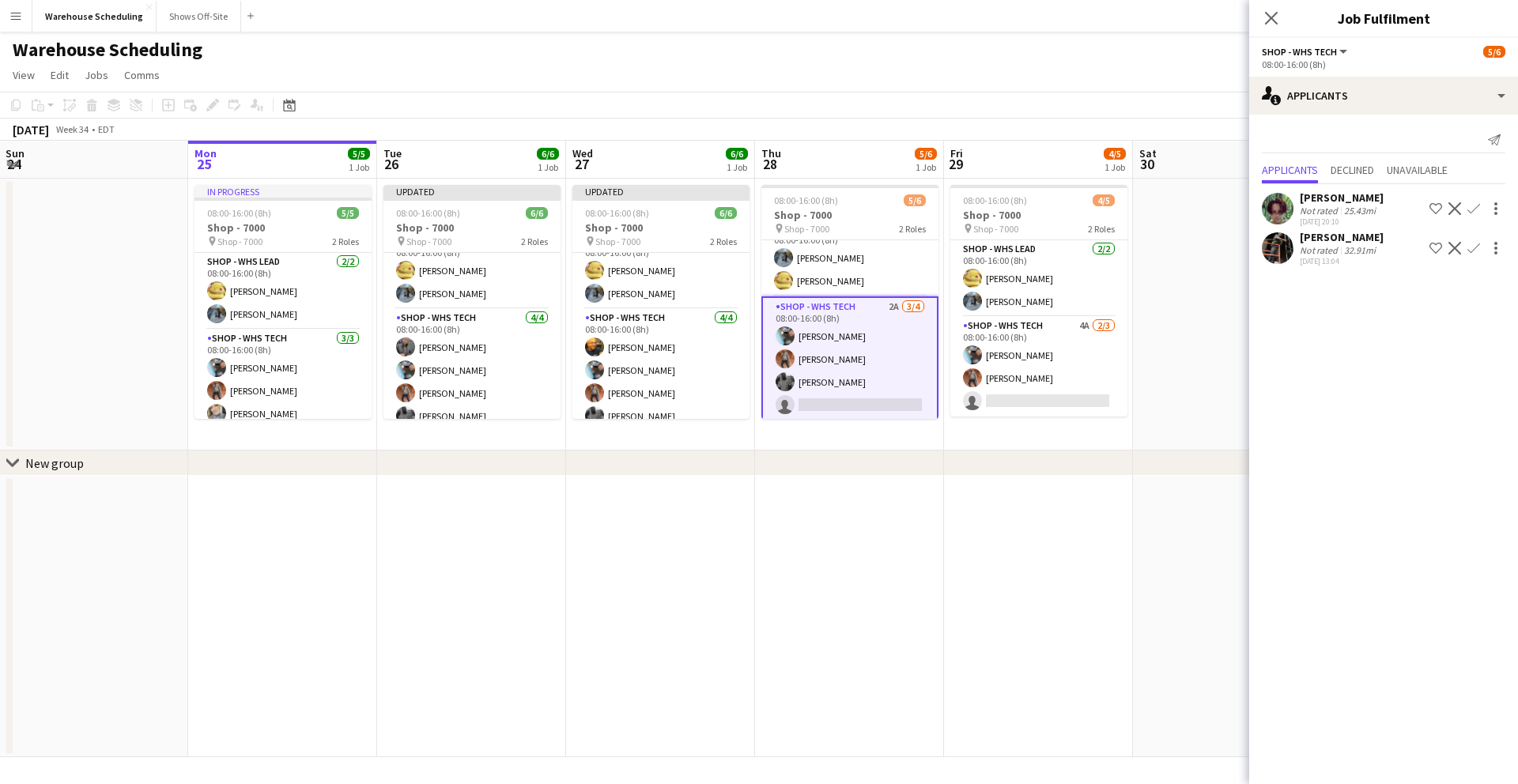
drag, startPoint x: 1273, startPoint y: 16, endPoint x: 1242, endPoint y: 65, distance: 58.0
click at [1272, 20] on icon at bounding box center [1271, 17] width 12 height 12
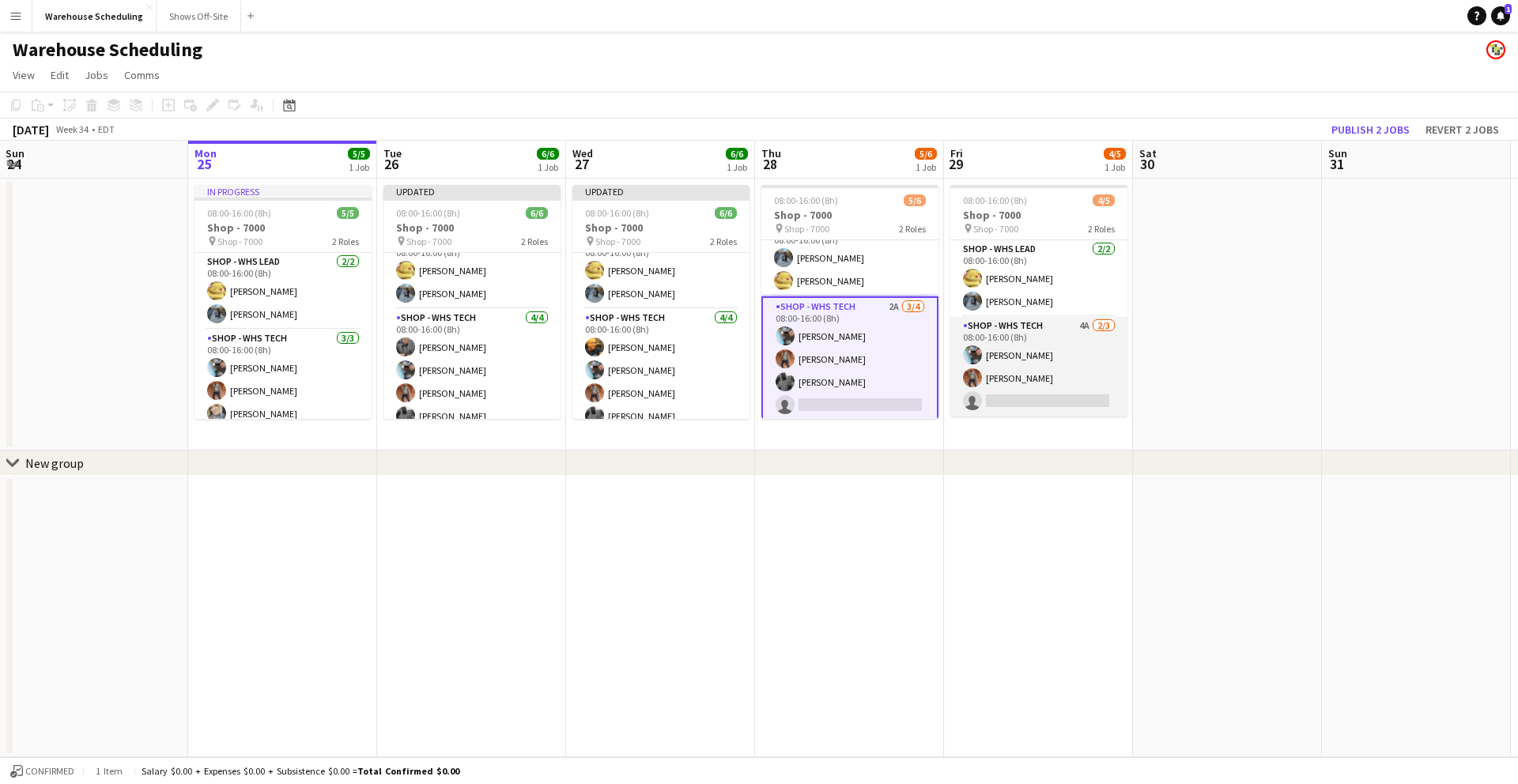
click at [1048, 399] on app-card-role "Shop - WHS Tech 4A 2/3 08:00-16:00 (8h) Chad Gilbert Bradley Barnhill single-ne…" at bounding box center [1039, 367] width 177 height 100
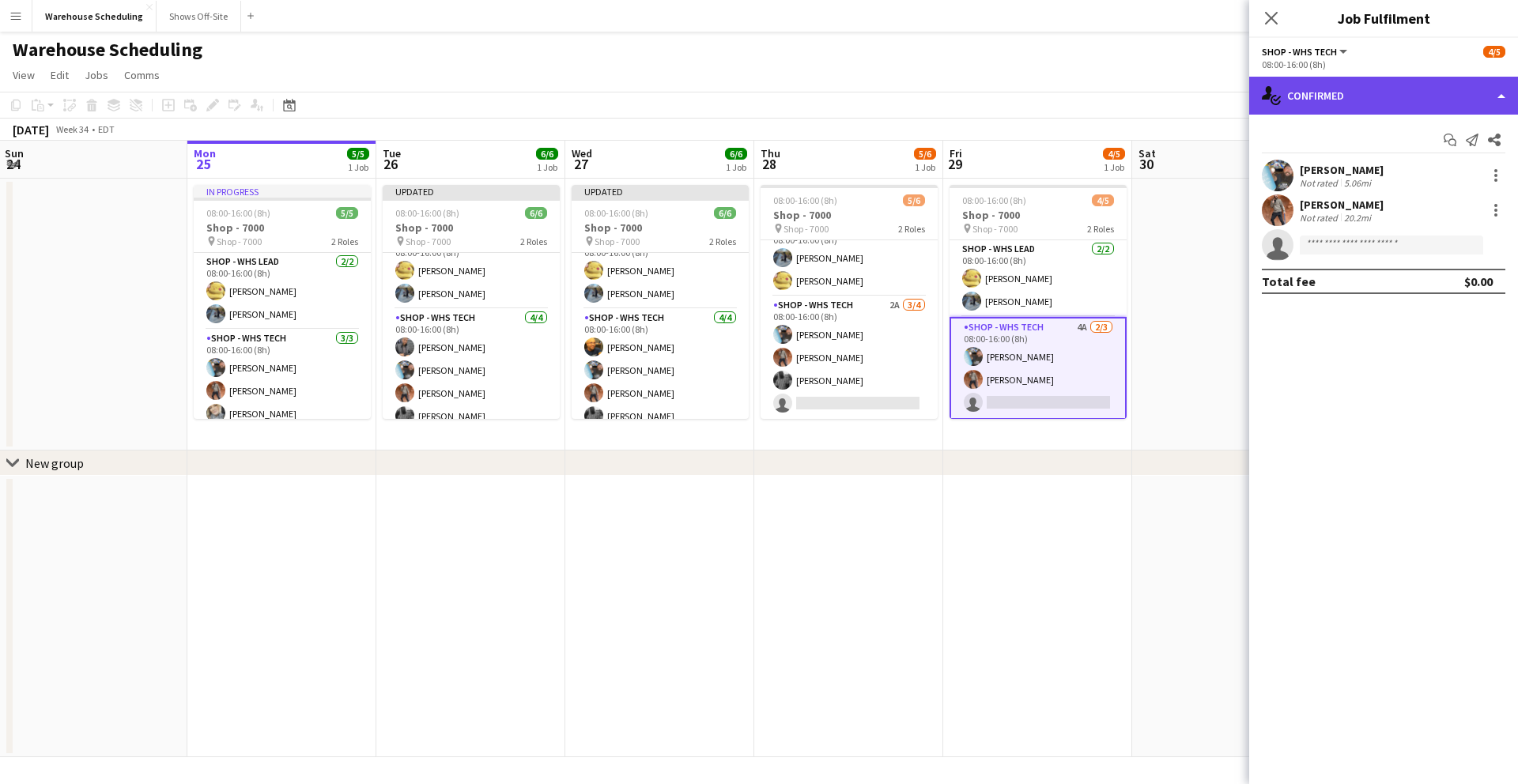
click at [1315, 95] on div "single-neutral-actions-check-2 Confirmed" at bounding box center [1384, 96] width 269 height 38
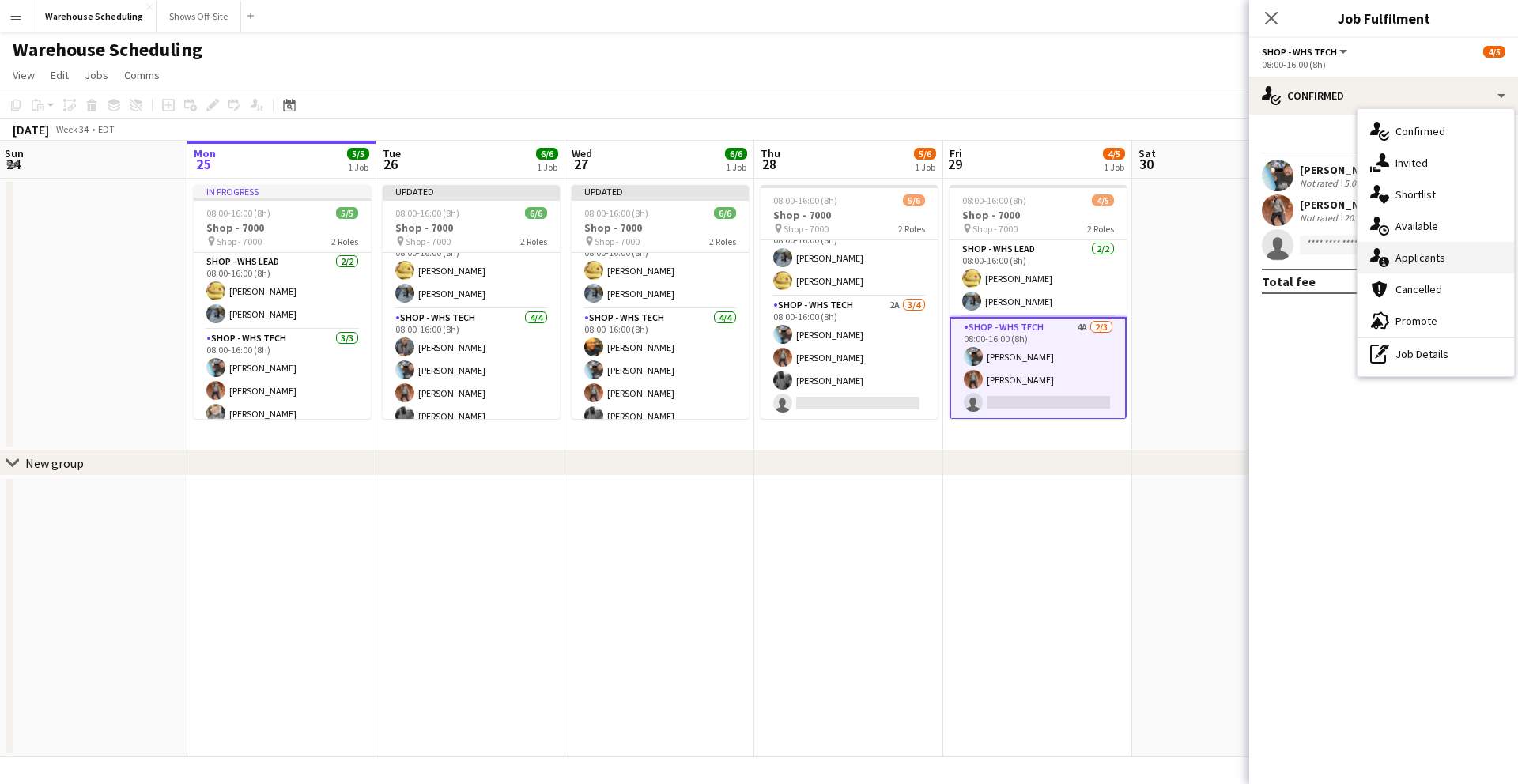
click at [1418, 252] on div "single-neutral-actions-information Applicants" at bounding box center [1436, 257] width 156 height 32
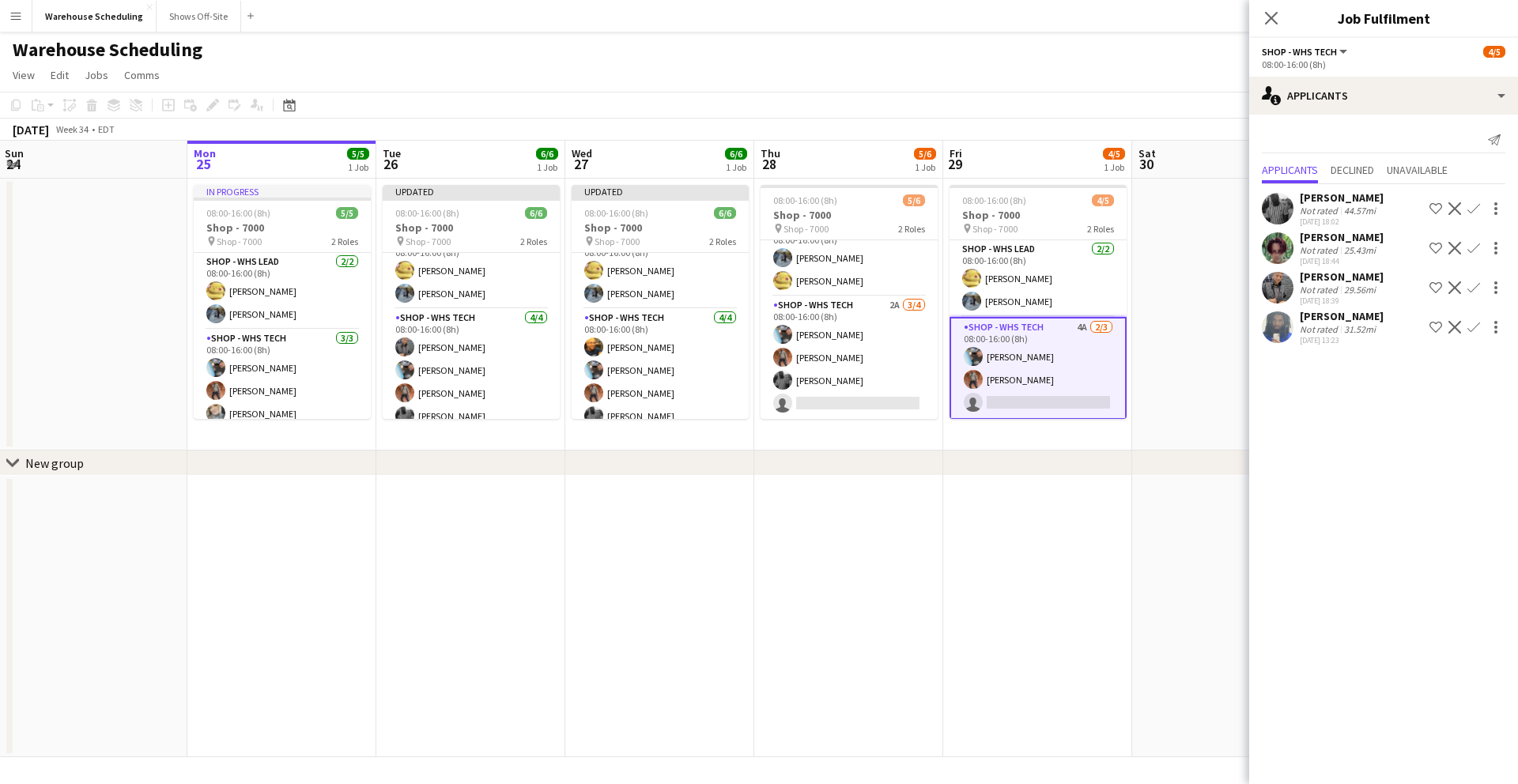
click at [1265, 12] on icon at bounding box center [1271, 17] width 12 height 12
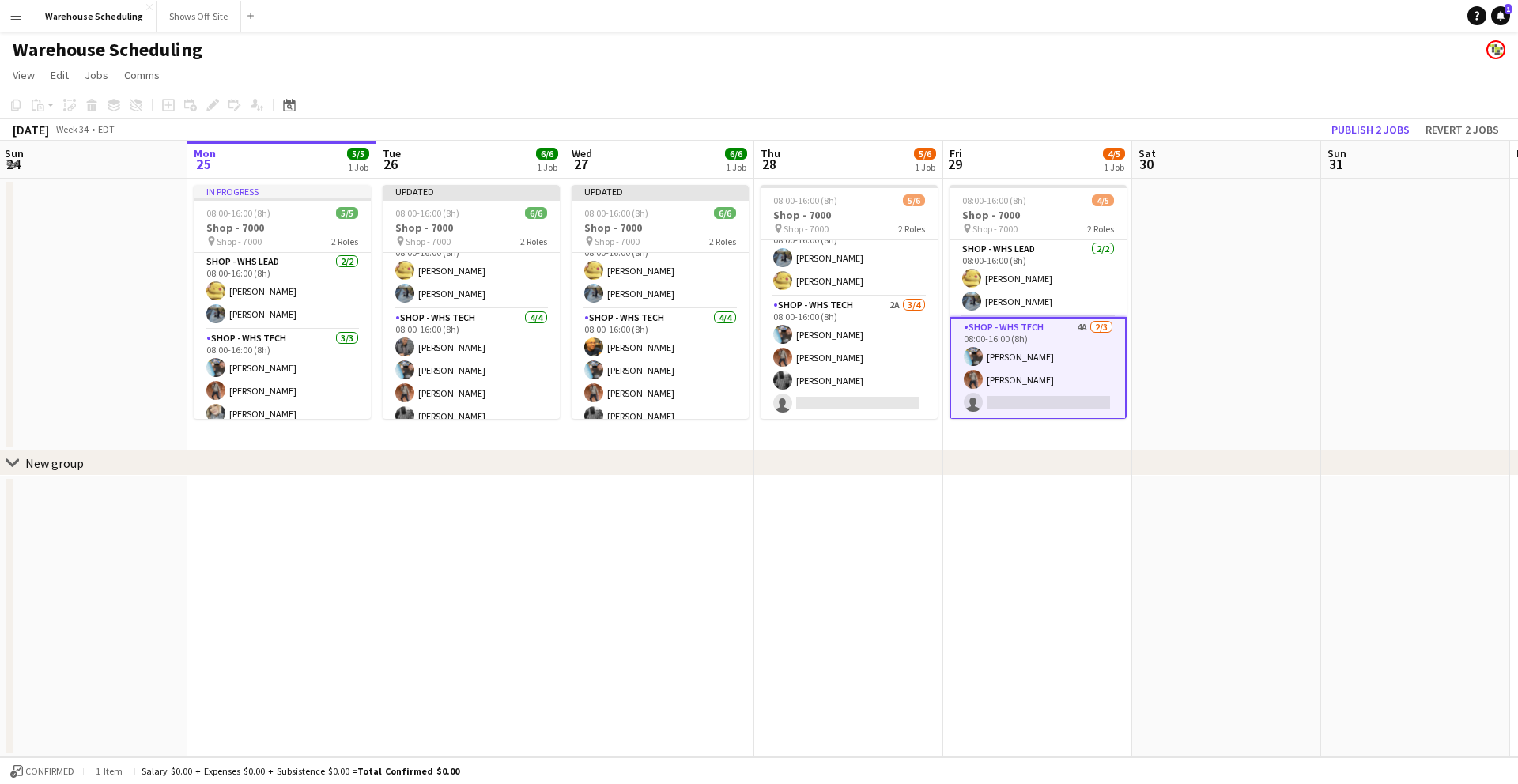
click at [1135, 56] on div "Warehouse Scheduling" at bounding box center [759, 46] width 1518 height 30
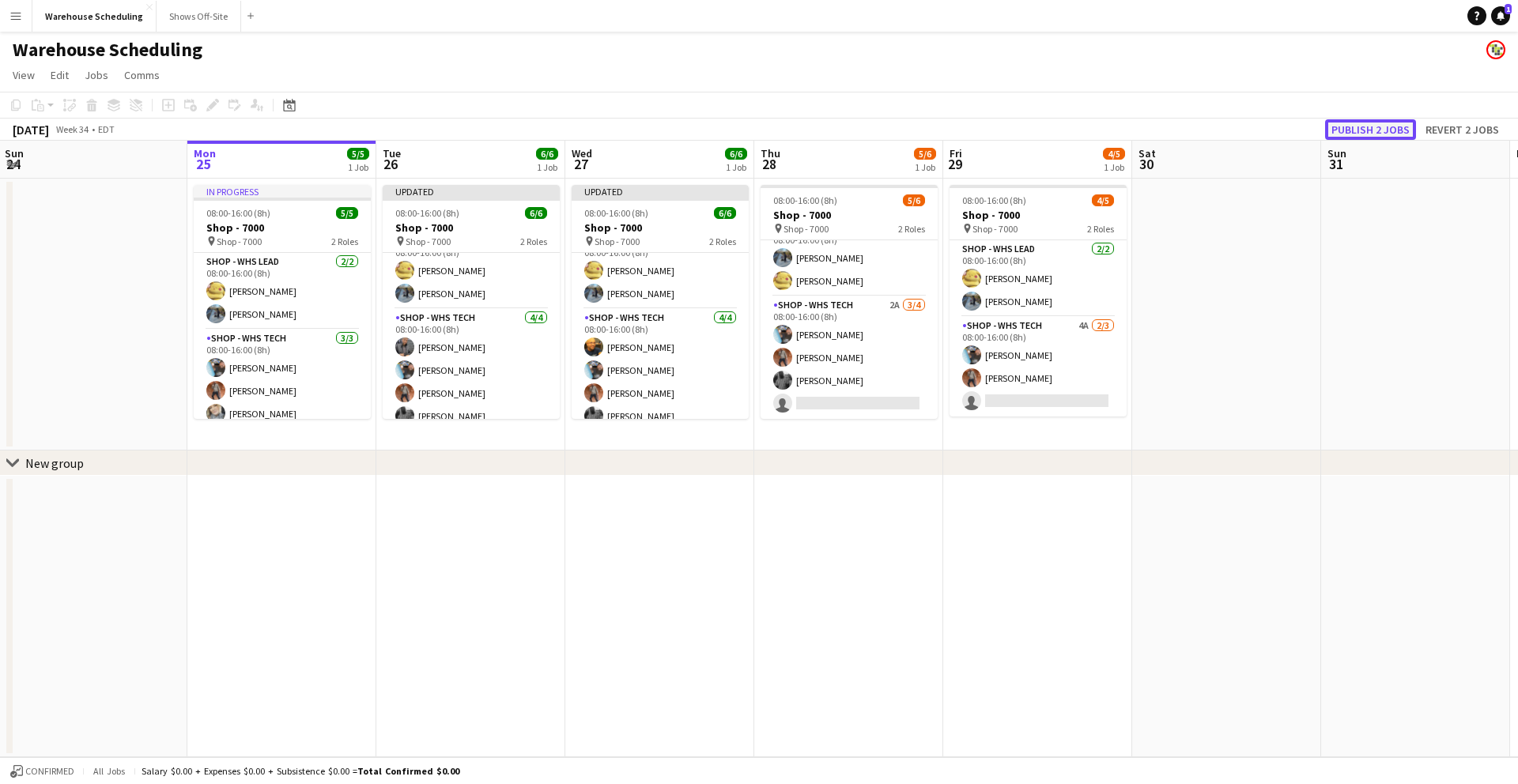
drag, startPoint x: 1352, startPoint y: 119, endPoint x: 1244, endPoint y: 173, distance: 120.7
click at [1352, 120] on button "Publish 2 jobs" at bounding box center [1370, 129] width 91 height 20
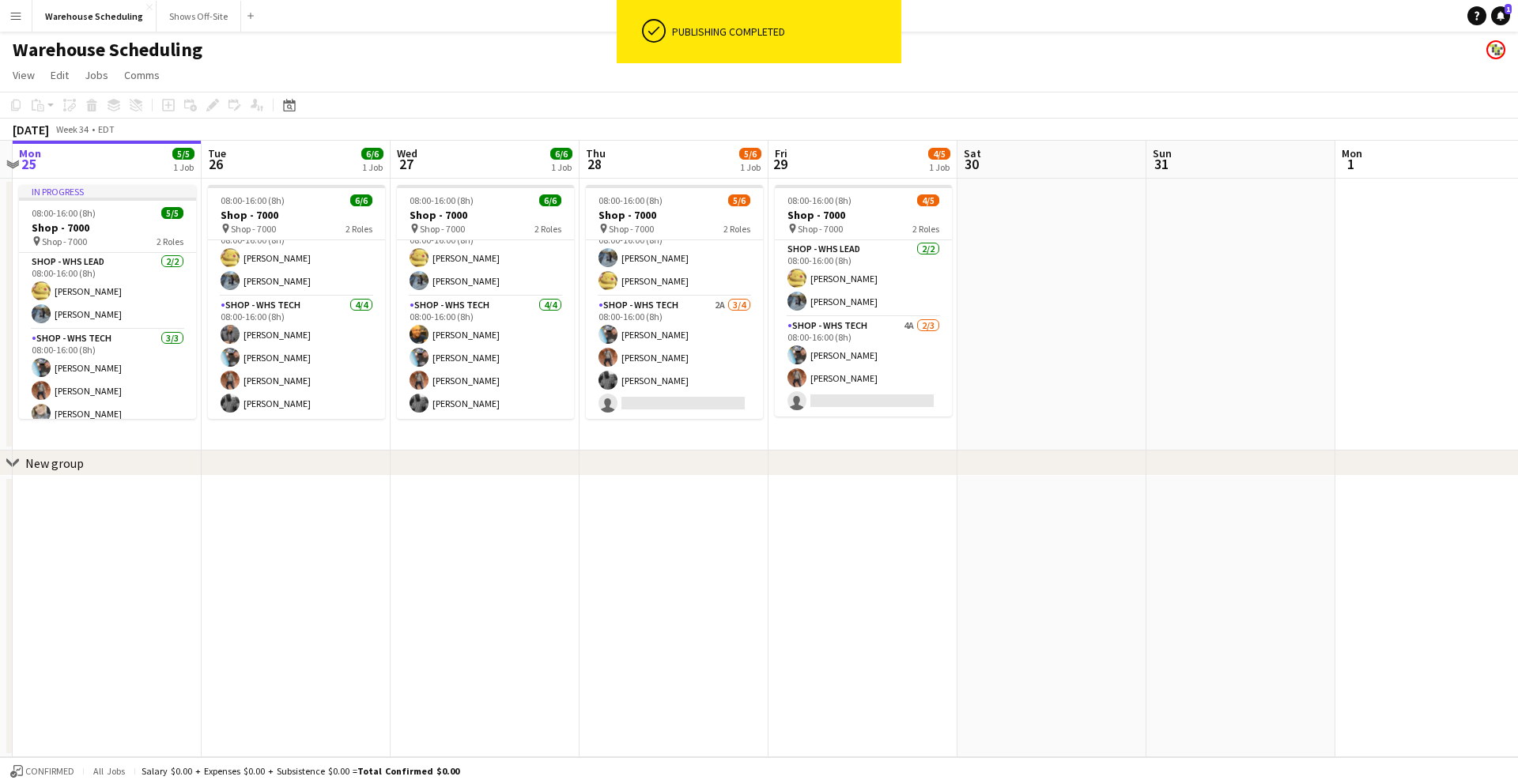
drag, startPoint x: 1179, startPoint y: 181, endPoint x: 1007, endPoint y: 199, distance: 172.9
click at [1006, 200] on app-calendar-viewport "Fri 22 7/7 1 Job Sat 23 Sun 24 Mon 25 5/5 1 Job Tue 26 6/6 1 Job Wed 27 6/6 1 J…" at bounding box center [759, 449] width 1518 height 616
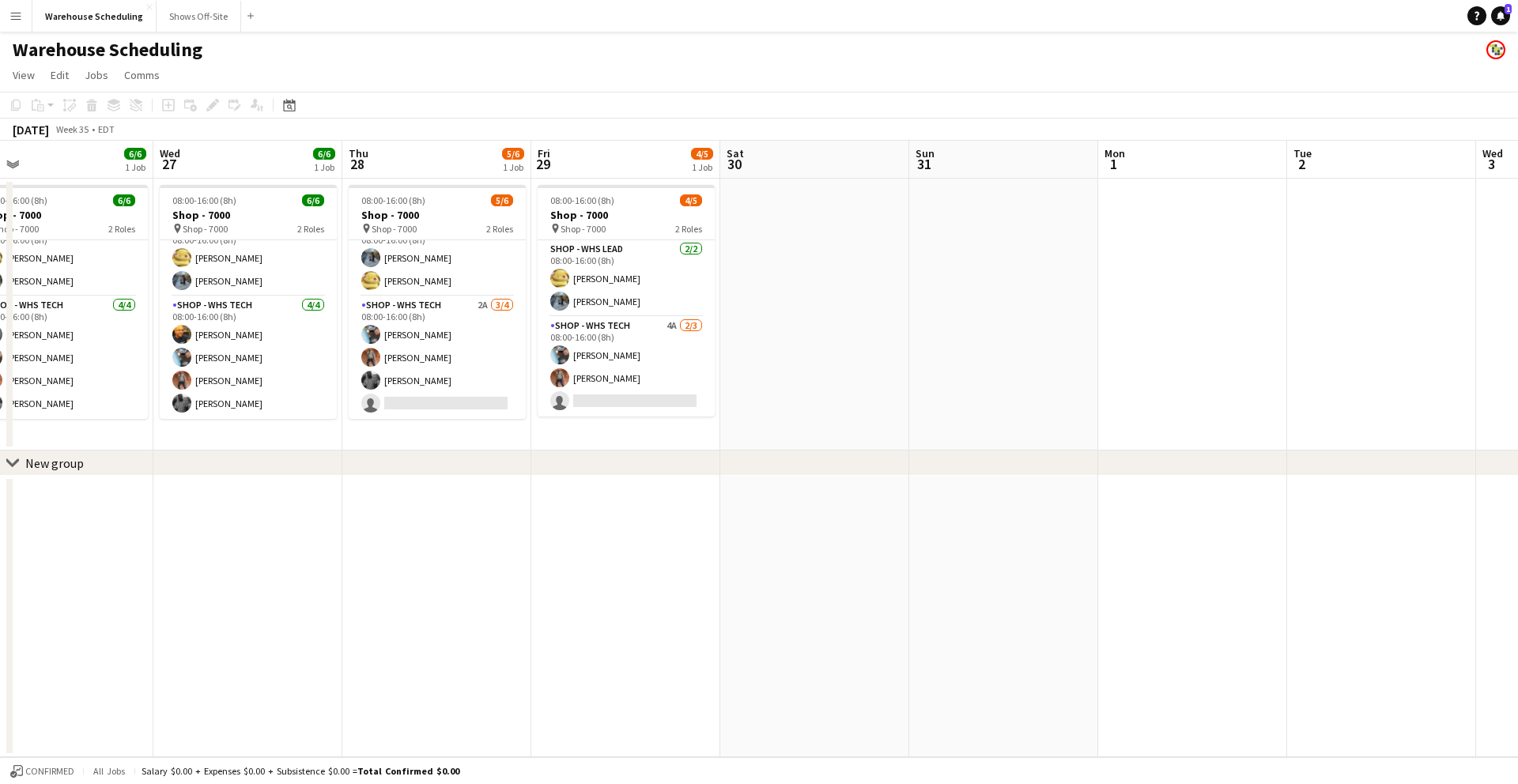
drag, startPoint x: 1326, startPoint y: 266, endPoint x: 1085, endPoint y: 288, distance: 242.0
click at [1086, 288] on app-calendar-viewport "Sat 23 Sun 24 Mon 25 5/5 1 Job Tue 26 6/6 1 Job Wed 27 6/6 1 Job Thu 28 5/6 1 J…" at bounding box center [759, 449] width 1518 height 616
